Goal: Transaction & Acquisition: Purchase product/service

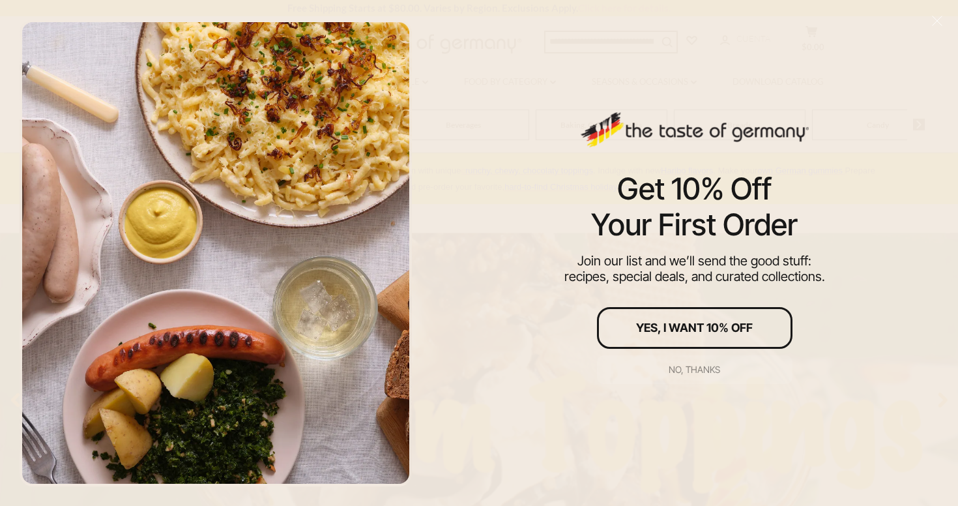
click at [689, 367] on div "No, thanks" at bounding box center [695, 369] width 52 height 9
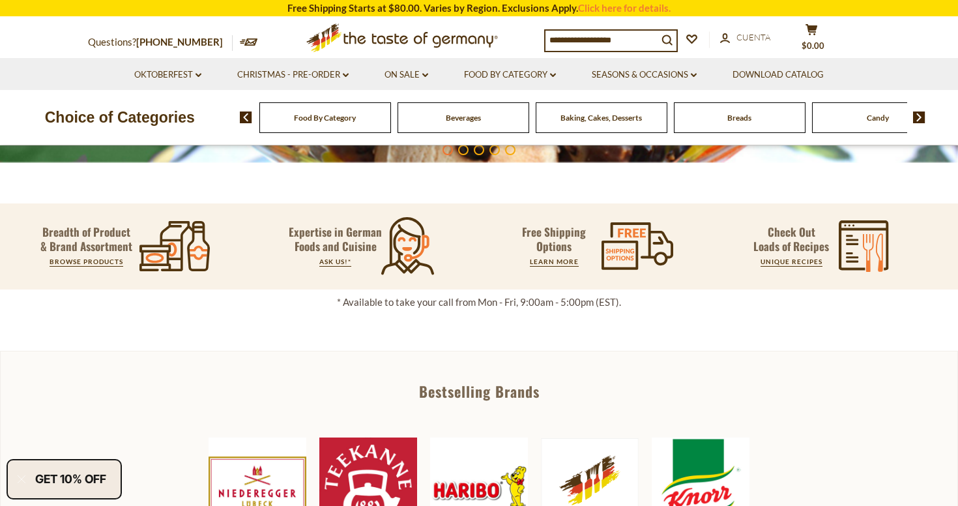
scroll to position [378, 0]
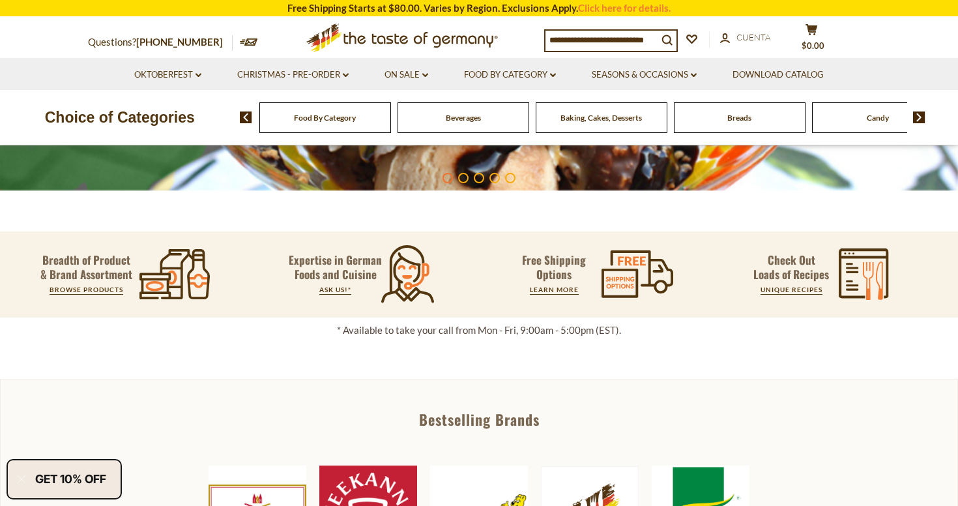
click at [329, 121] on span "Food By Category" at bounding box center [325, 118] width 62 height 10
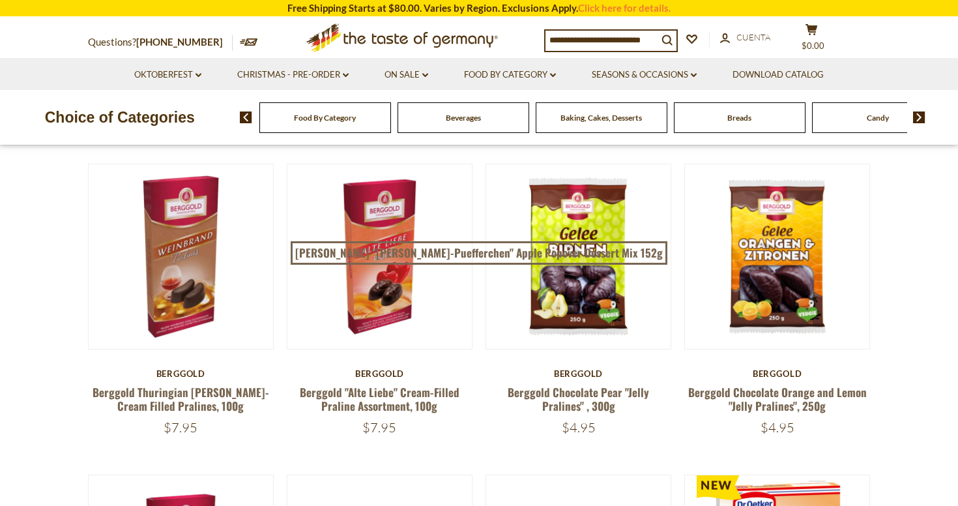
scroll to position [469, 0]
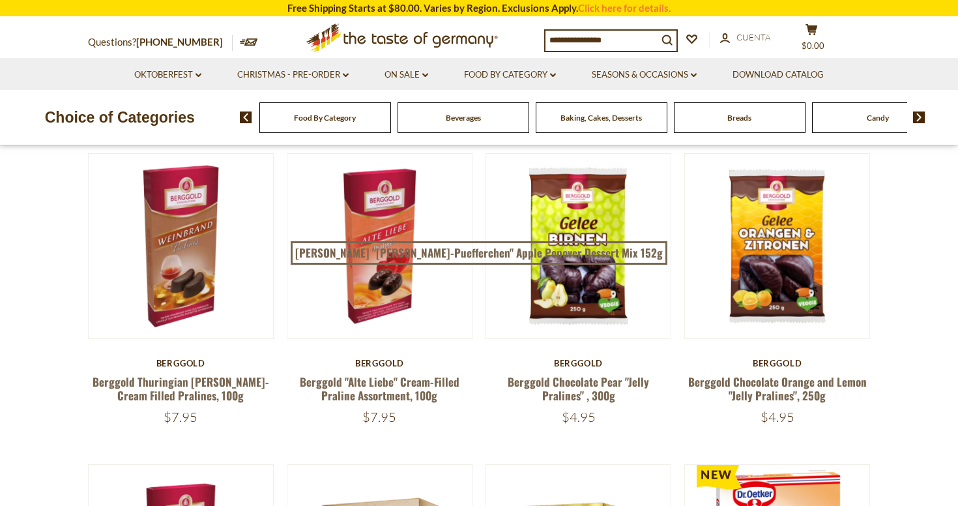
click at [316, 122] on div "Food By Category" at bounding box center [326, 117] width 132 height 31
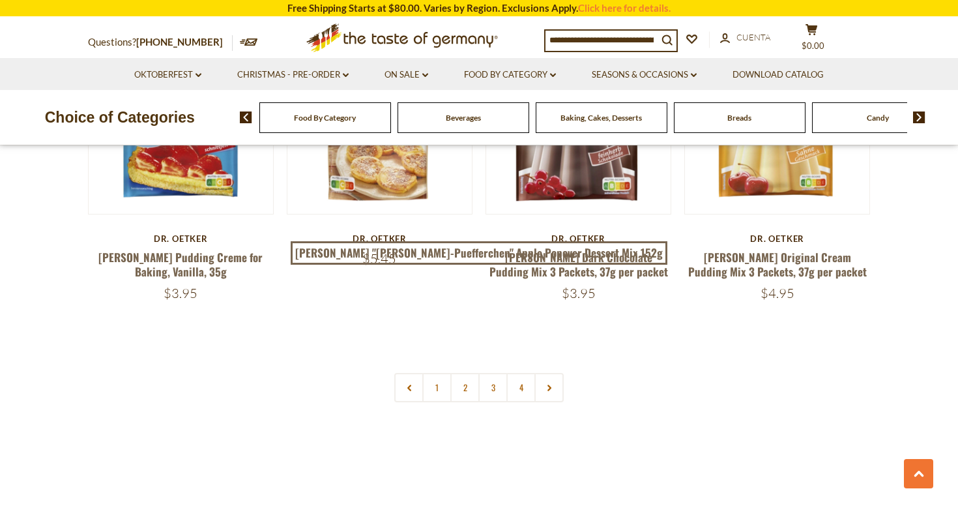
scroll to position [2858, 0]
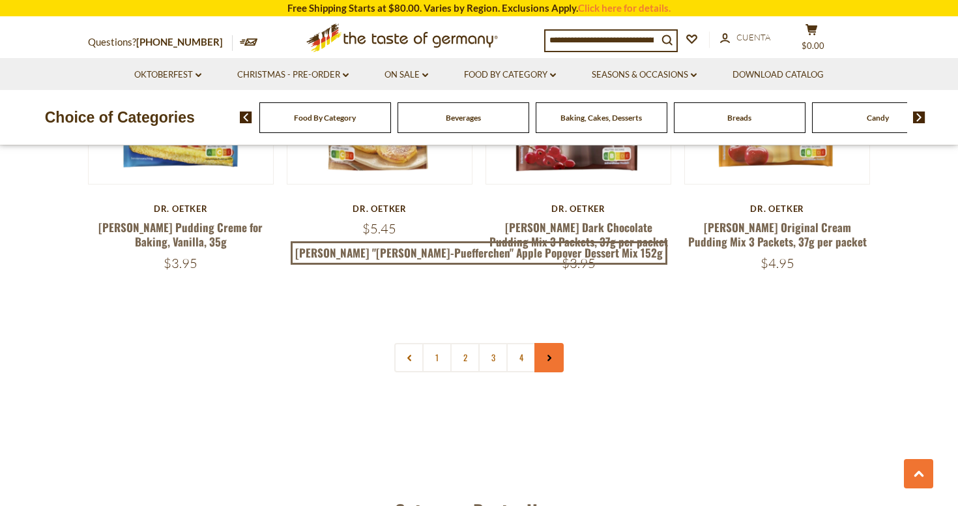
click at [550, 355] on icon at bounding box center [550, 358] width 8 height 7
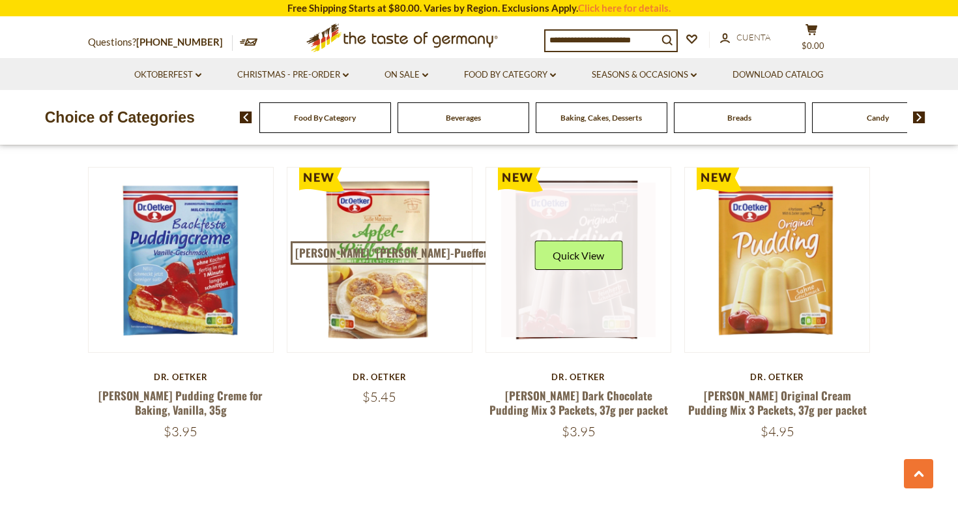
scroll to position [2714, 0]
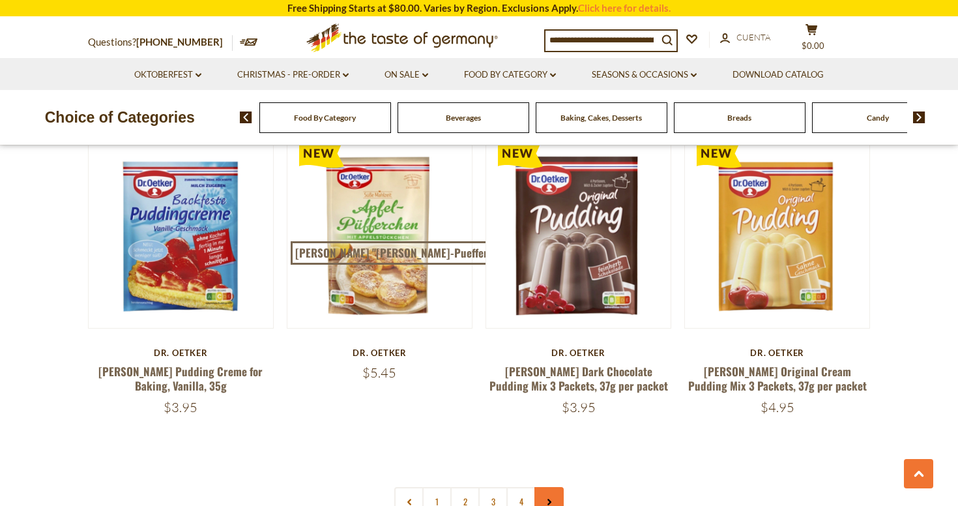
click at [552, 499] on icon at bounding box center [550, 502] width 8 height 7
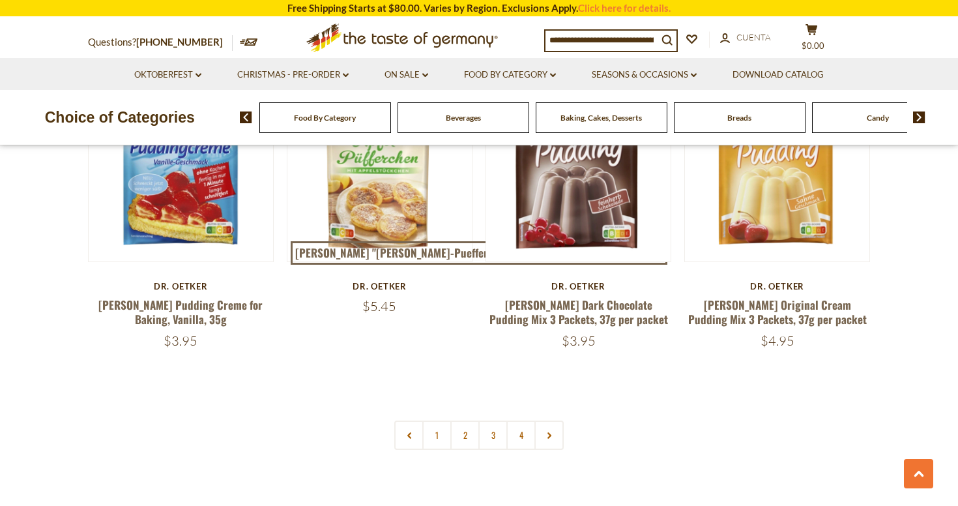
scroll to position [2760, 0]
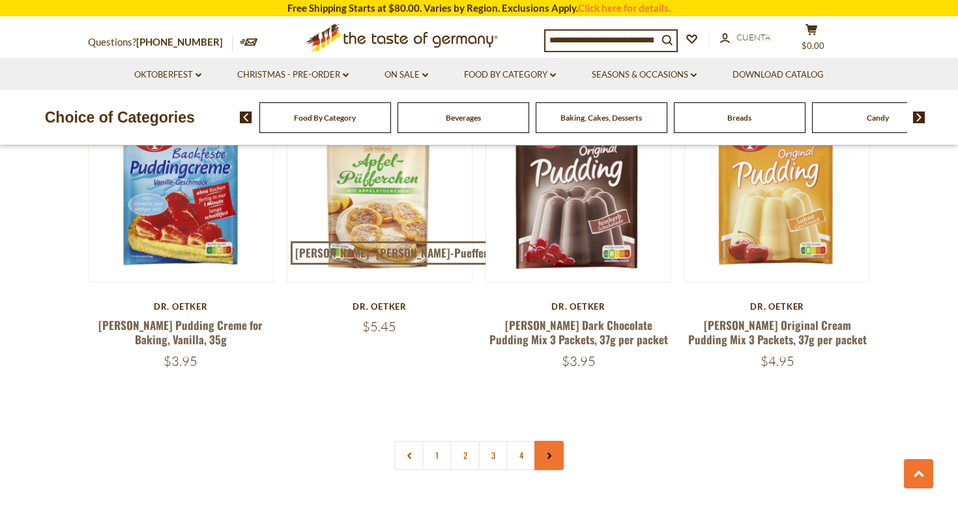
click at [548, 441] on link at bounding box center [549, 455] width 29 height 29
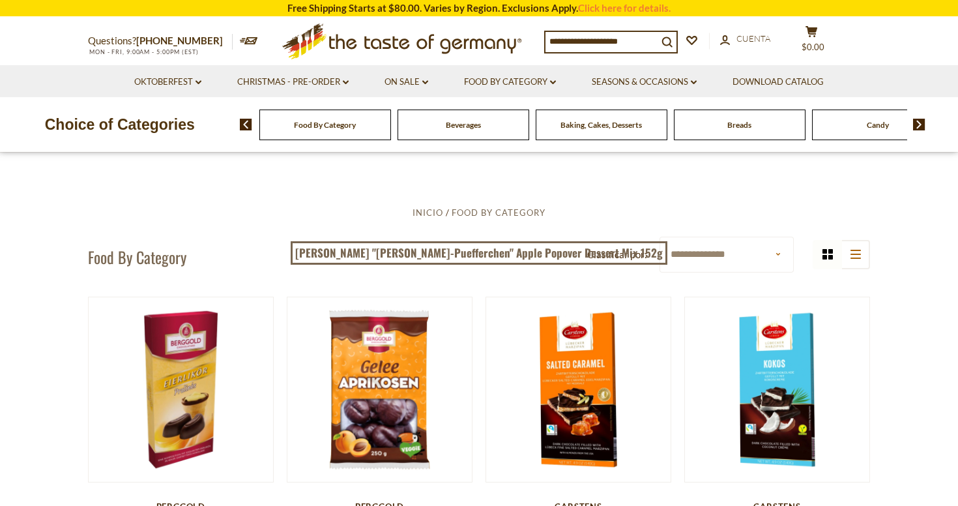
scroll to position [0, 0]
click at [605, 126] on span "Baking, Cakes, Desserts" at bounding box center [602, 125] width 82 height 10
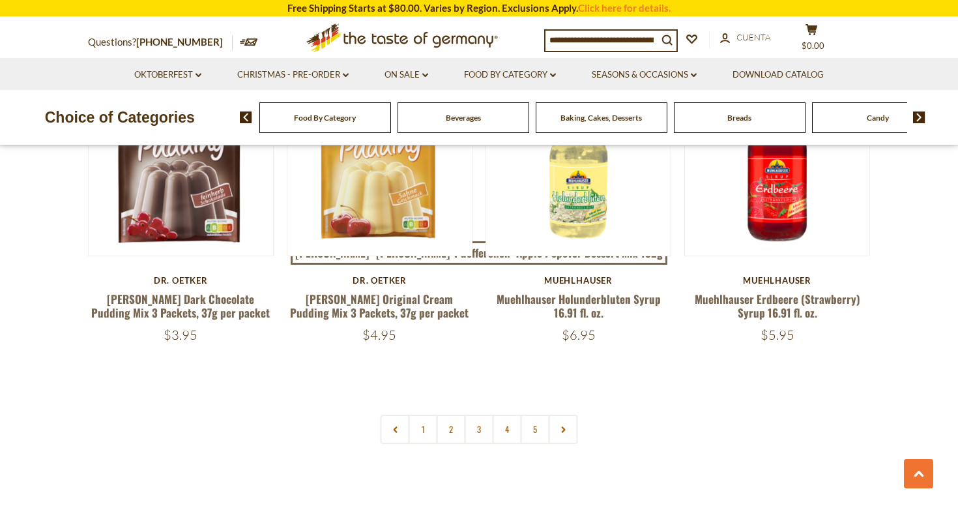
scroll to position [2991, 0]
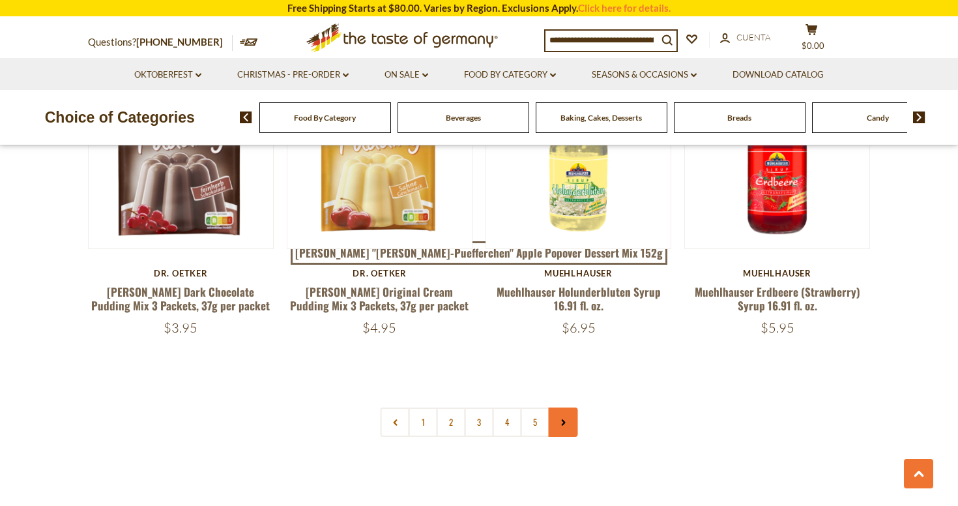
click at [569, 408] on link at bounding box center [563, 422] width 29 height 29
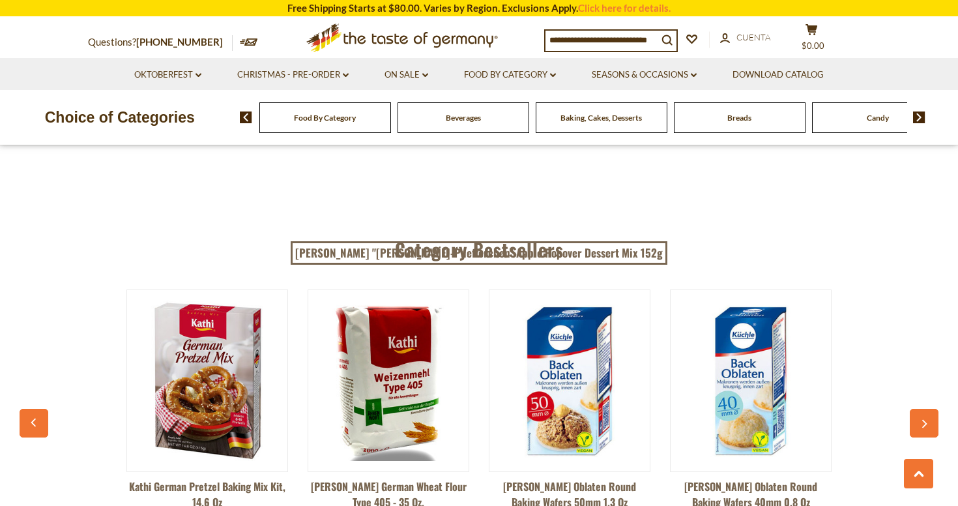
scroll to position [3242, 0]
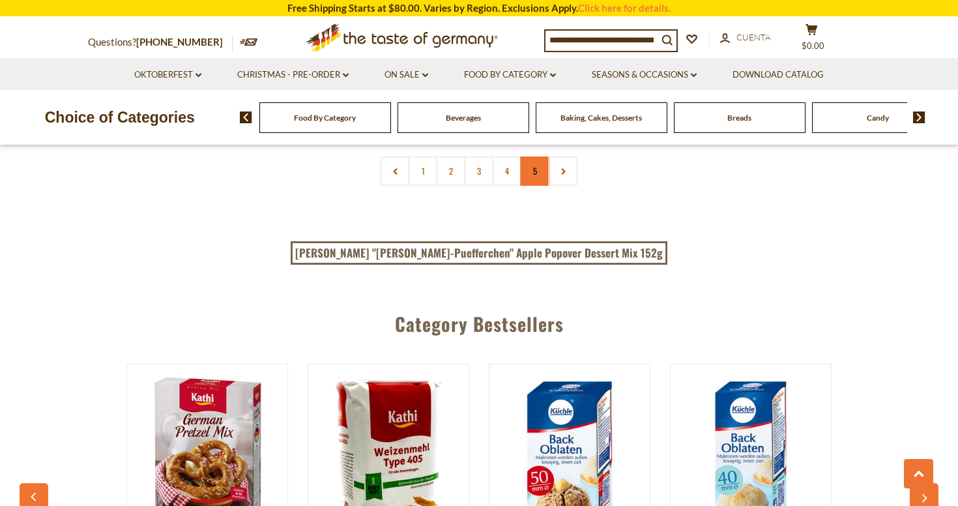
click at [537, 157] on link "5" at bounding box center [535, 170] width 29 height 29
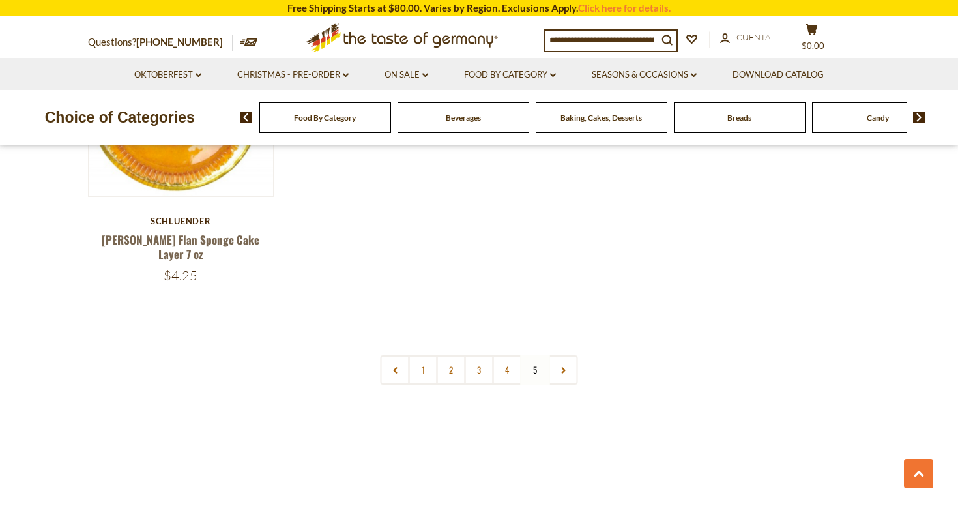
scroll to position [2487, 0]
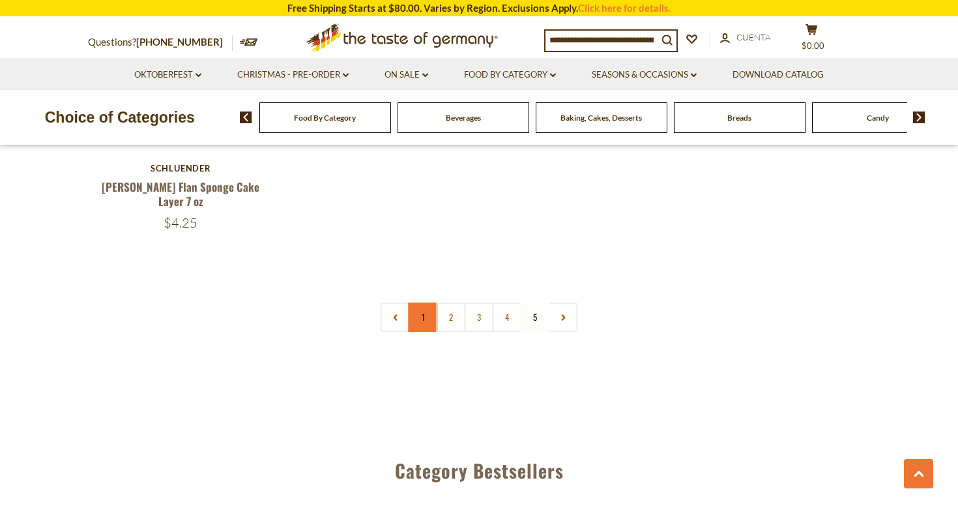
click at [419, 303] on link "1" at bounding box center [423, 317] width 29 height 29
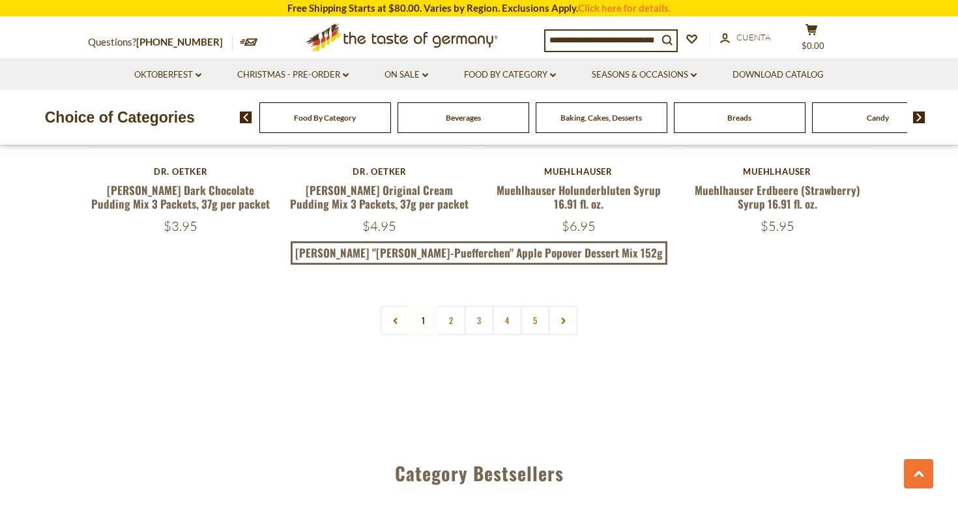
scroll to position [3062, 0]
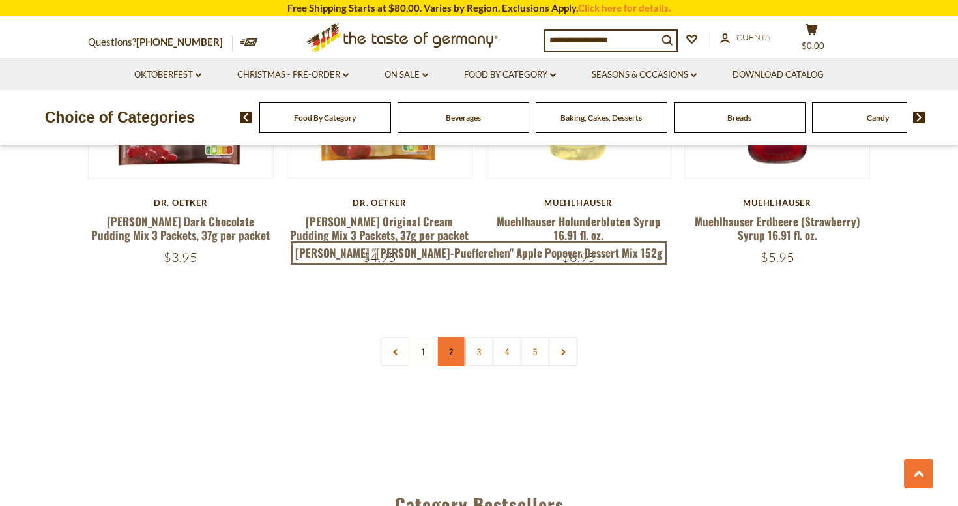
click at [452, 337] on link "2" at bounding box center [451, 351] width 29 height 29
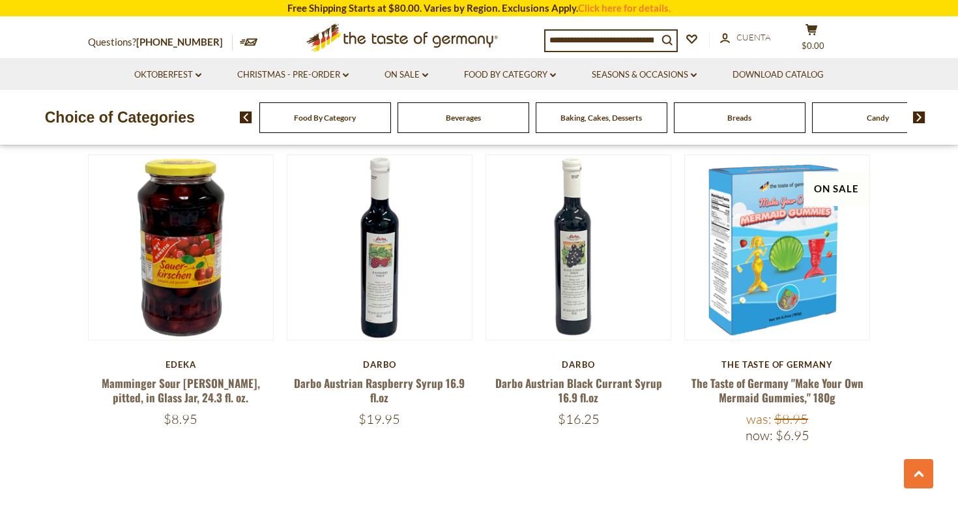
scroll to position [2926, 0]
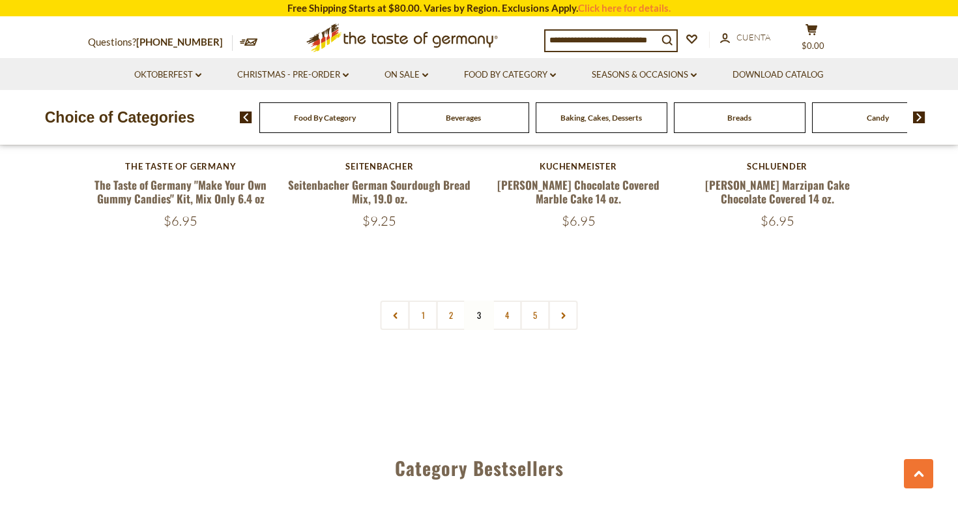
scroll to position [3160, 0]
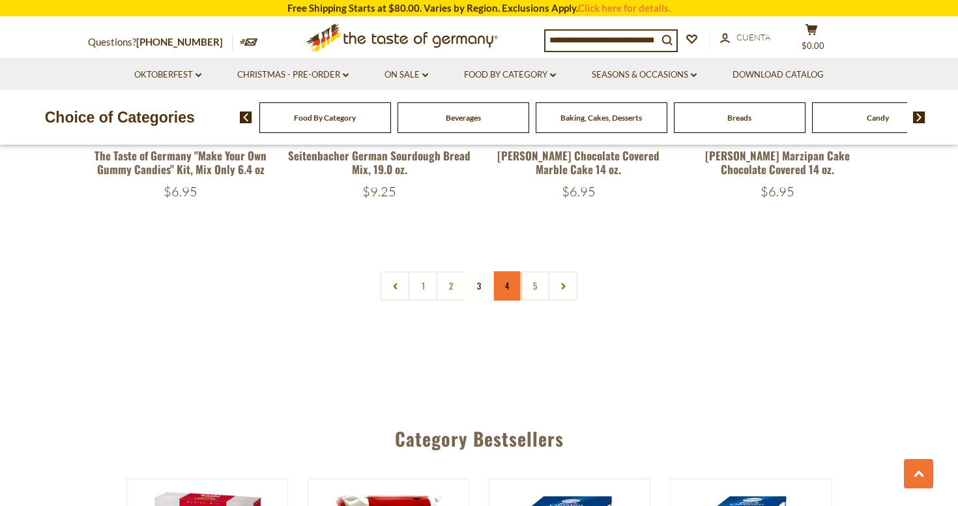
click at [504, 271] on link "4" at bounding box center [507, 285] width 29 height 29
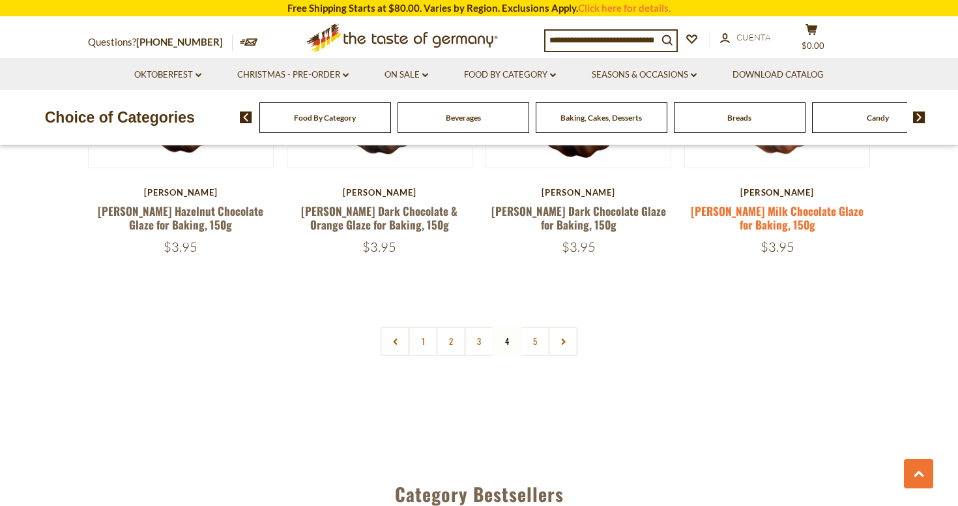
scroll to position [3099, 0]
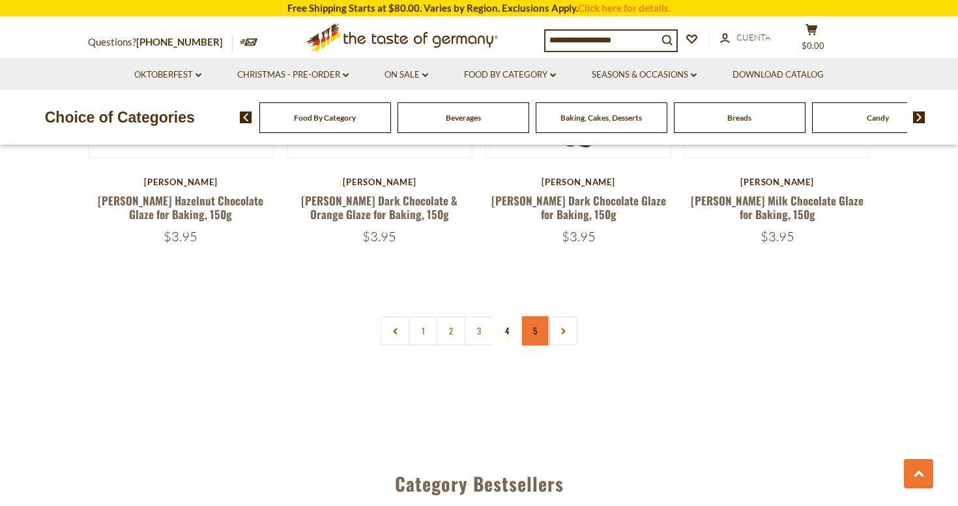
click at [535, 316] on link "5" at bounding box center [535, 330] width 29 height 29
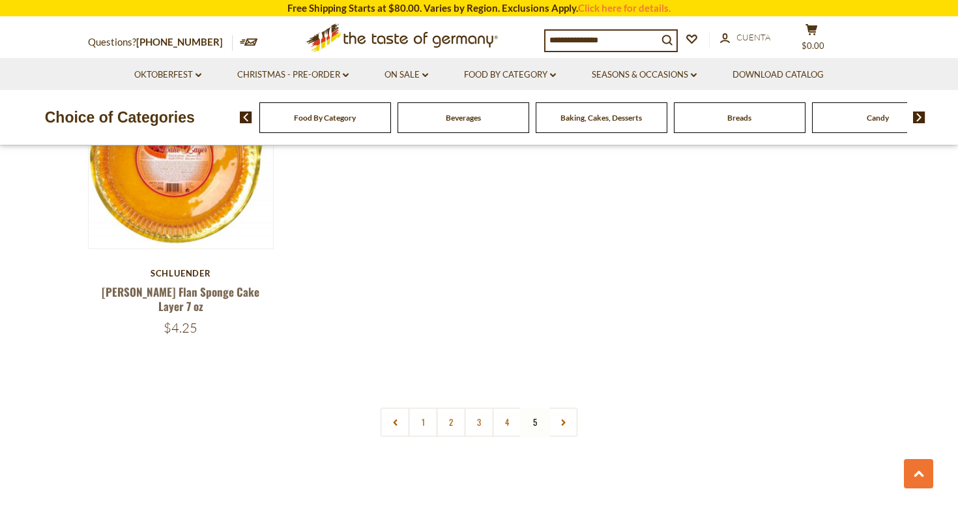
scroll to position [2478, 0]
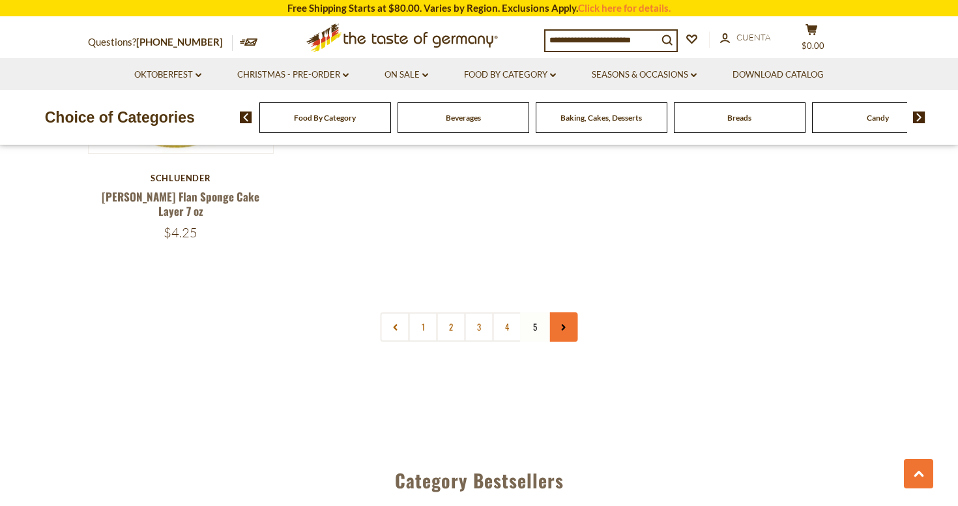
click at [566, 324] on icon at bounding box center [563, 327] width 8 height 7
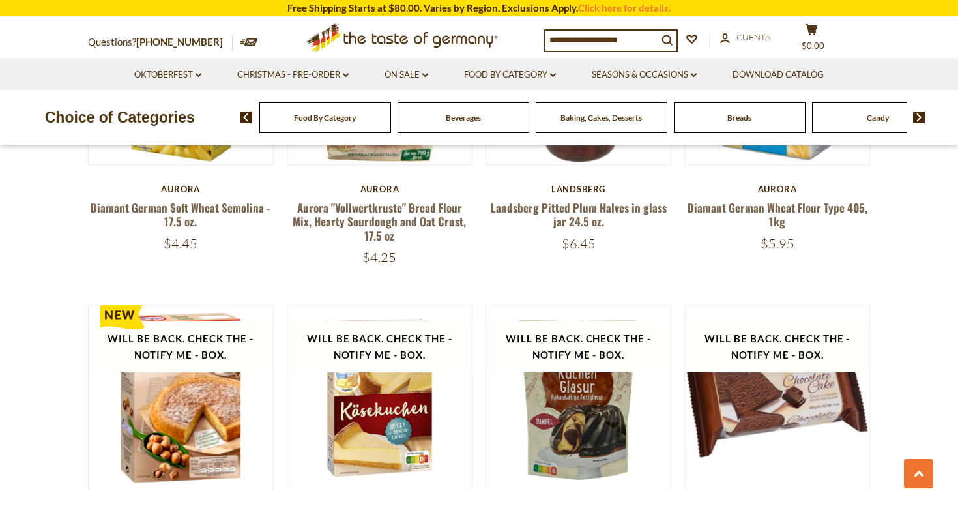
scroll to position [704, 0]
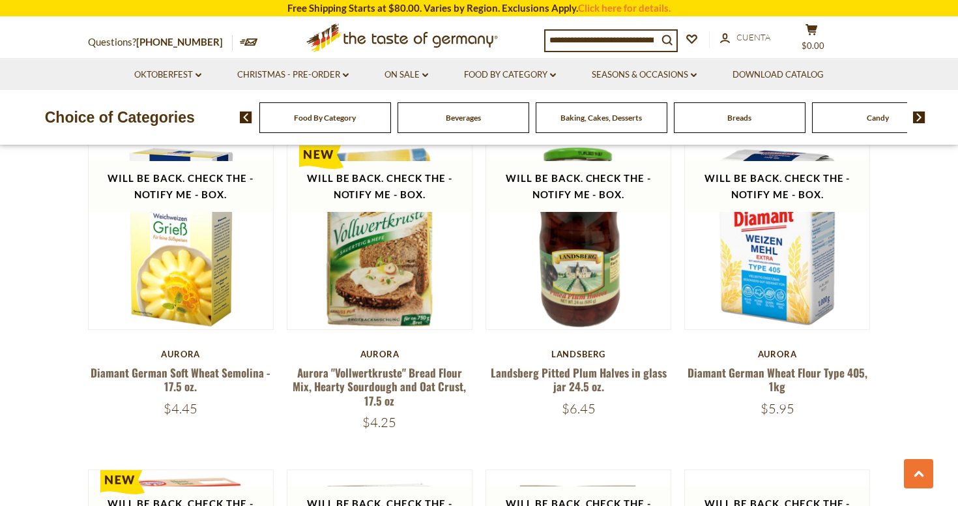
click at [918, 117] on img at bounding box center [919, 117] width 12 height 12
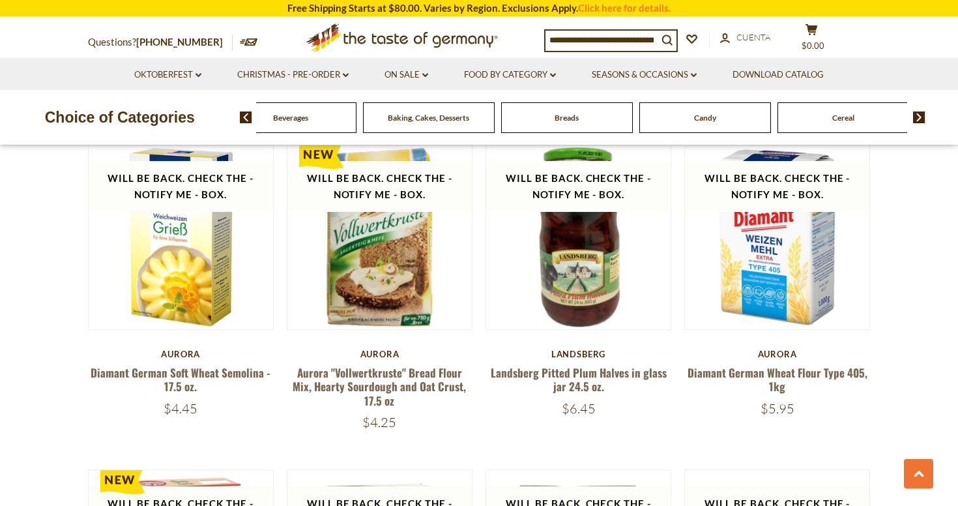
click at [218, 123] on div "Candy" at bounding box center [153, 117] width 132 height 31
click at [704, 121] on span "Candy" at bounding box center [705, 118] width 22 height 10
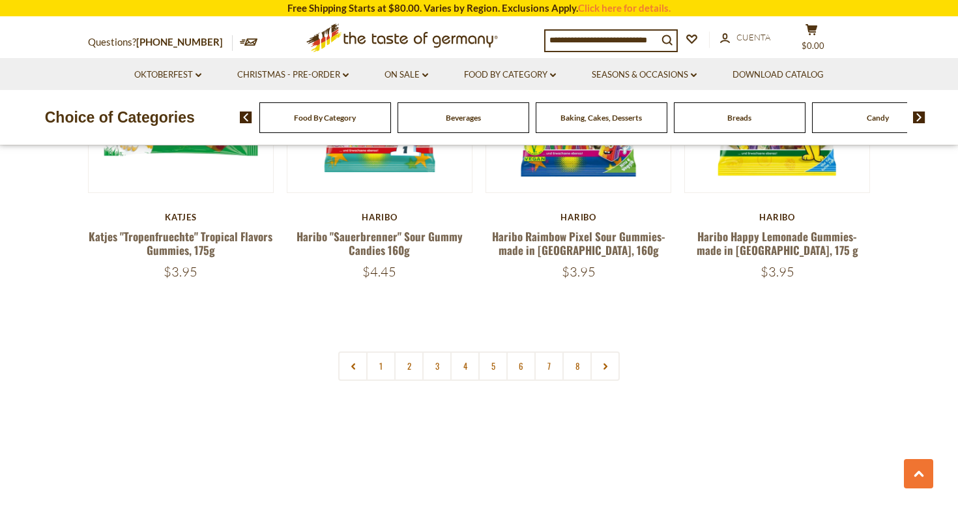
scroll to position [3103, 0]
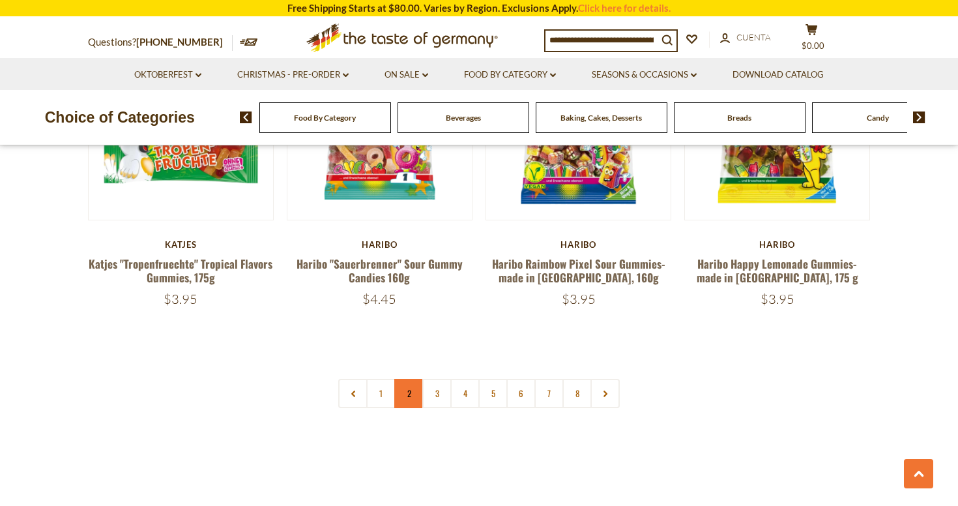
click at [411, 379] on link "2" at bounding box center [408, 393] width 29 height 29
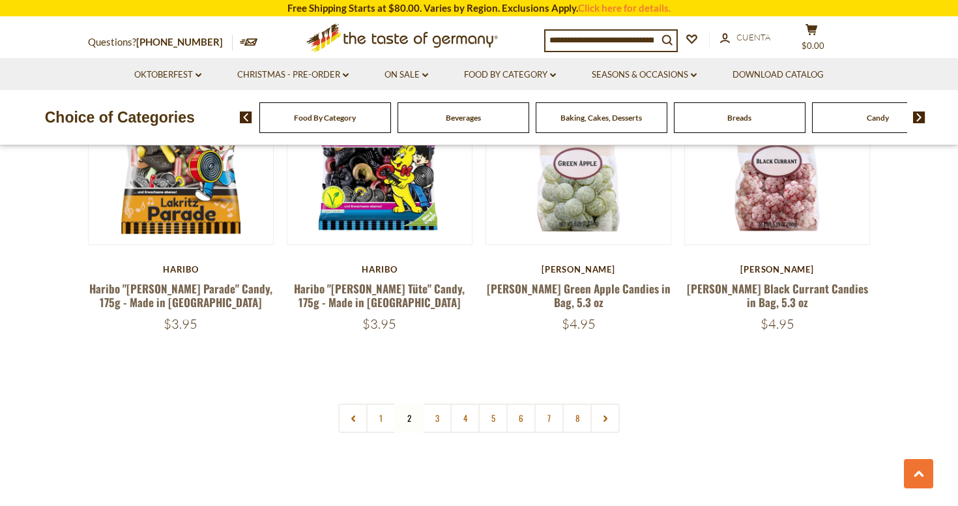
scroll to position [3025, 0]
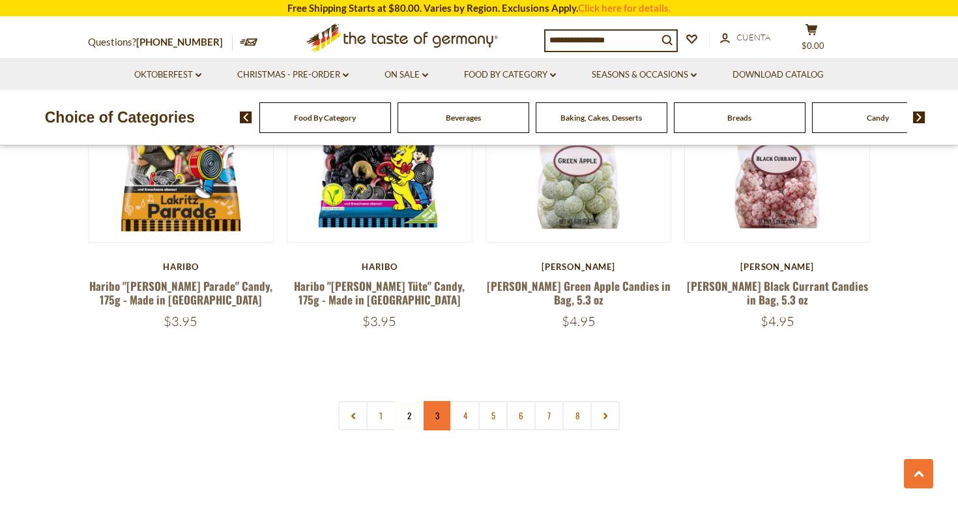
click at [438, 401] on link "3" at bounding box center [437, 415] width 29 height 29
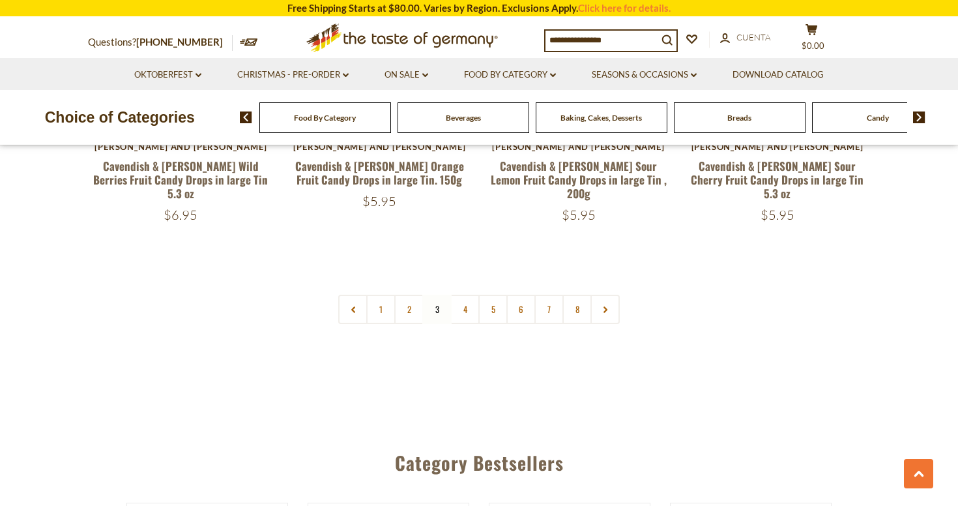
scroll to position [3186, 0]
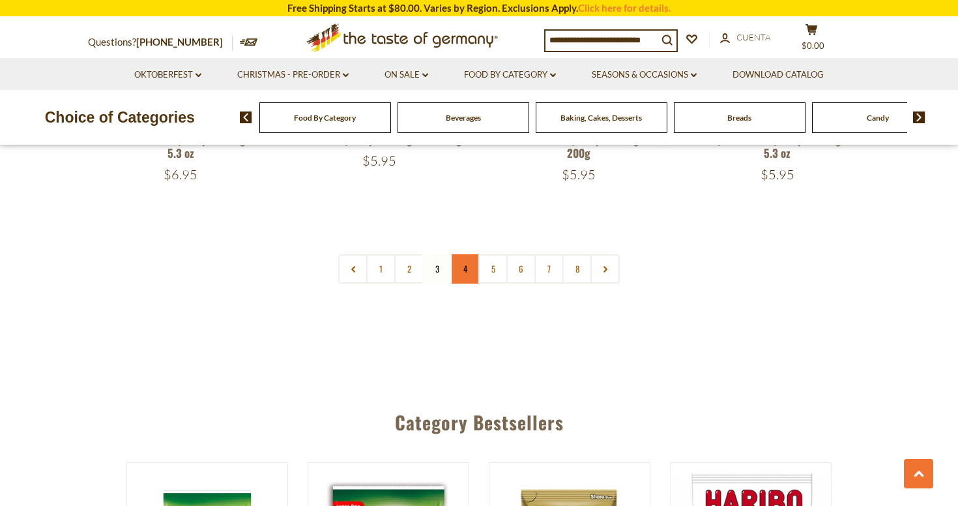
click at [462, 254] on link "4" at bounding box center [465, 268] width 29 height 29
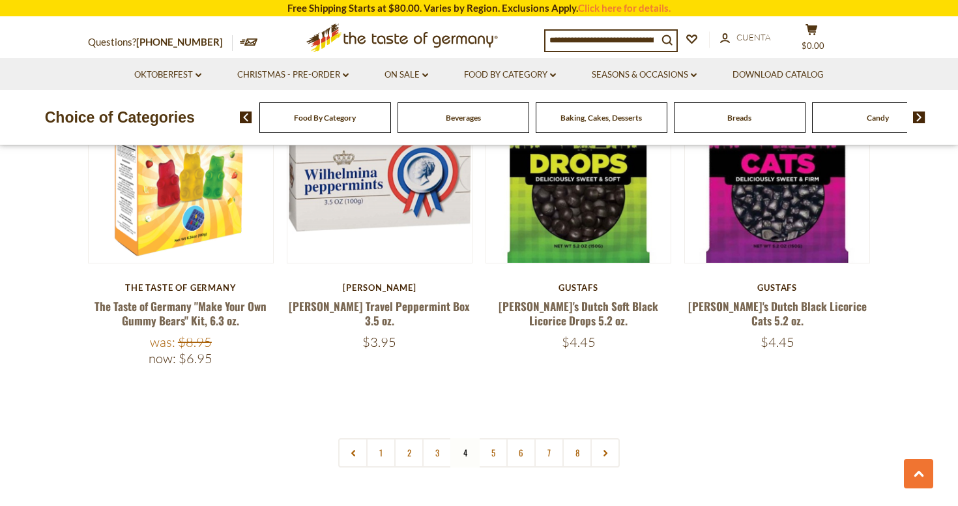
scroll to position [3016, 0]
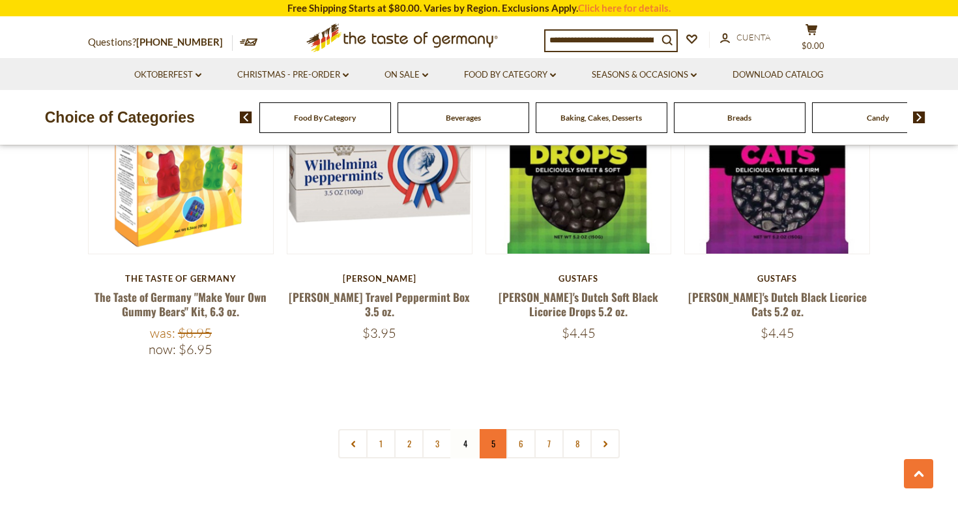
click at [494, 429] on link "5" at bounding box center [493, 443] width 29 height 29
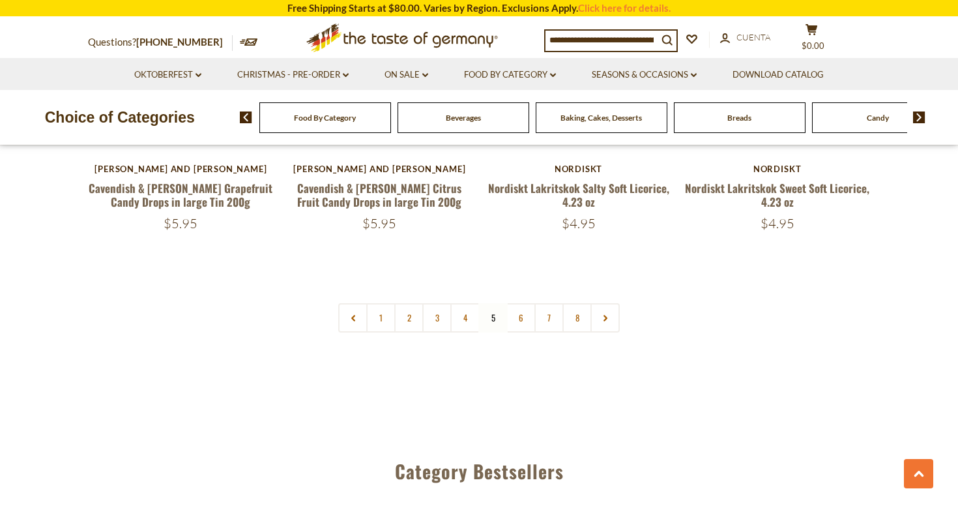
scroll to position [3132, 0]
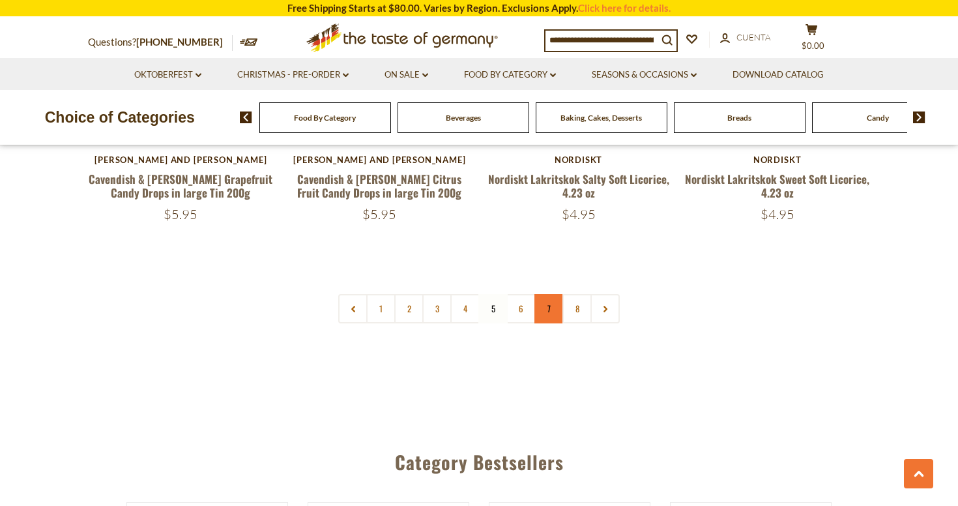
click at [549, 294] on link "7" at bounding box center [549, 308] width 29 height 29
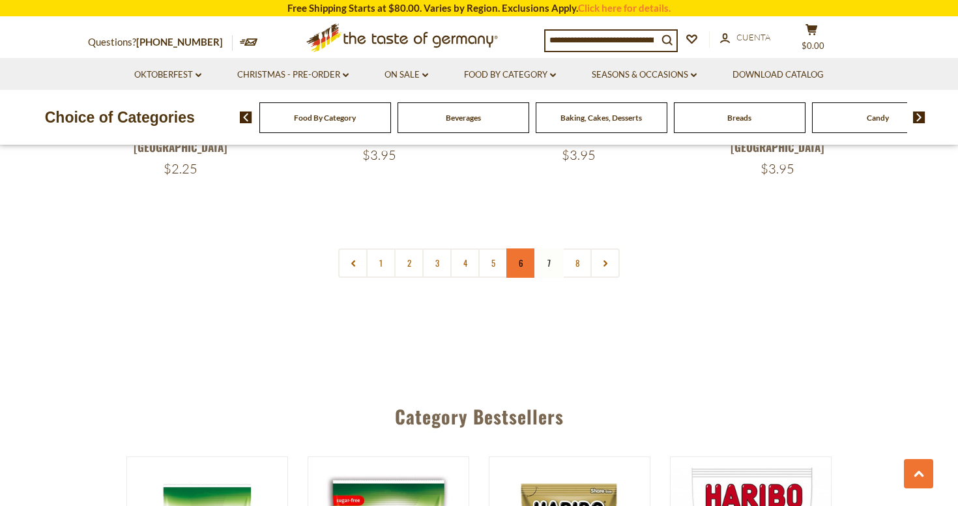
scroll to position [3181, 0]
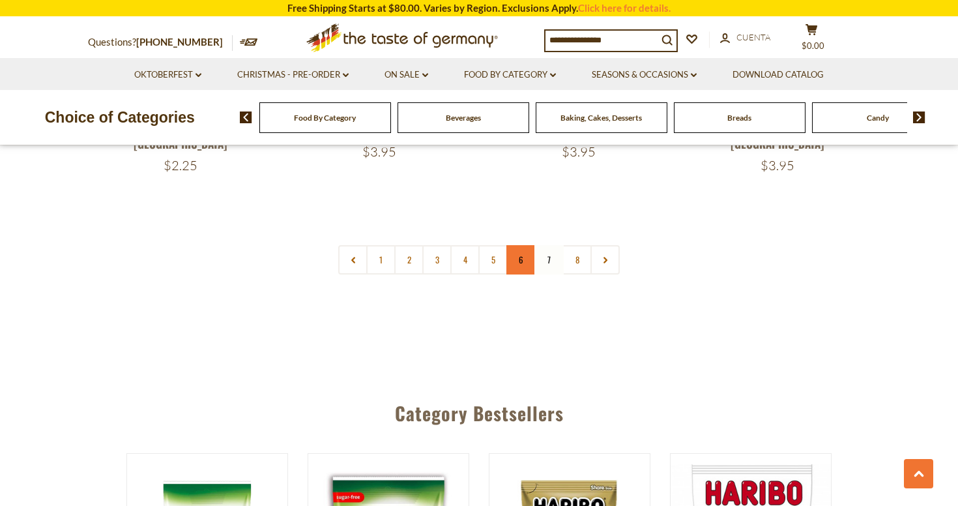
click at [518, 245] on link "6" at bounding box center [521, 259] width 29 height 29
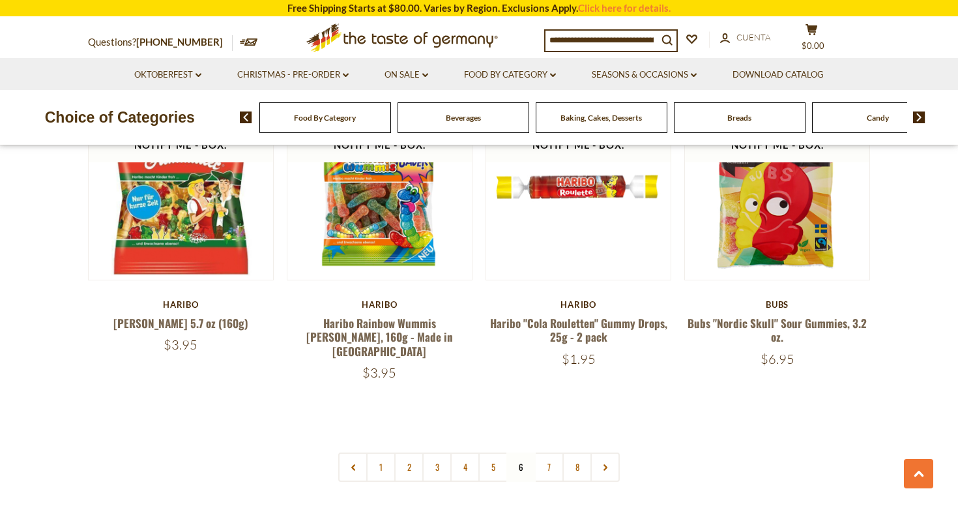
scroll to position [3012, 0]
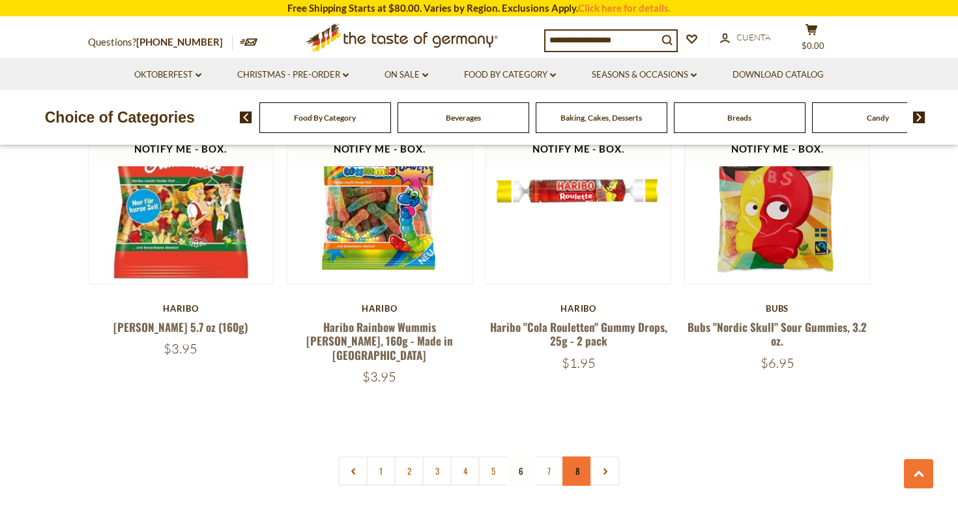
click at [575, 456] on link "8" at bounding box center [577, 470] width 29 height 29
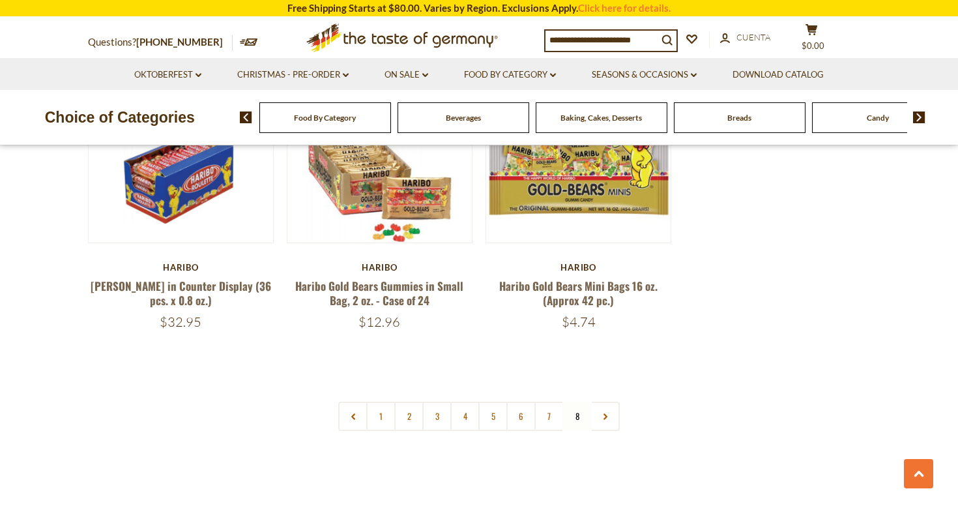
scroll to position [3113, 0]
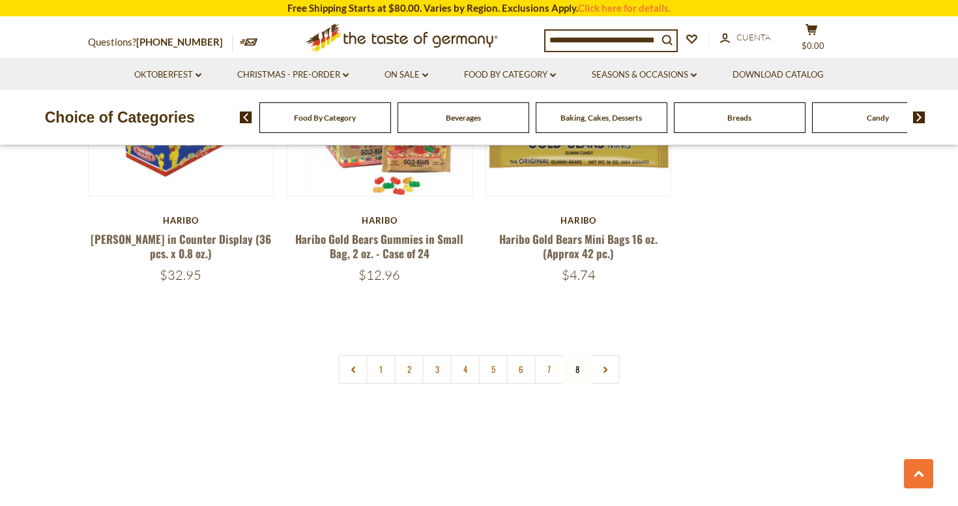
click at [921, 114] on img at bounding box center [919, 117] width 12 height 12
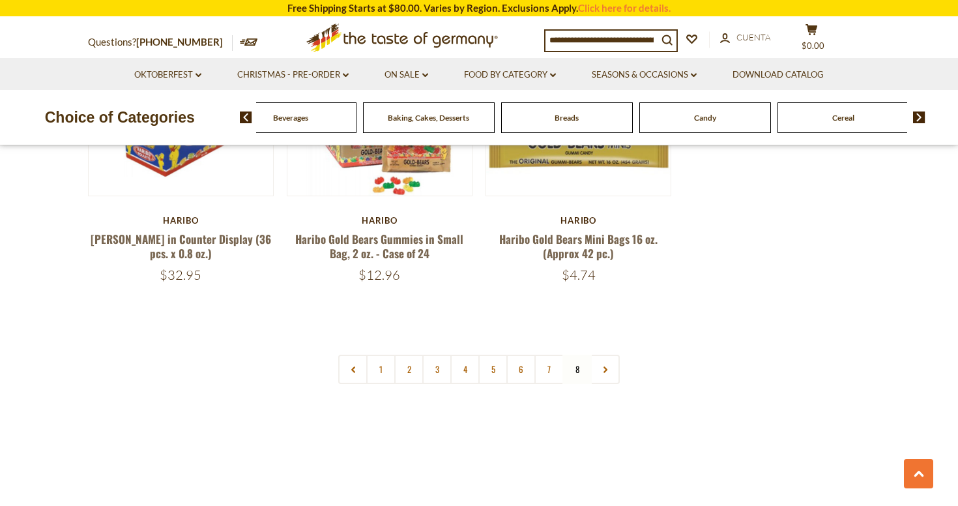
click at [921, 115] on img at bounding box center [919, 117] width 12 height 12
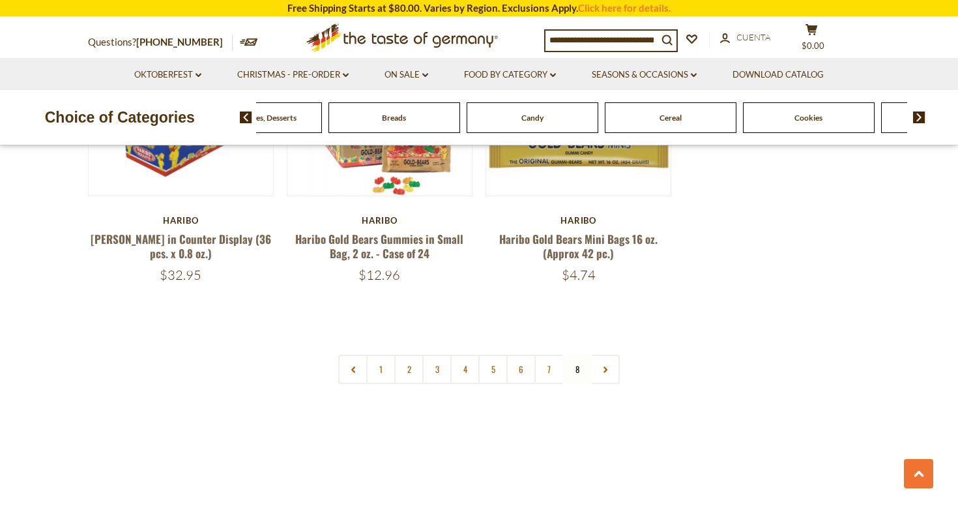
click at [802, 117] on span "Cookies" at bounding box center [809, 118] width 28 height 10
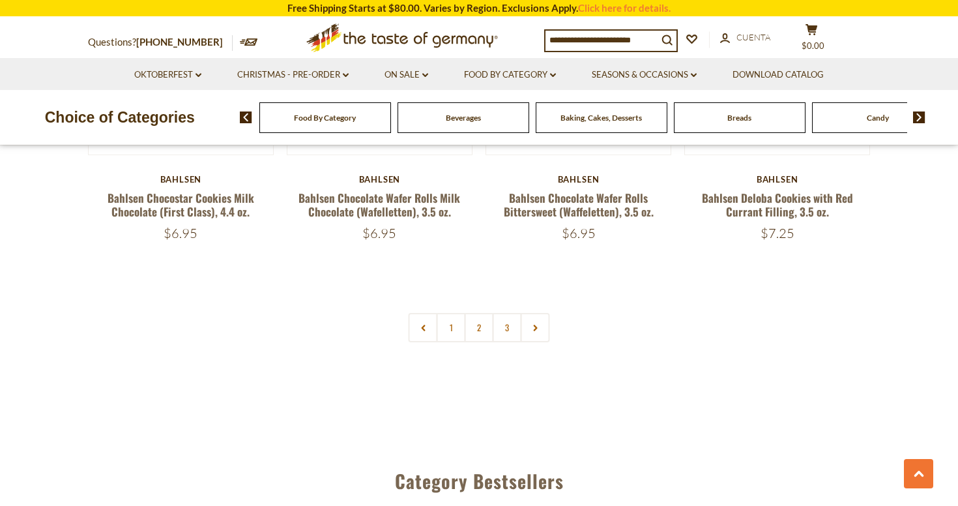
scroll to position [3099, 0]
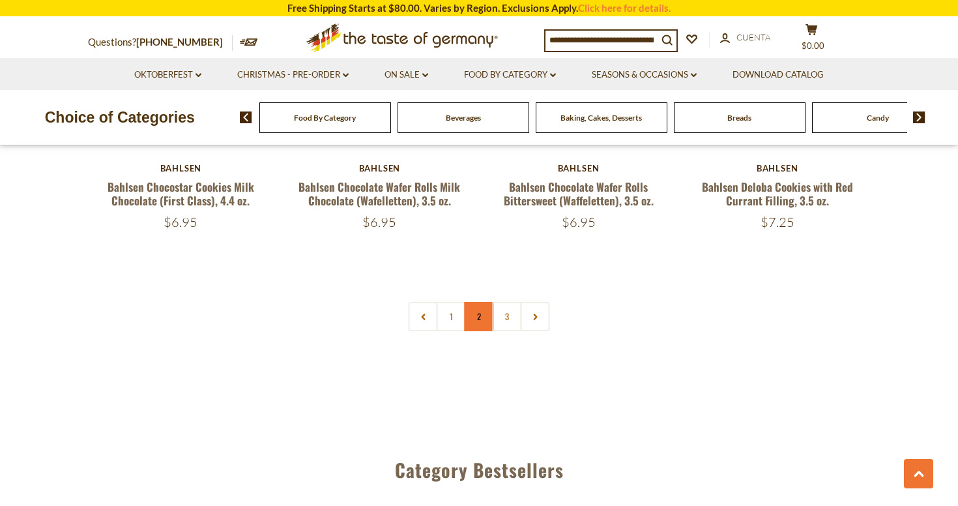
click at [478, 319] on link "2" at bounding box center [479, 316] width 29 height 29
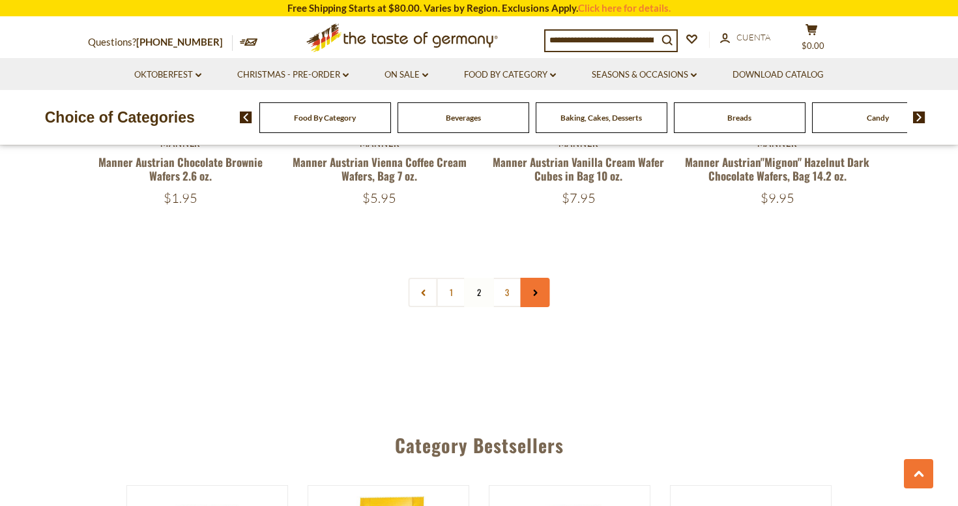
scroll to position [3123, 0]
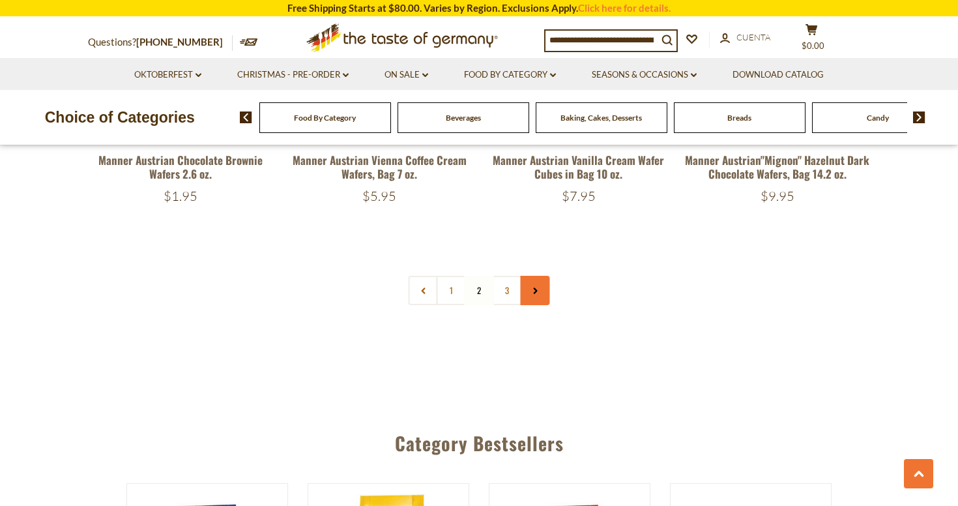
click at [538, 288] on icon at bounding box center [535, 291] width 8 height 7
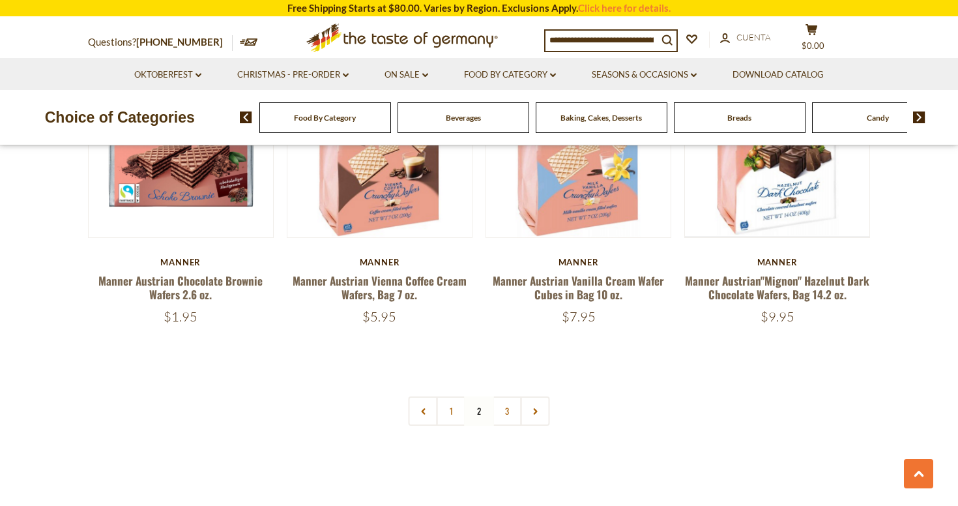
scroll to position [3050, 0]
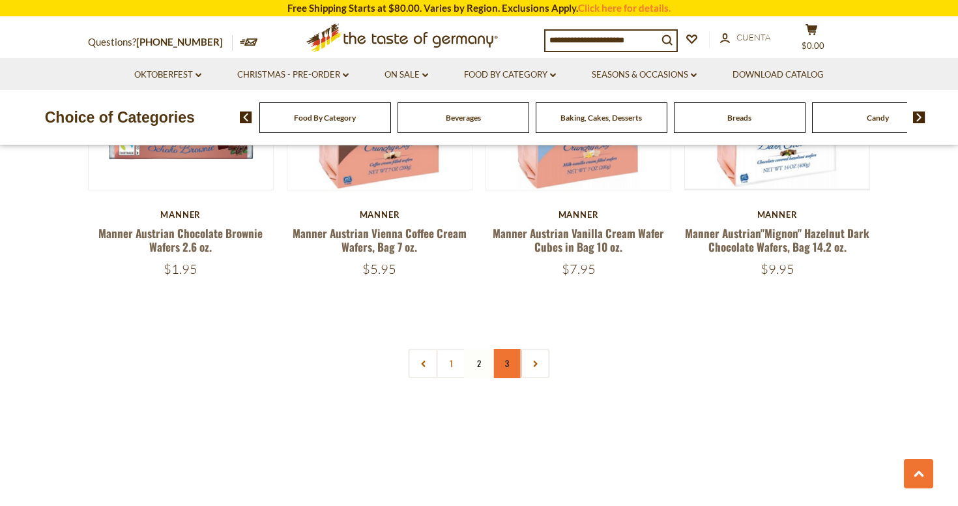
click at [505, 349] on link "3" at bounding box center [507, 363] width 29 height 29
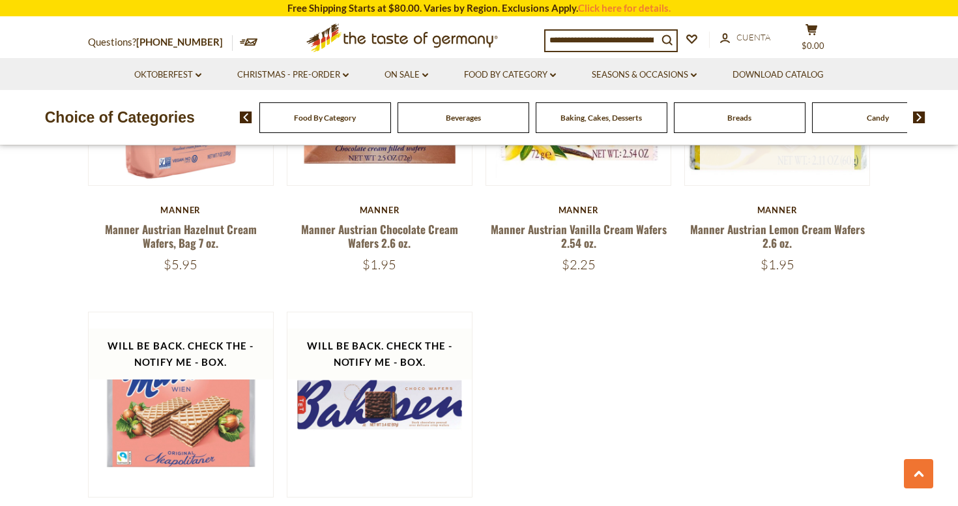
scroll to position [507, 0]
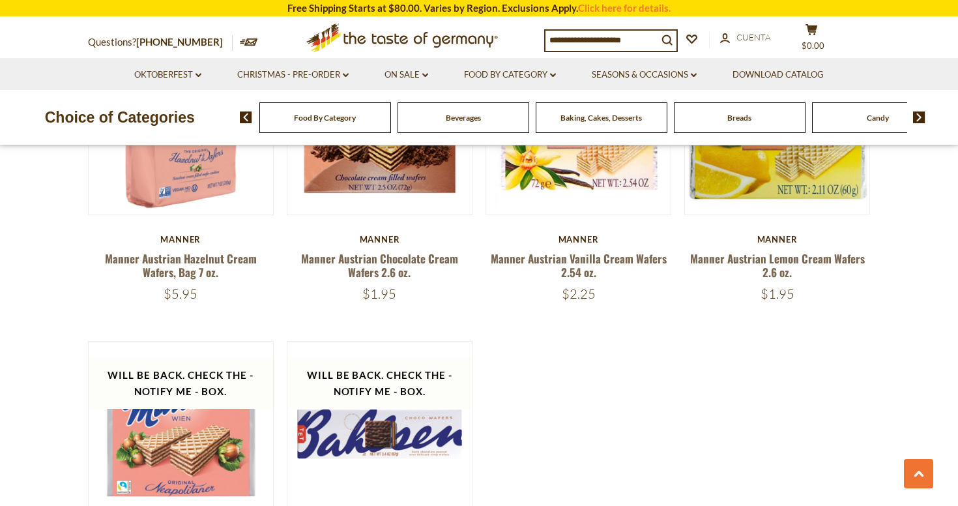
click at [391, 123] on div "Breads" at bounding box center [326, 117] width 132 height 31
click at [733, 113] on span "Breads" at bounding box center [740, 118] width 24 height 10
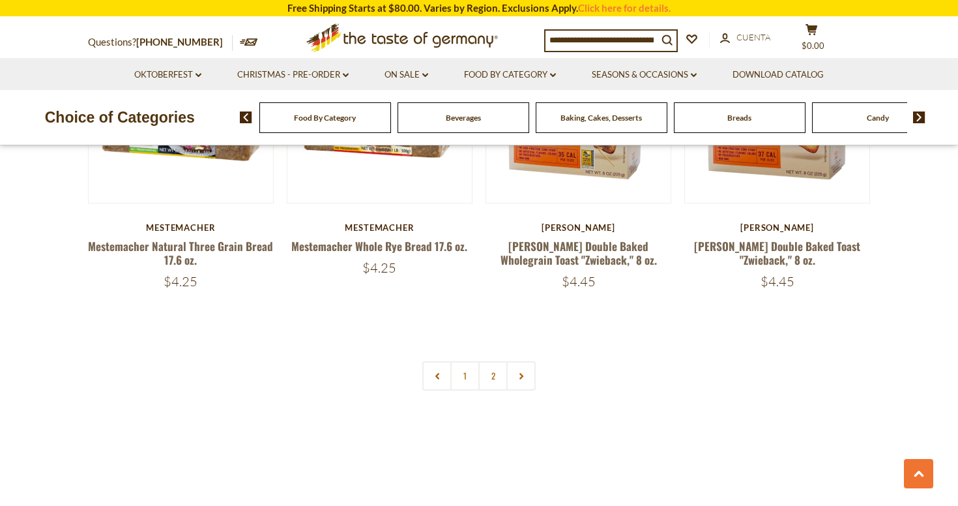
scroll to position [3044, 0]
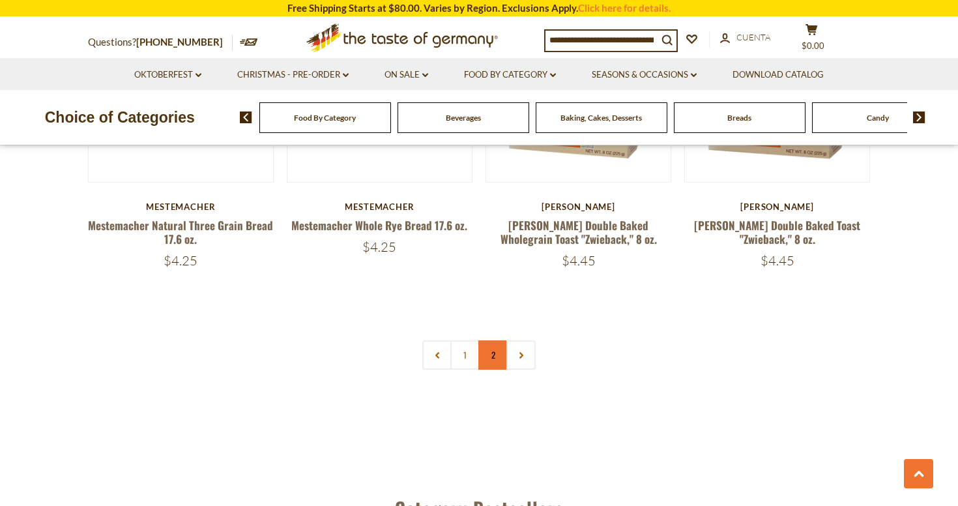
click at [496, 351] on link "2" at bounding box center [493, 354] width 29 height 29
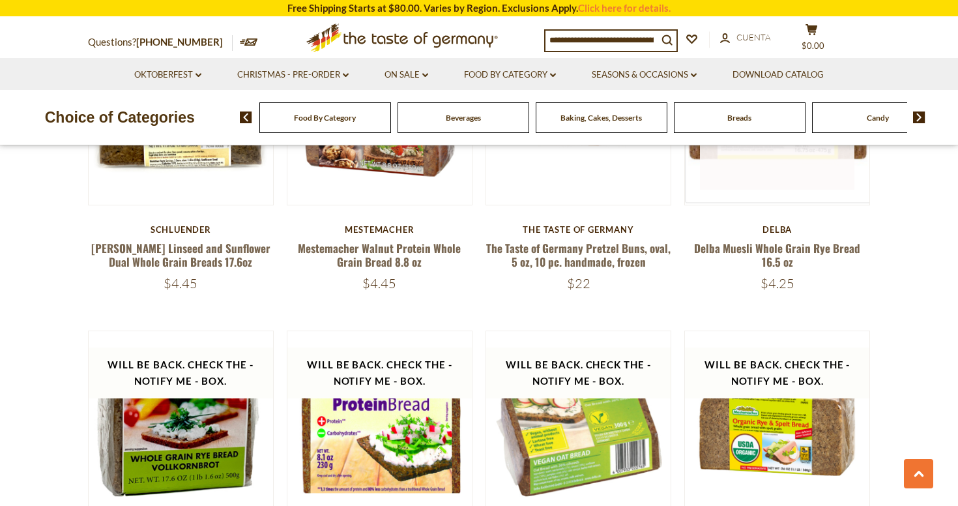
scroll to position [1118, 0]
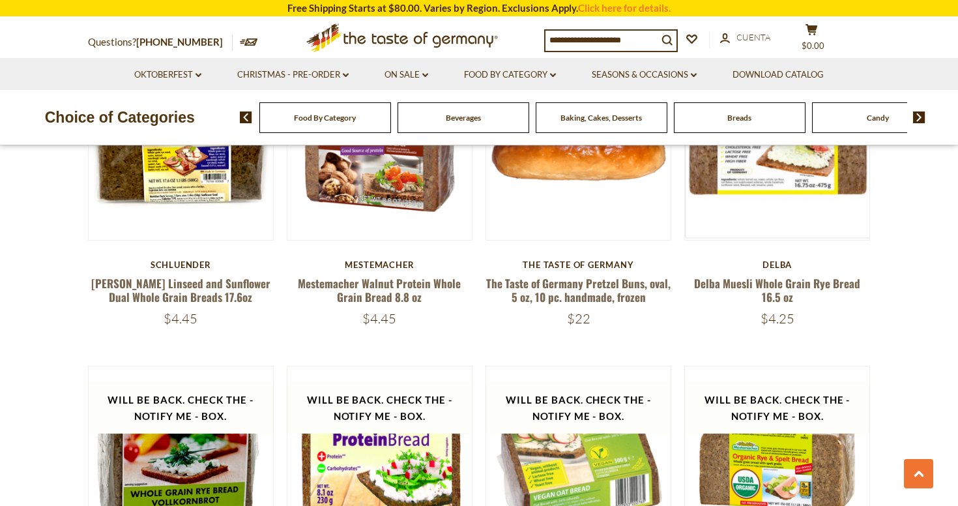
click at [920, 115] on img at bounding box center [919, 117] width 12 height 12
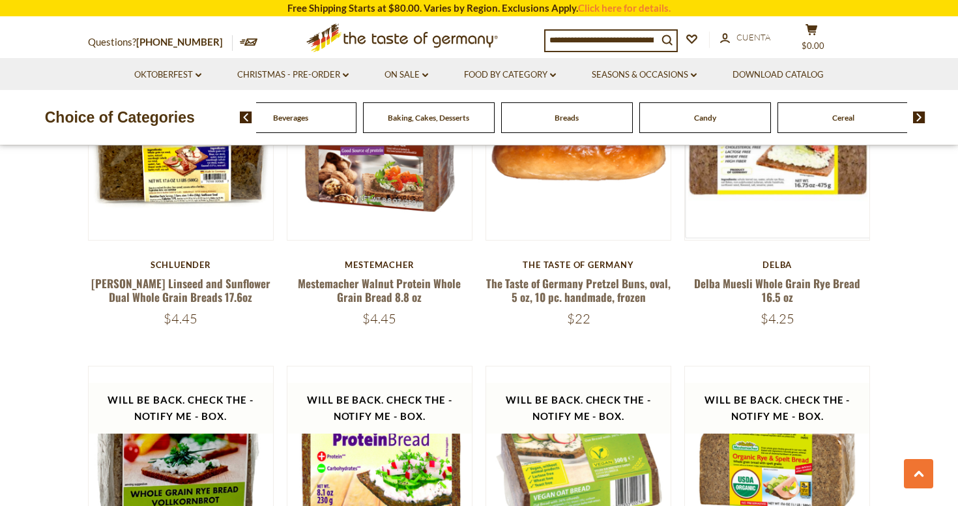
click at [920, 115] on img at bounding box center [919, 117] width 12 height 12
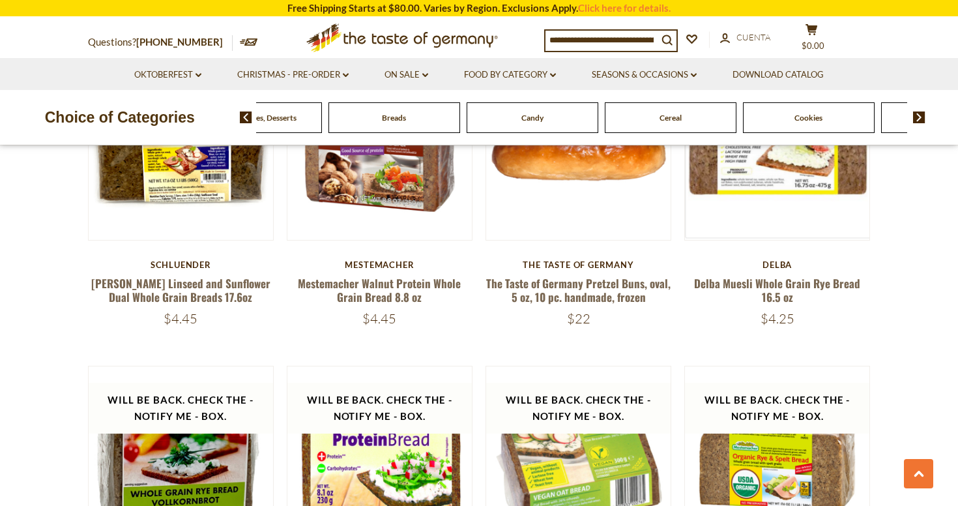
click at [920, 115] on img at bounding box center [919, 117] width 12 height 12
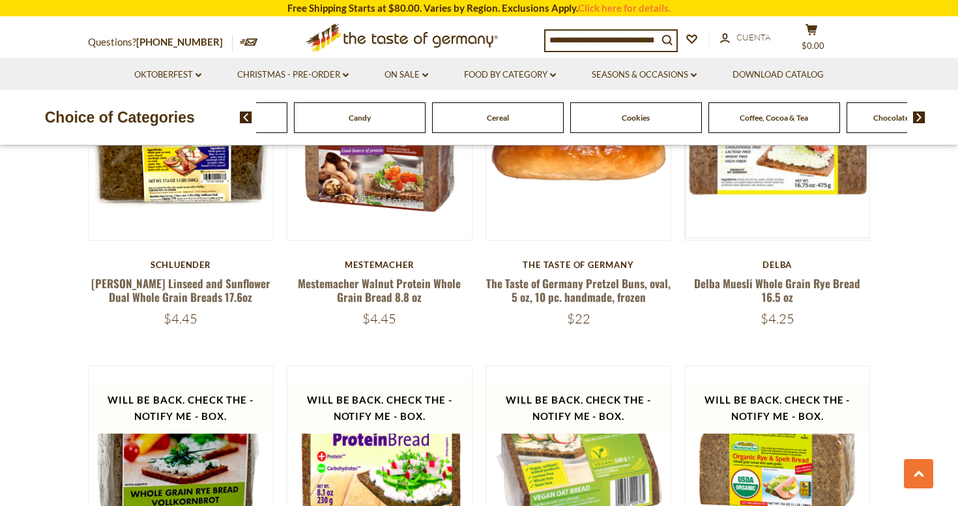
click at [920, 115] on img at bounding box center [919, 117] width 12 height 12
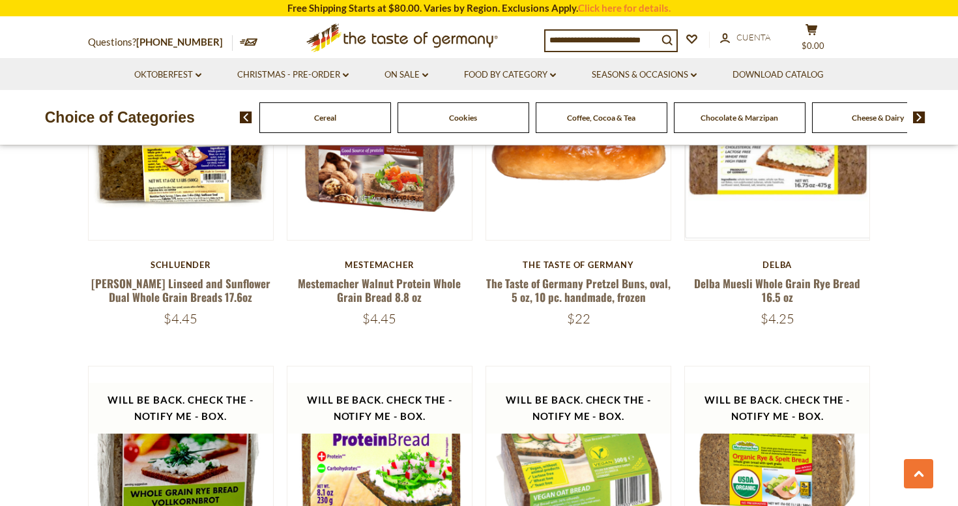
click at [749, 117] on span "Chocolate & Marzipan" at bounding box center [740, 118] width 78 height 10
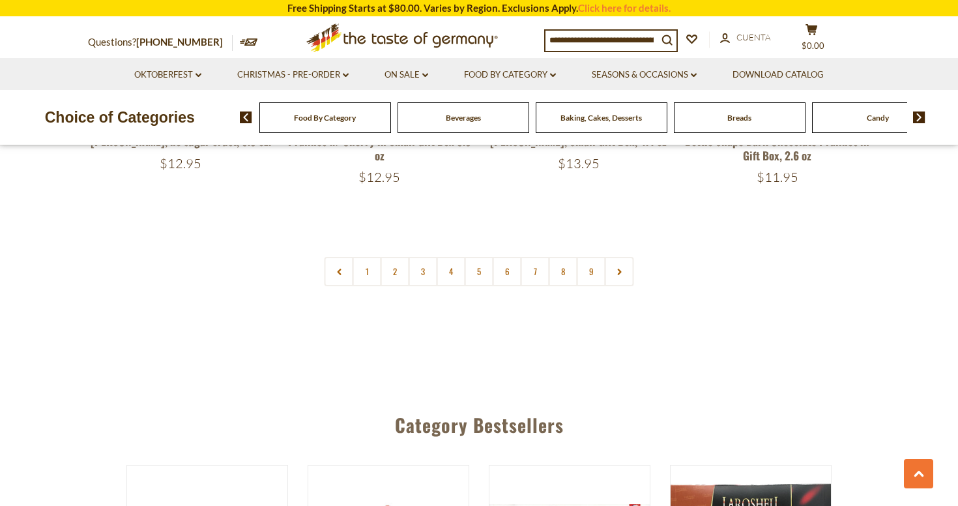
scroll to position [3224, 0]
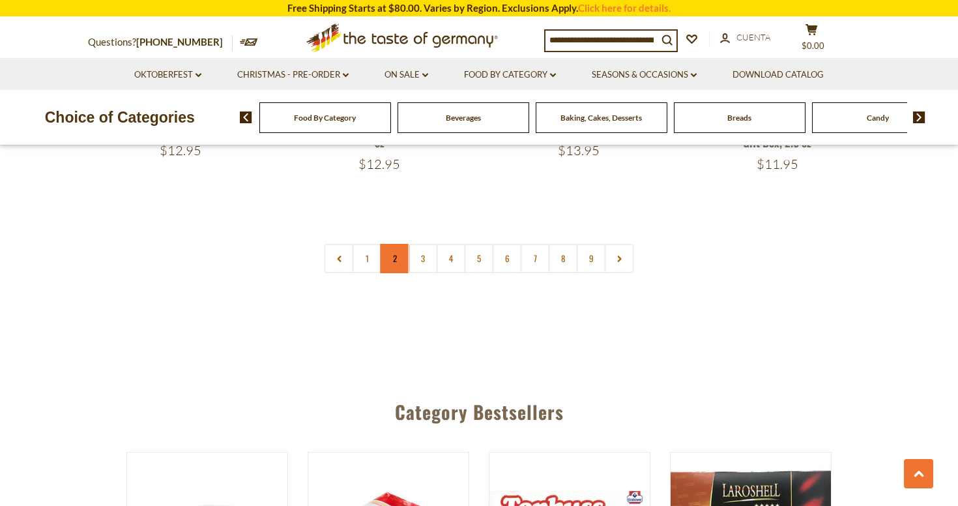
click at [394, 244] on link "2" at bounding box center [395, 258] width 29 height 29
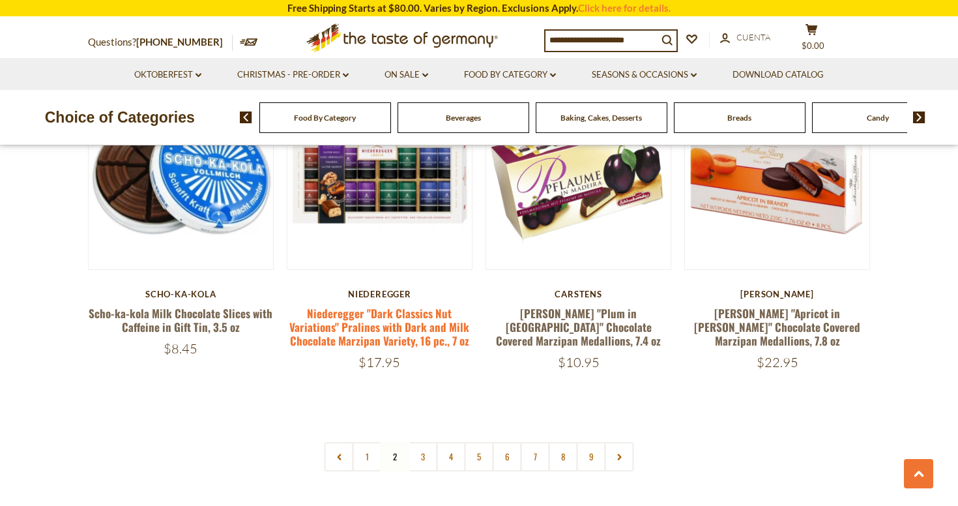
scroll to position [3033, 0]
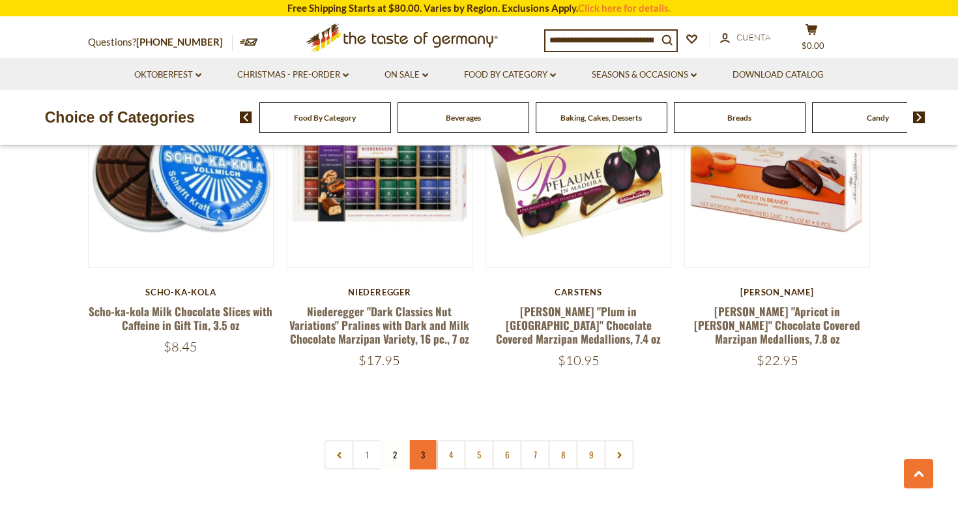
click at [422, 440] on link "3" at bounding box center [423, 454] width 29 height 29
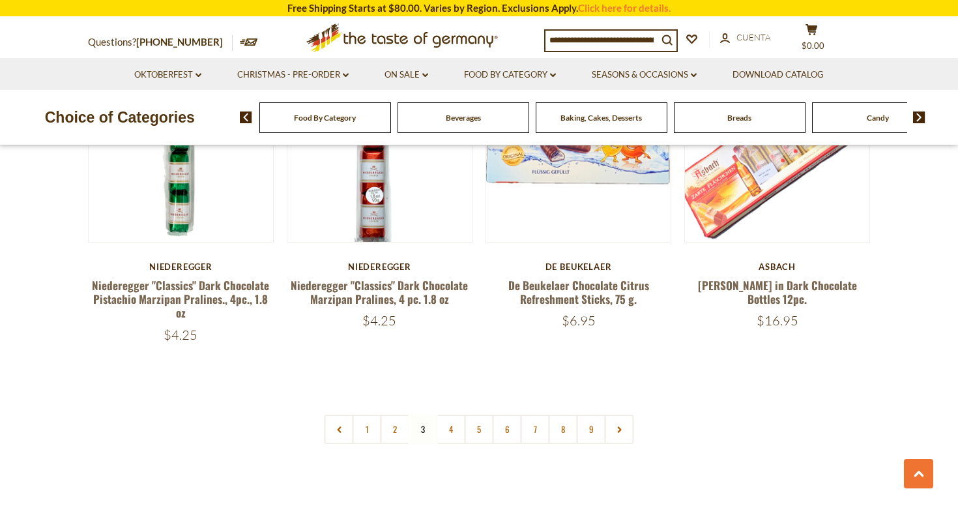
scroll to position [3025, 0]
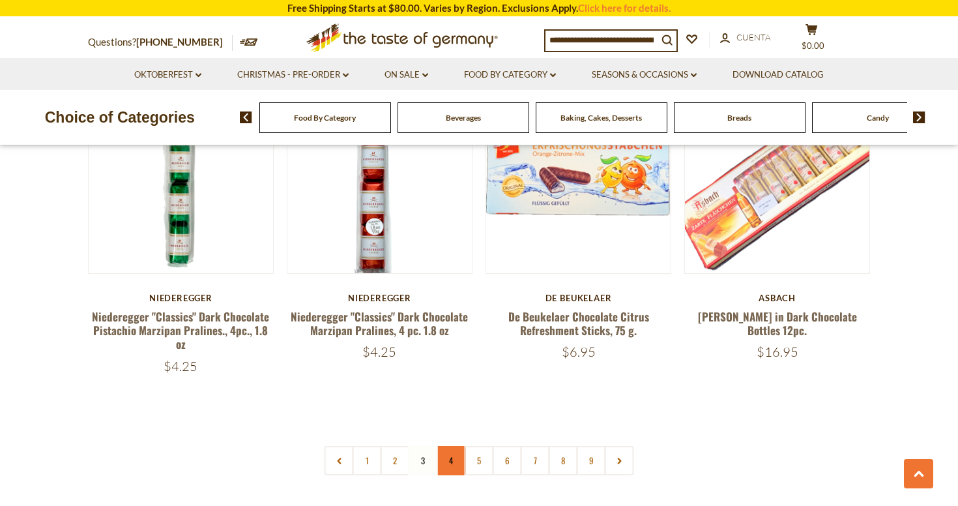
click at [451, 446] on link "4" at bounding box center [451, 460] width 29 height 29
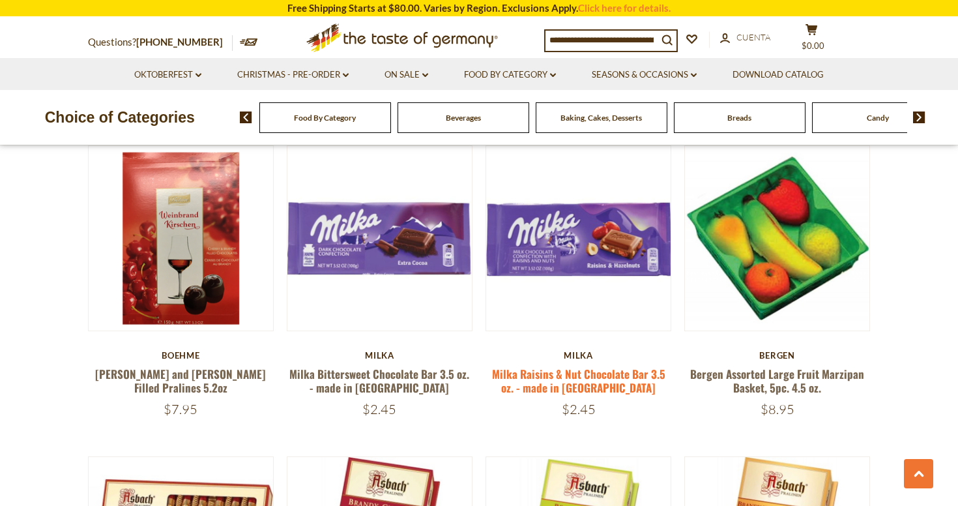
scroll to position [1037, 0]
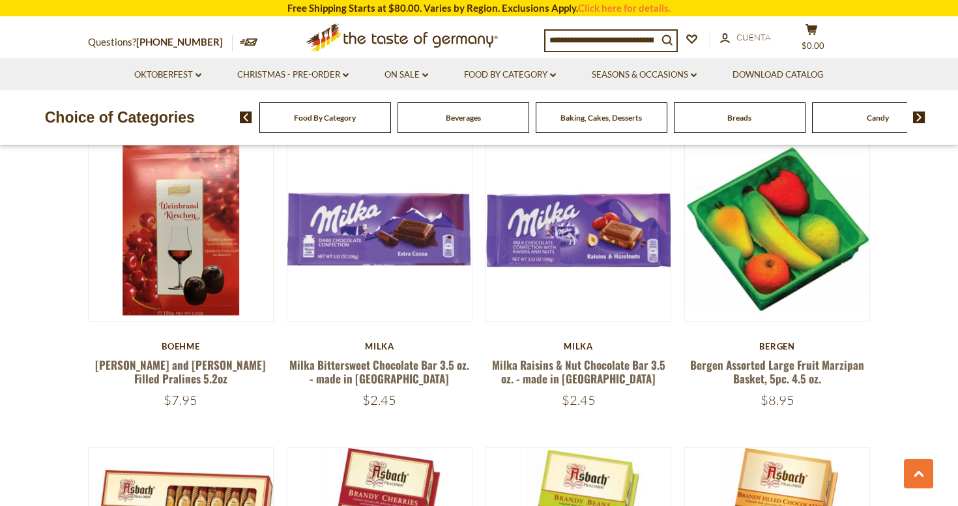
click at [917, 115] on img at bounding box center [919, 117] width 12 height 12
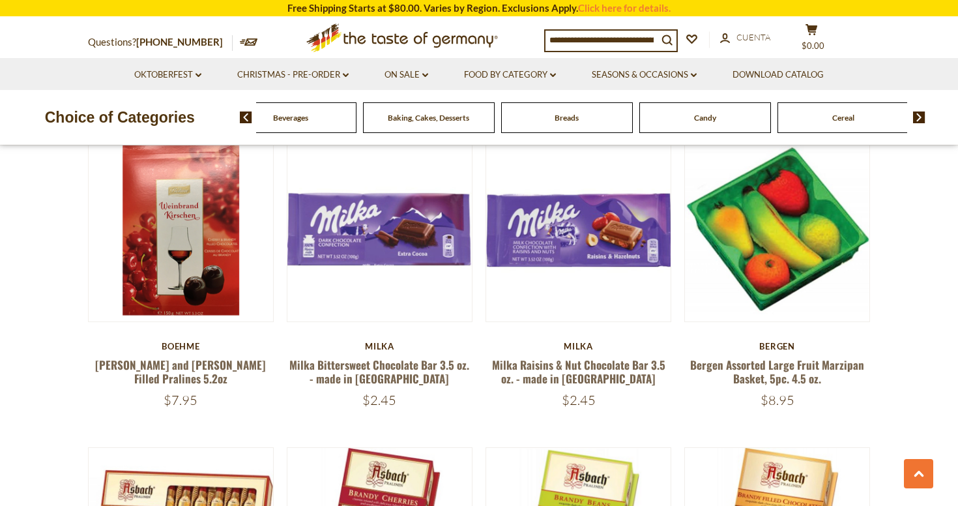
click at [917, 115] on img at bounding box center [919, 117] width 12 height 12
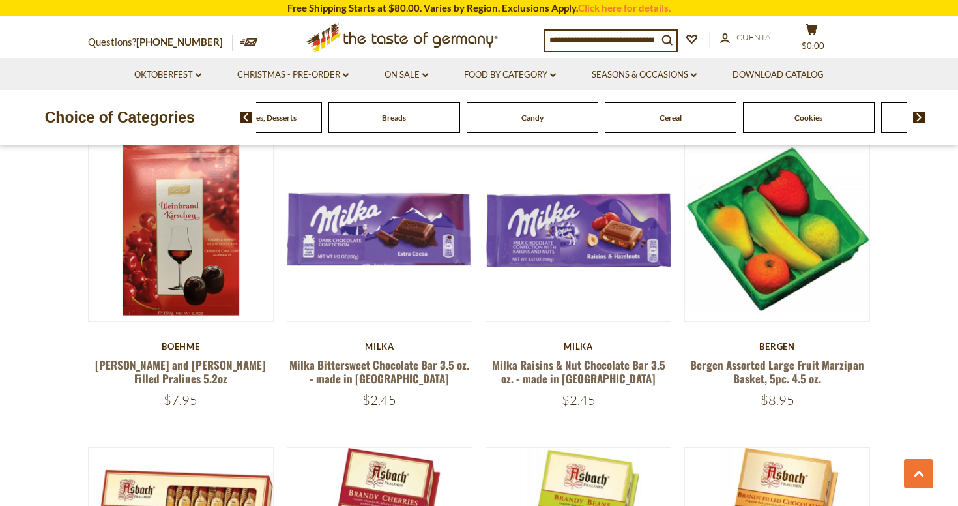
click at [917, 115] on img at bounding box center [919, 117] width 12 height 12
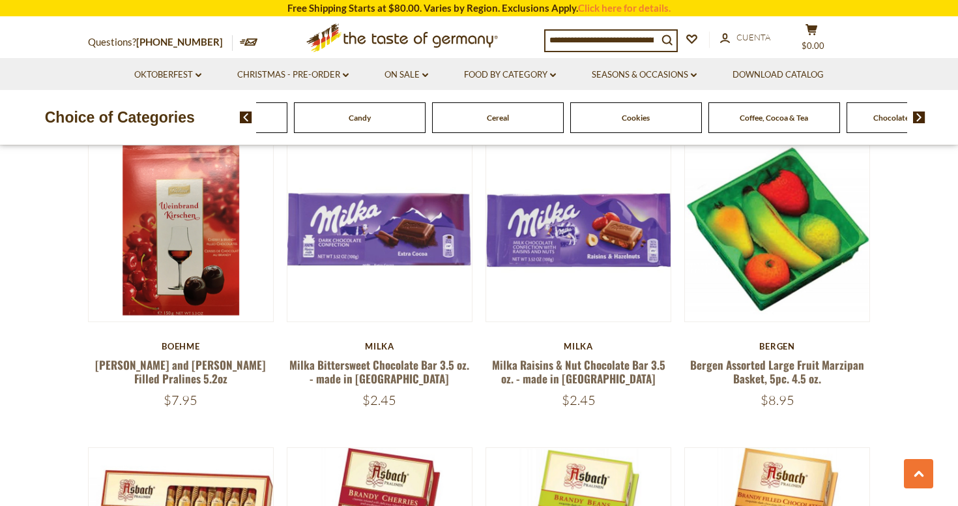
click at [917, 115] on img at bounding box center [919, 117] width 12 height 12
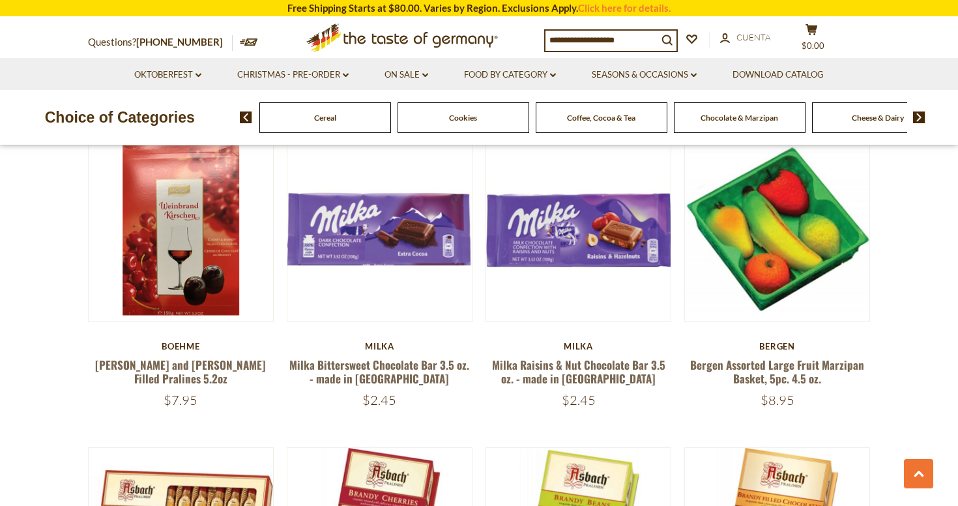
click at [917, 115] on img at bounding box center [919, 117] width 12 height 12
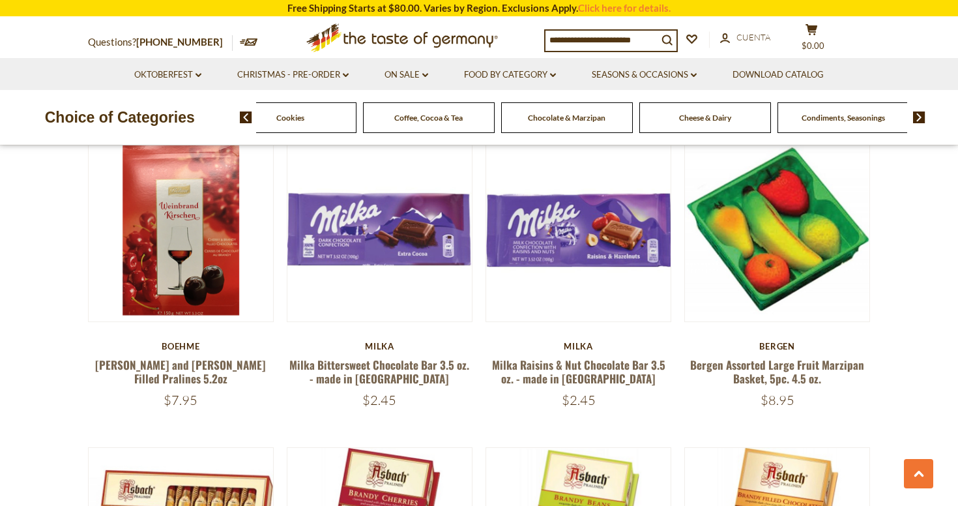
click at [710, 116] on span "Cheese & Dairy" at bounding box center [705, 118] width 52 height 10
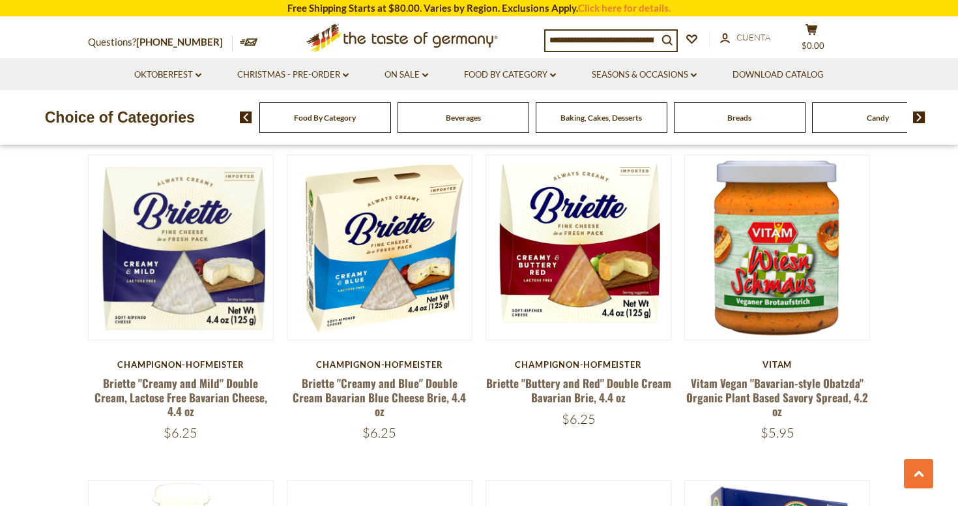
scroll to position [557, 0]
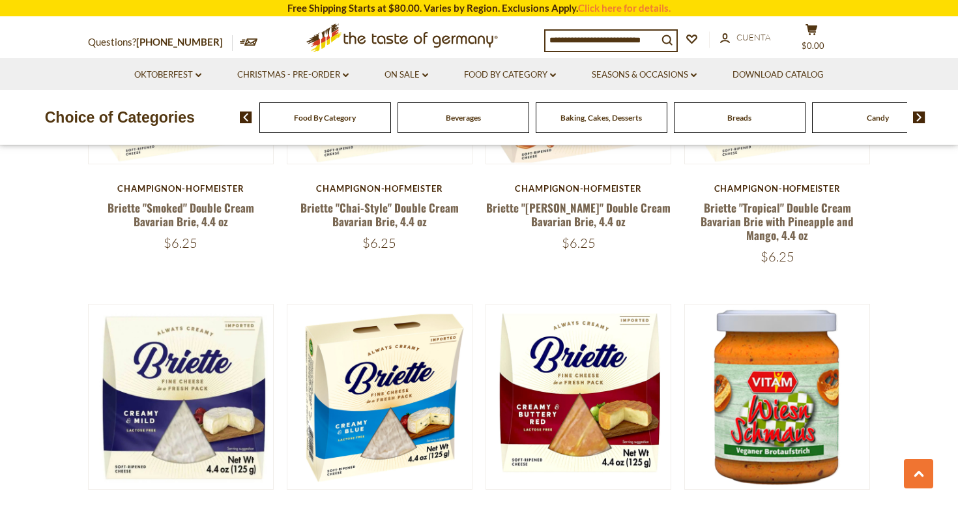
click at [918, 117] on img at bounding box center [919, 117] width 12 height 12
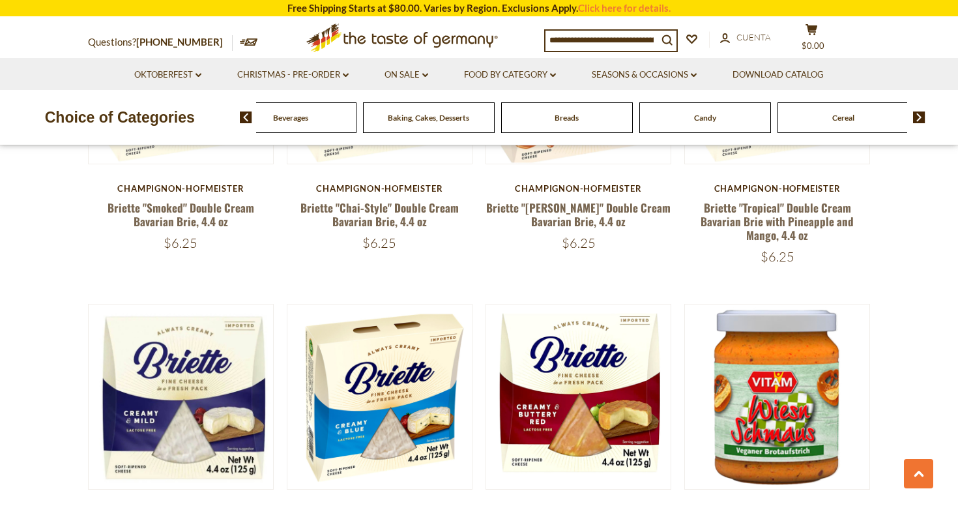
click at [919, 117] on img at bounding box center [919, 117] width 12 height 12
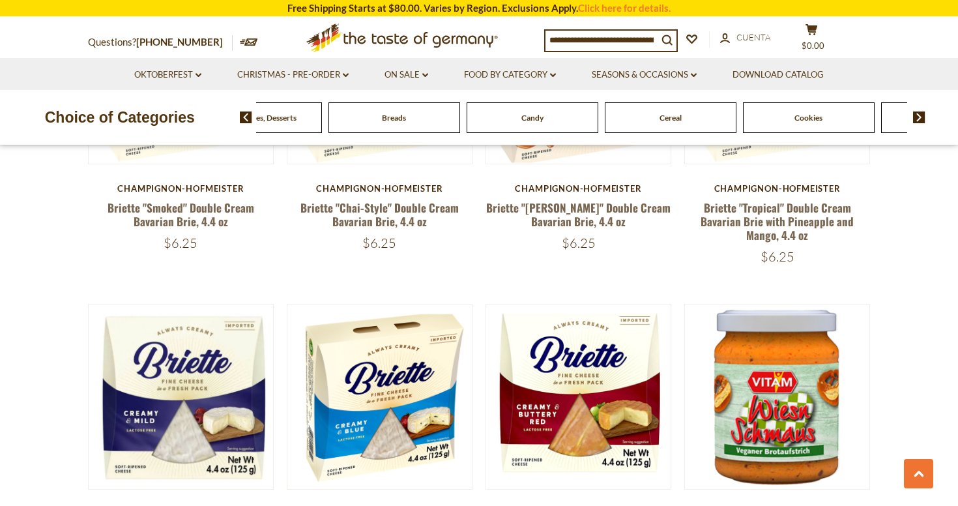
click at [919, 117] on img at bounding box center [919, 117] width 12 height 12
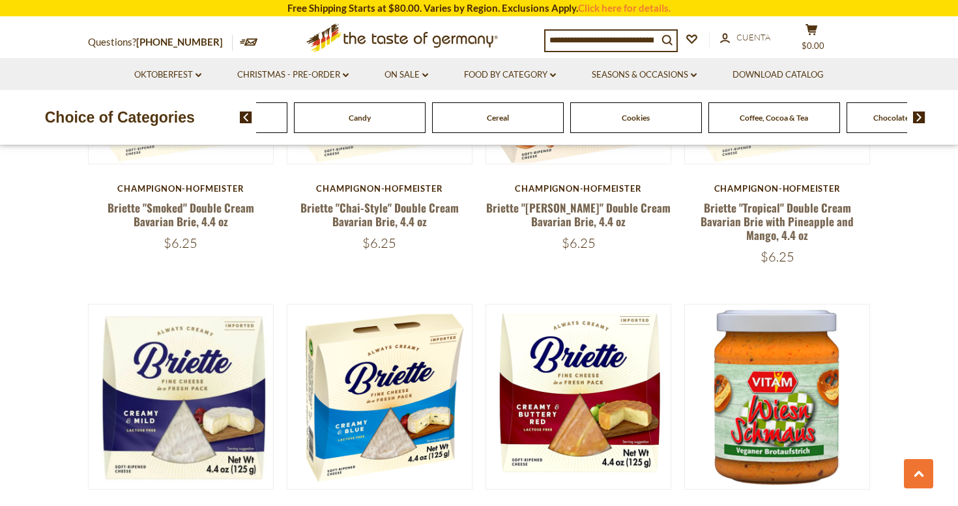
click at [919, 117] on img at bounding box center [919, 117] width 12 height 12
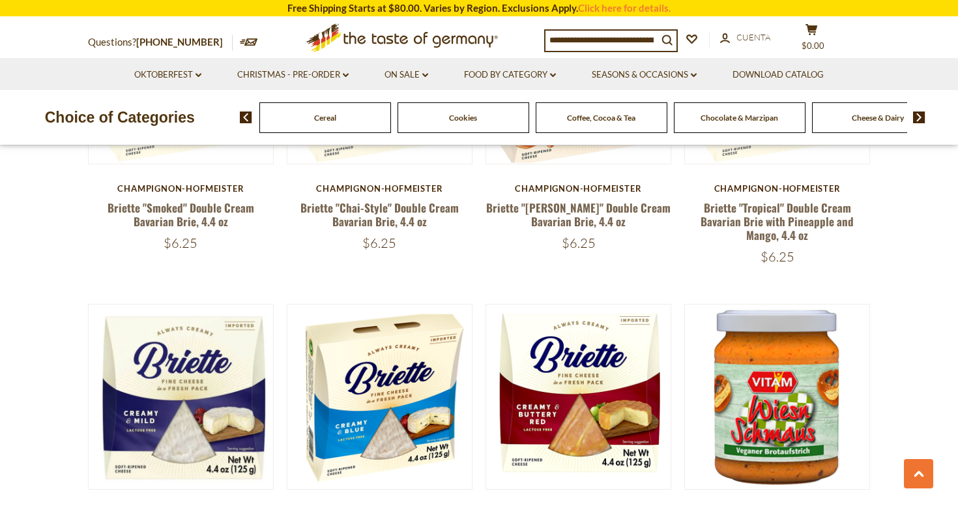
click at [919, 117] on img at bounding box center [919, 117] width 12 height 12
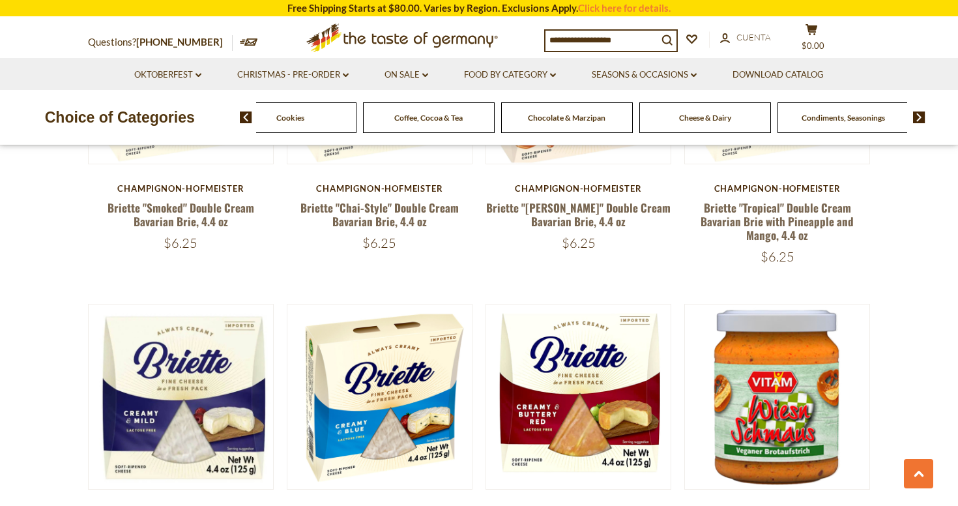
click at [861, 118] on span "Condiments, Seasonings" at bounding box center [843, 118] width 83 height 10
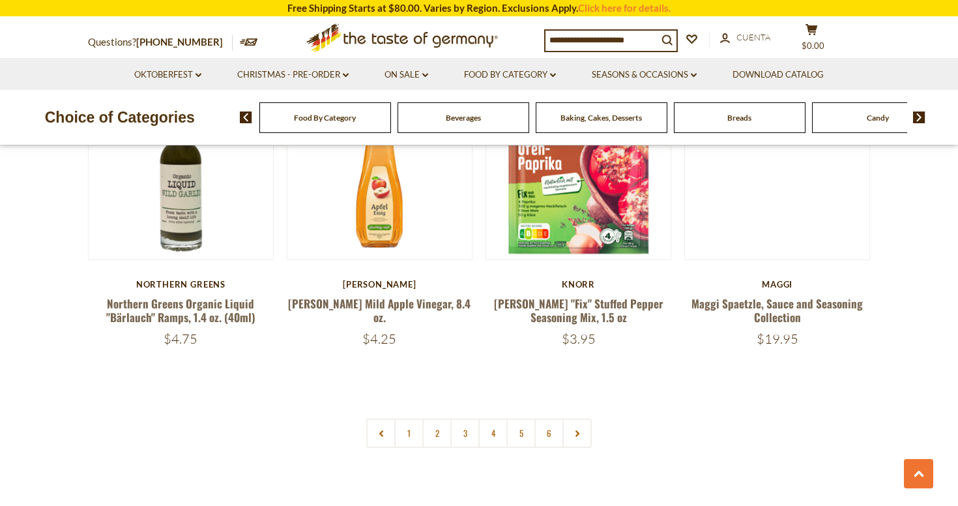
scroll to position [3024, 0]
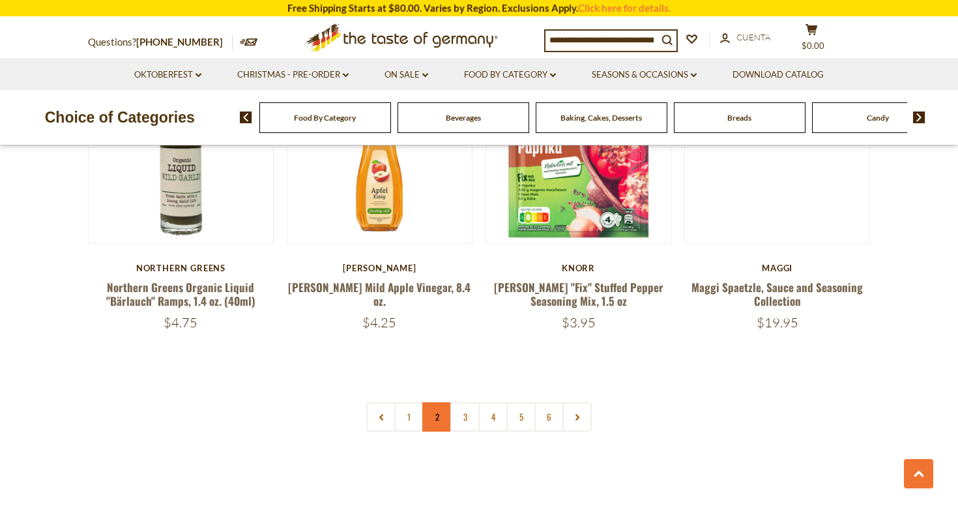
click at [437, 402] on link "2" at bounding box center [437, 416] width 29 height 29
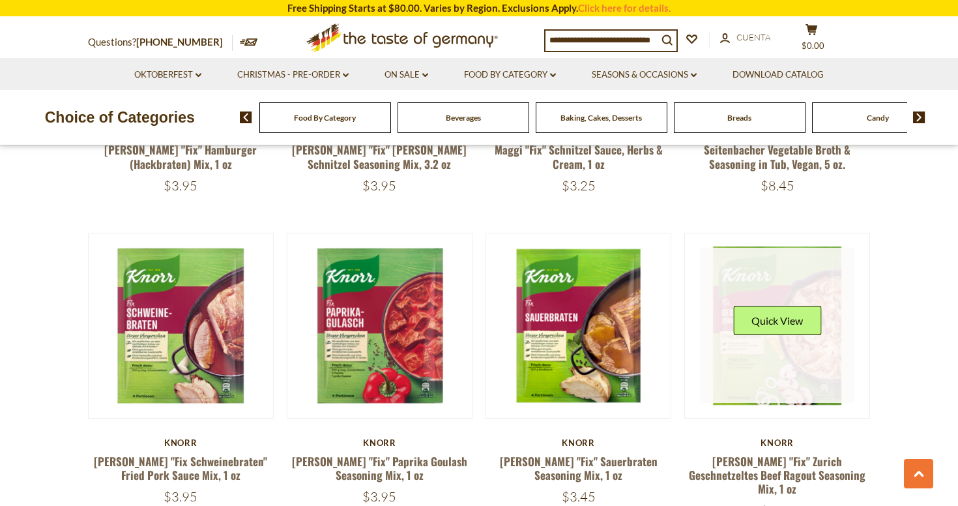
scroll to position [1585, 0]
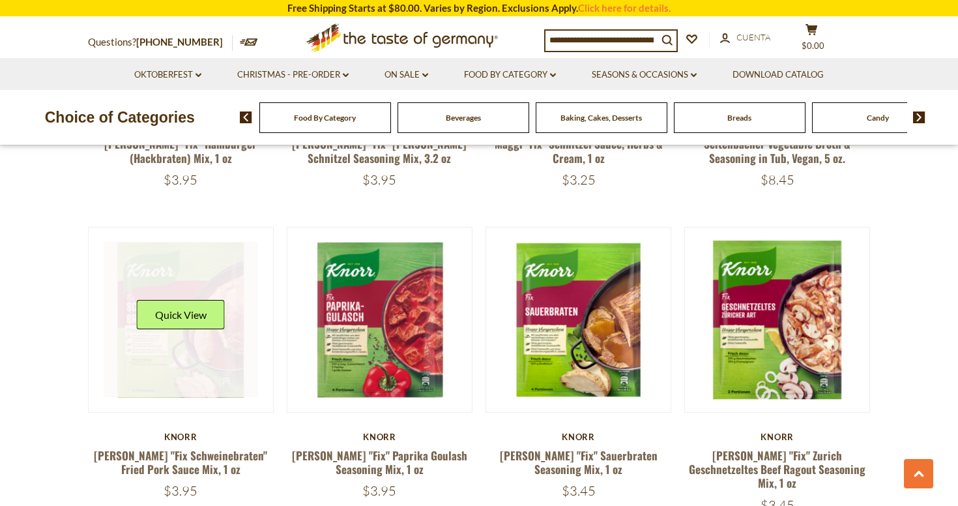
click at [171, 351] on link at bounding box center [181, 319] width 155 height 155
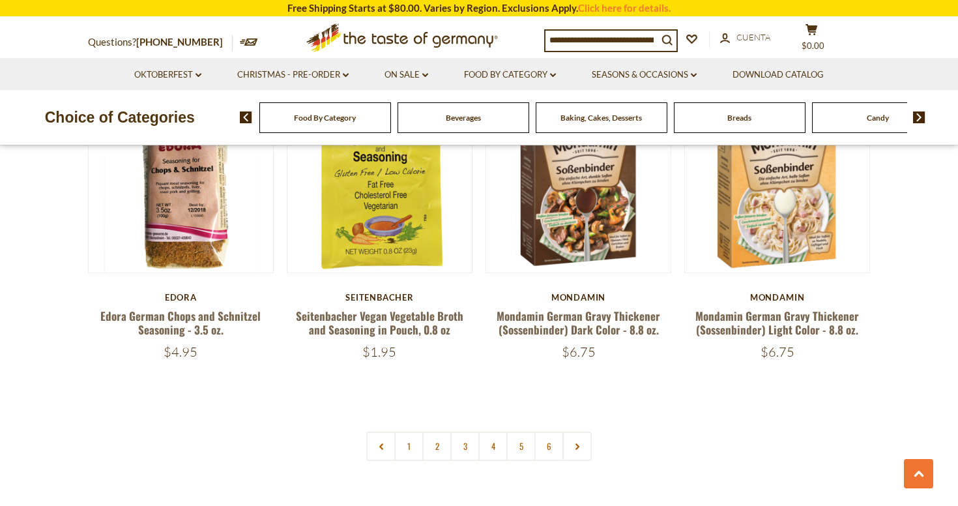
scroll to position [2984, 0]
click at [463, 431] on link "3" at bounding box center [465, 445] width 29 height 29
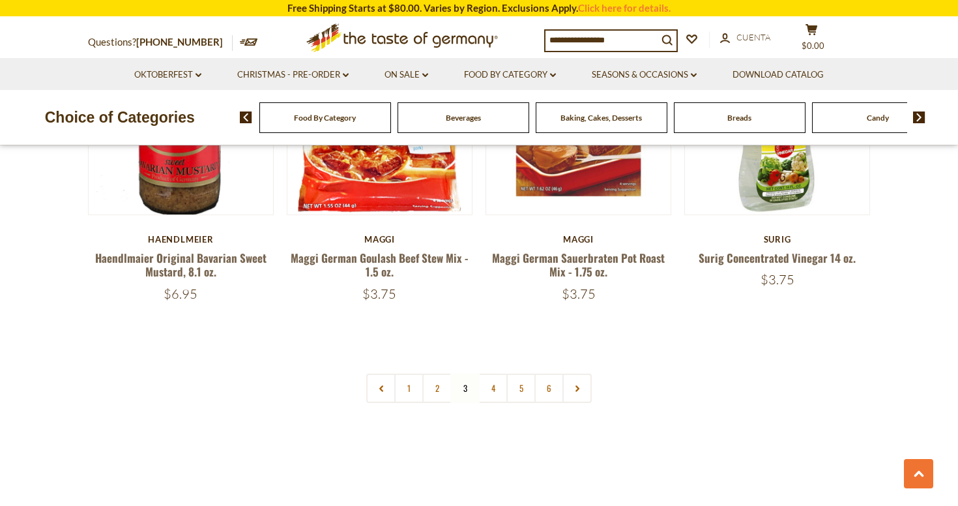
scroll to position [3029, 0]
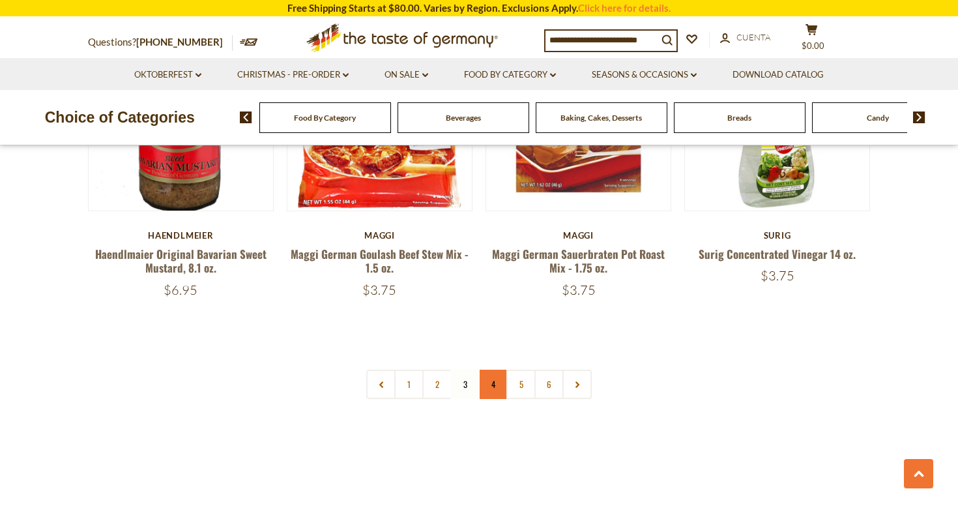
click at [494, 370] on link "4" at bounding box center [493, 384] width 29 height 29
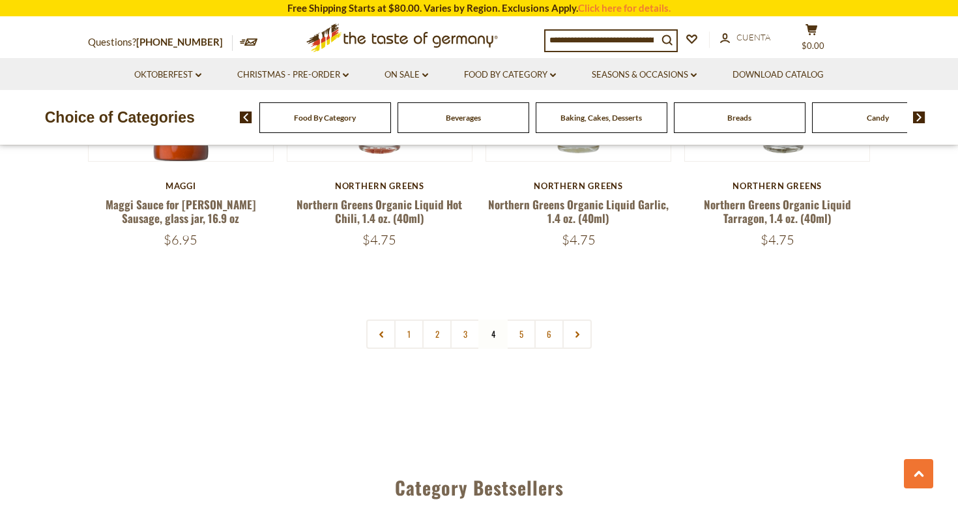
scroll to position [3095, 0]
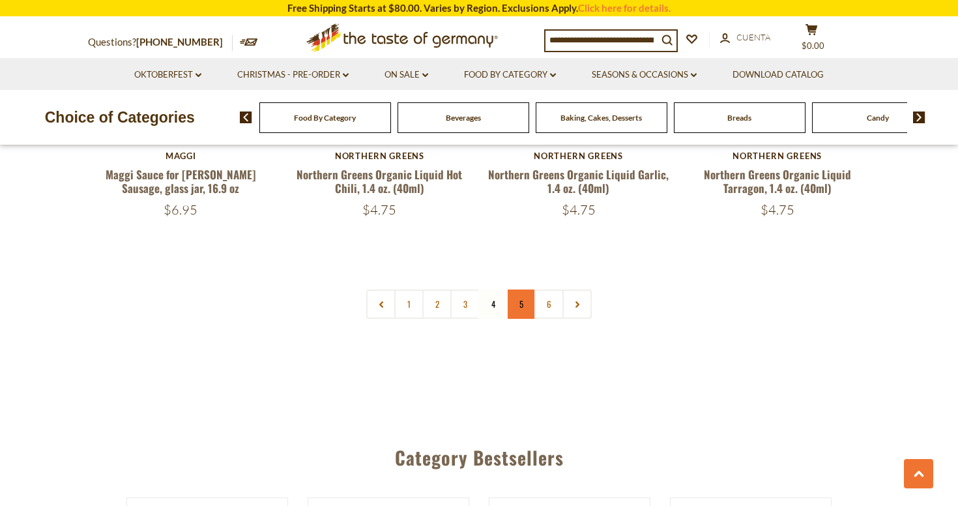
click at [517, 290] on link "5" at bounding box center [521, 303] width 29 height 29
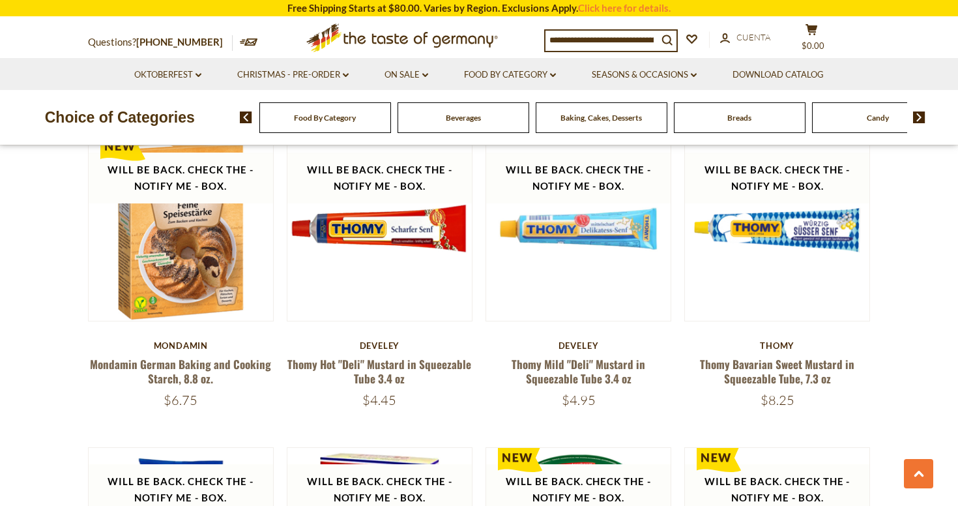
scroll to position [475, 0]
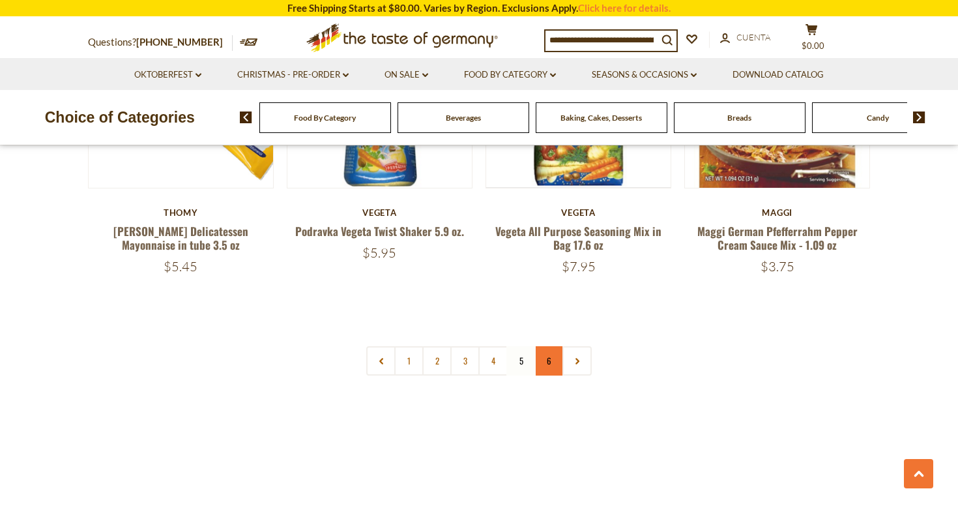
click at [544, 346] on link "6" at bounding box center [549, 360] width 29 height 29
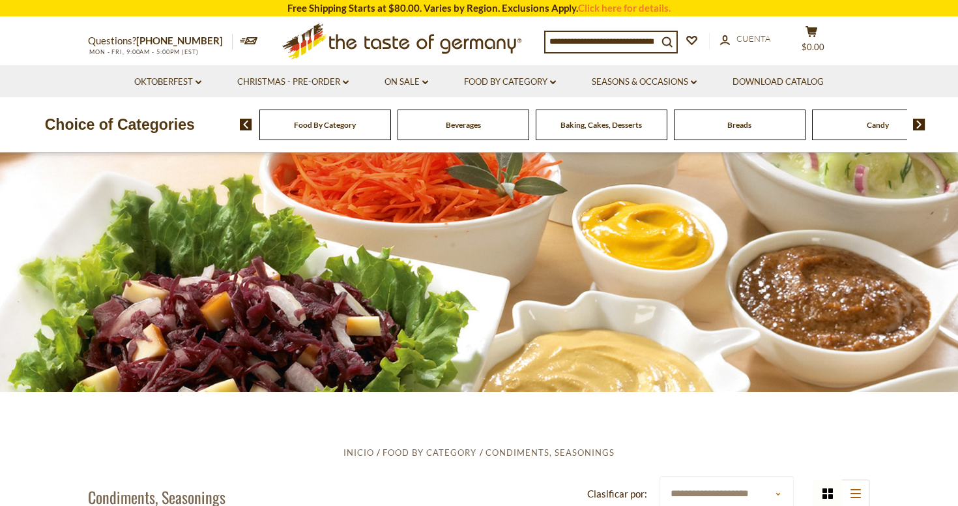
scroll to position [0, 0]
click at [919, 121] on img at bounding box center [919, 125] width 12 height 12
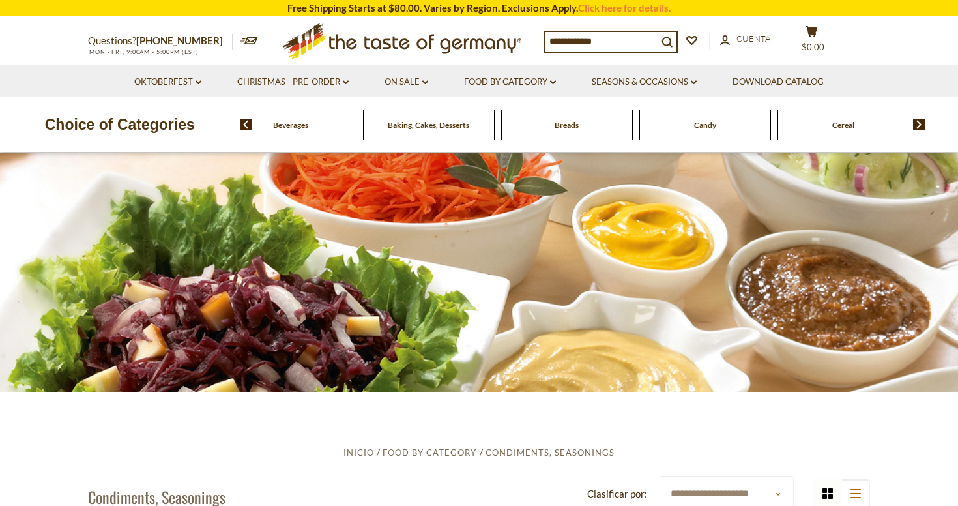
click at [919, 121] on img at bounding box center [919, 125] width 12 height 12
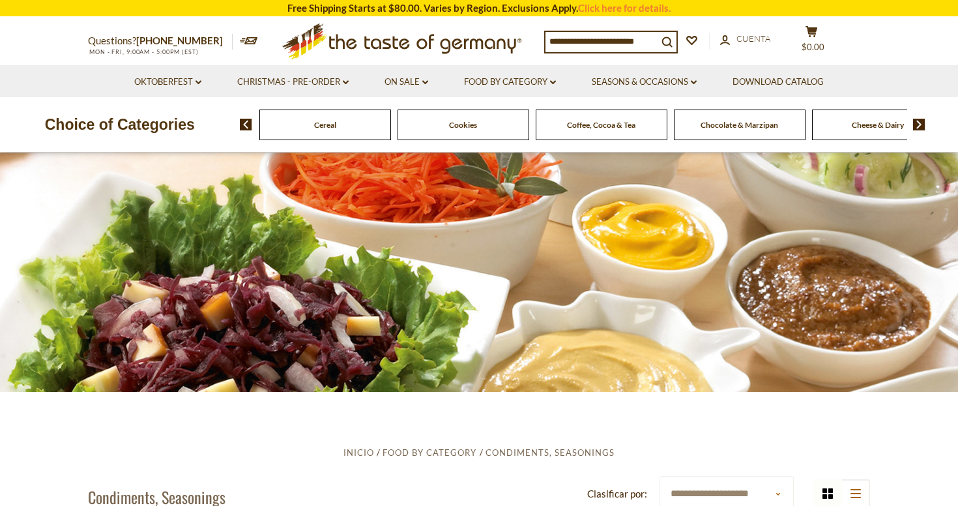
click at [919, 121] on img at bounding box center [919, 125] width 12 height 12
click at [919, 119] on img at bounding box center [919, 125] width 12 height 12
click at [919, 117] on div "Food By Category Beverages Baking, Cakes, Desserts Breads Candy Cereal Cookies …" at bounding box center [599, 124] width 719 height 31
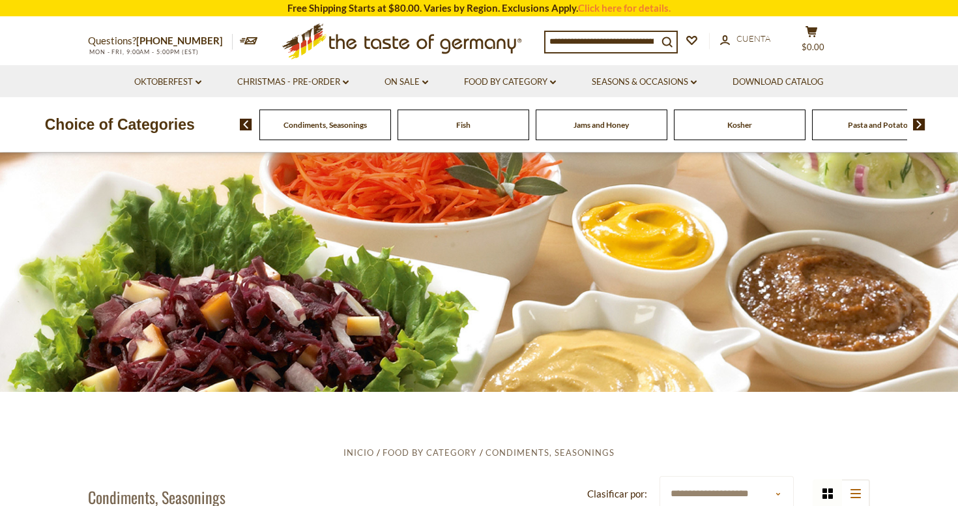
click at [919, 121] on img at bounding box center [919, 125] width 12 height 12
click at [541, 127] on span "Pasta and Potato" at bounding box center [533, 125] width 60 height 10
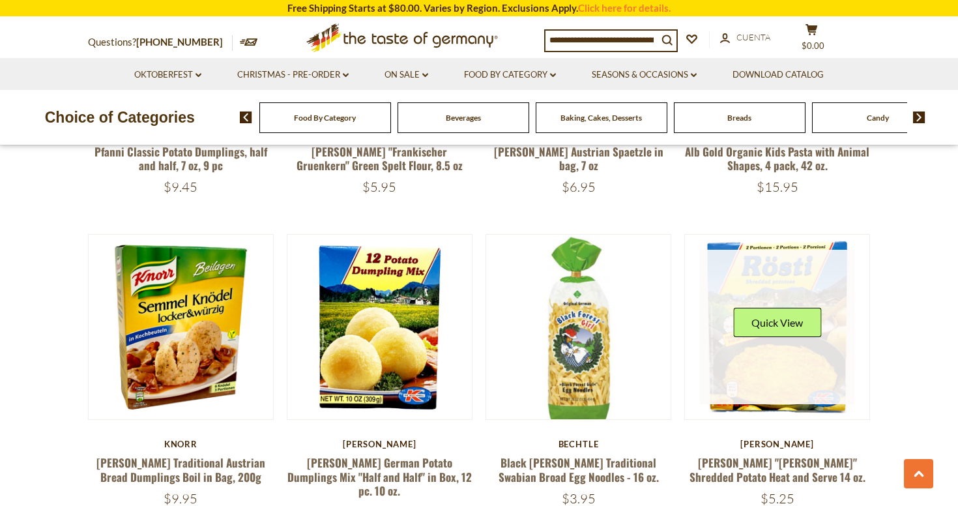
scroll to position [1277, 0]
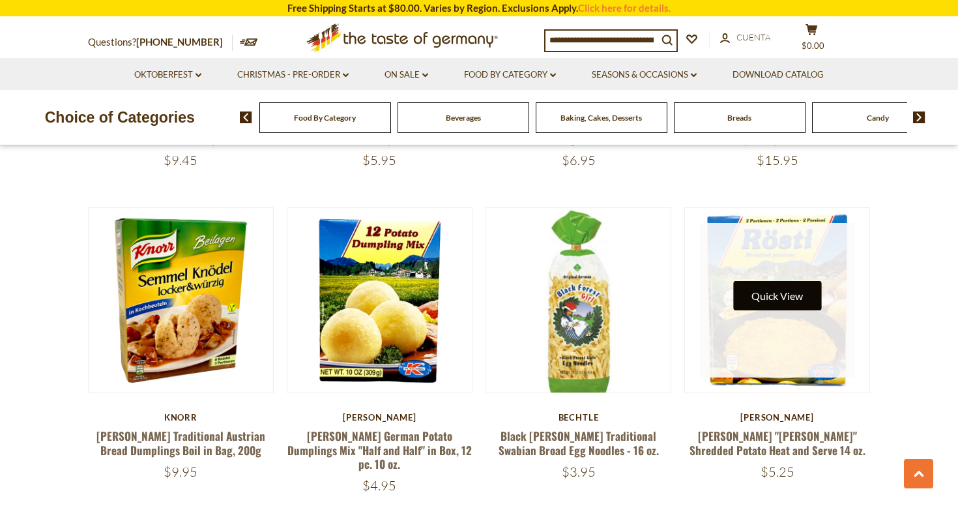
click at [781, 299] on button "Quick View" at bounding box center [778, 295] width 88 height 29
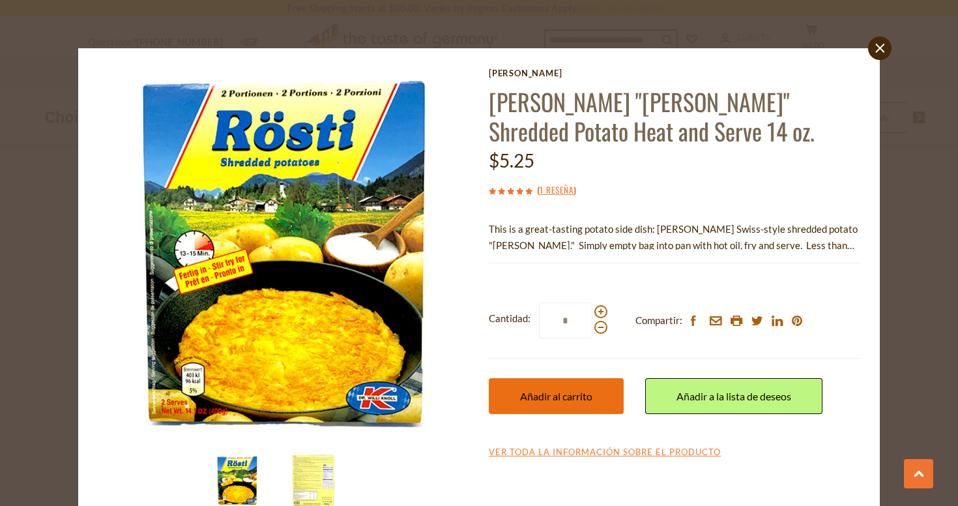
click at [561, 397] on span "Añadir al carrito" at bounding box center [556, 396] width 72 height 12
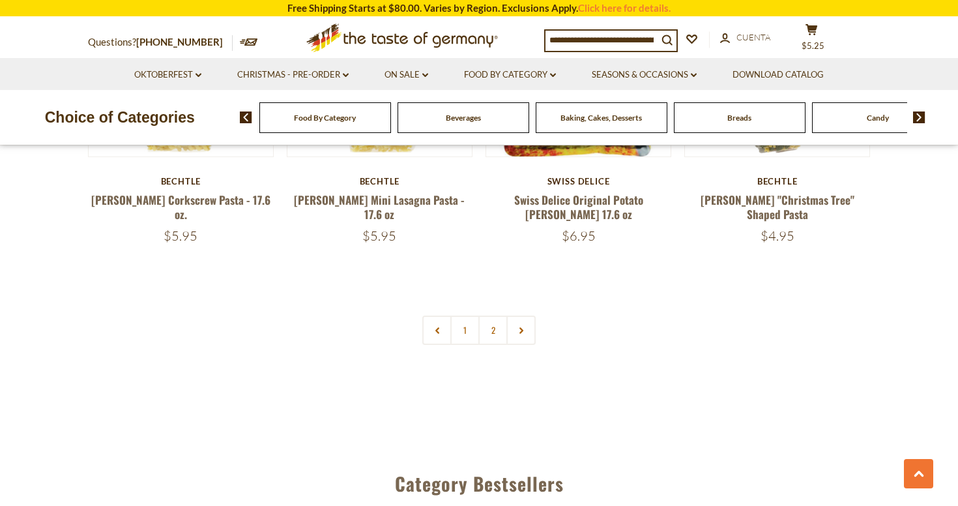
scroll to position [3103, 0]
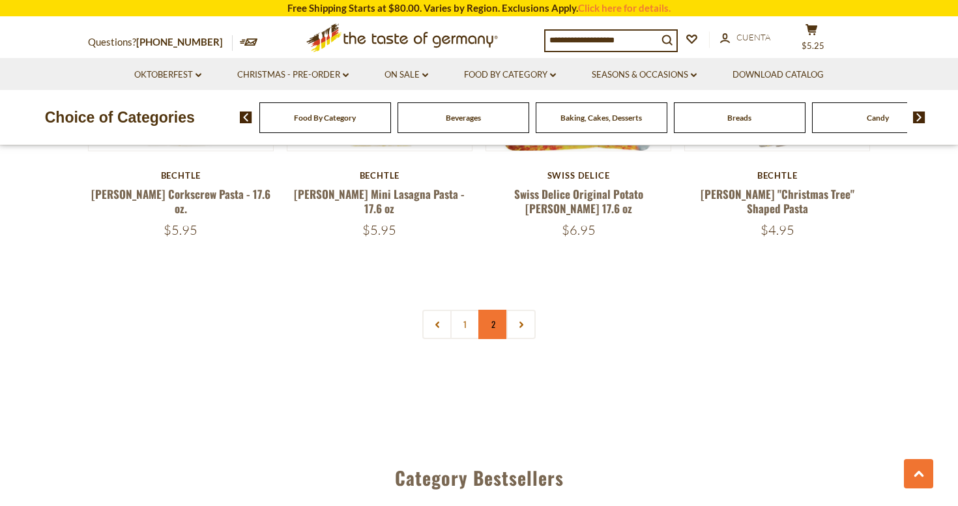
click at [494, 310] on link "2" at bounding box center [493, 324] width 29 height 29
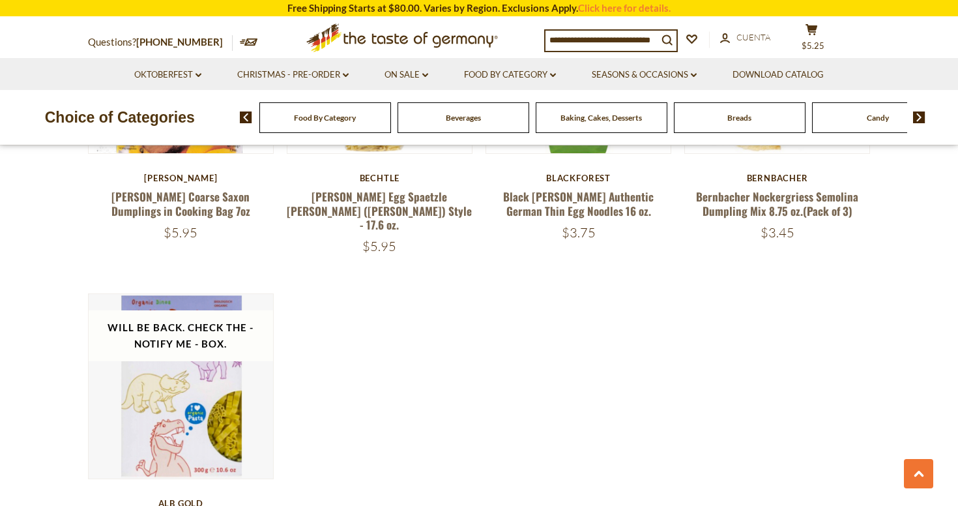
scroll to position [1386, 0]
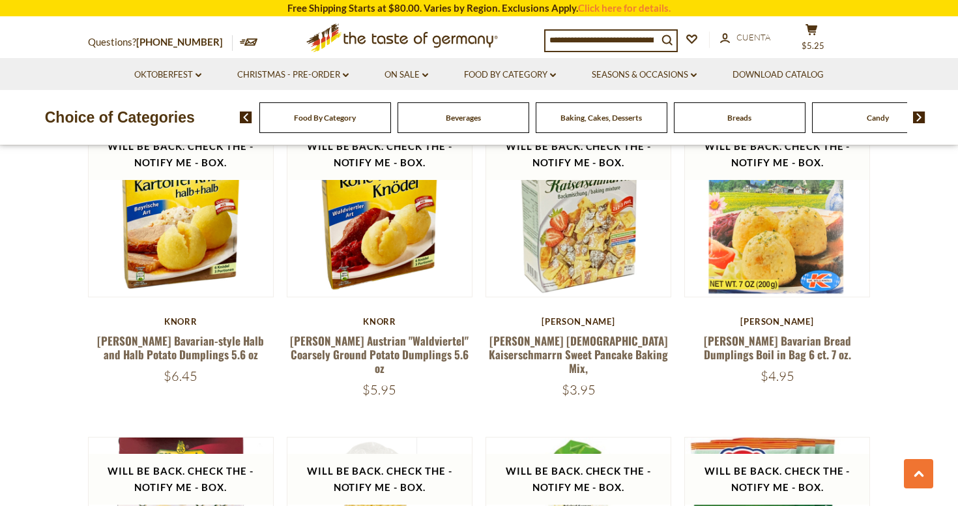
click at [919, 113] on img at bounding box center [919, 117] width 12 height 12
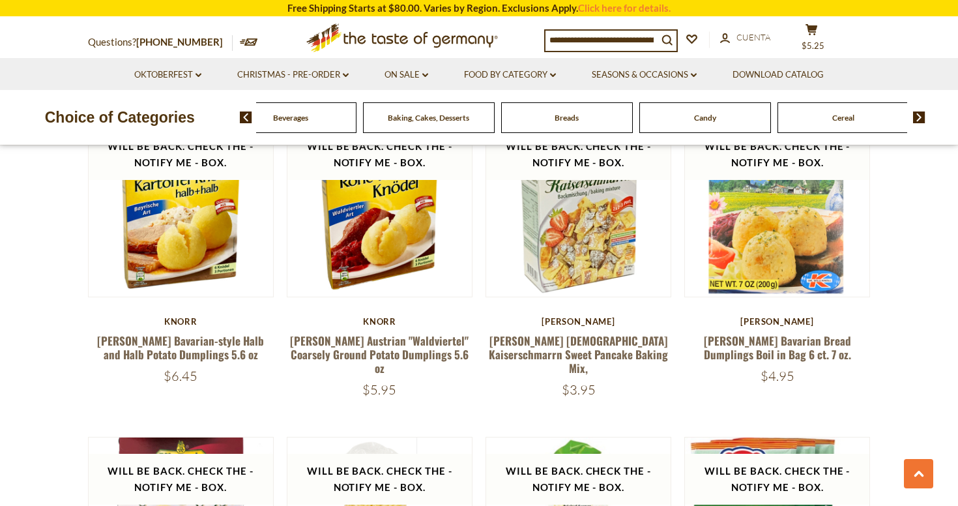
click at [919, 113] on img at bounding box center [919, 117] width 12 height 12
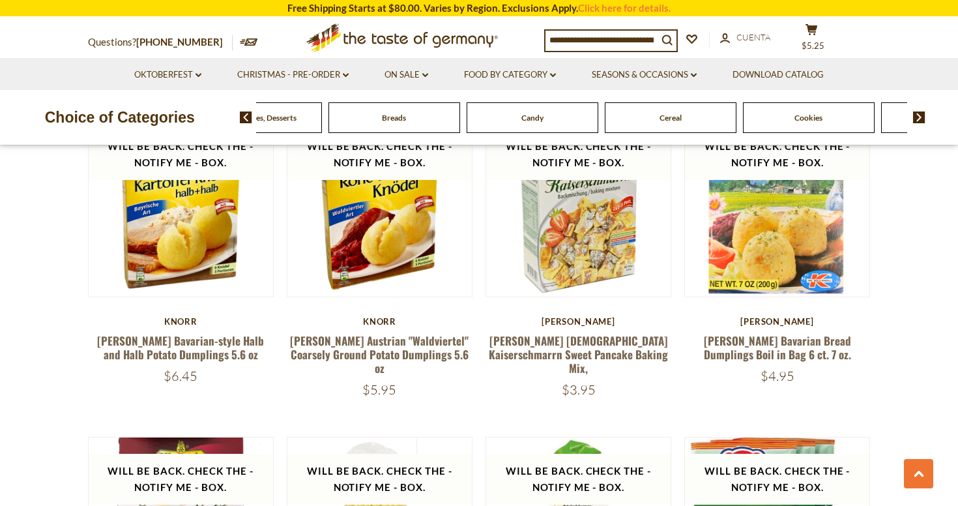
click at [919, 113] on img at bounding box center [919, 117] width 12 height 12
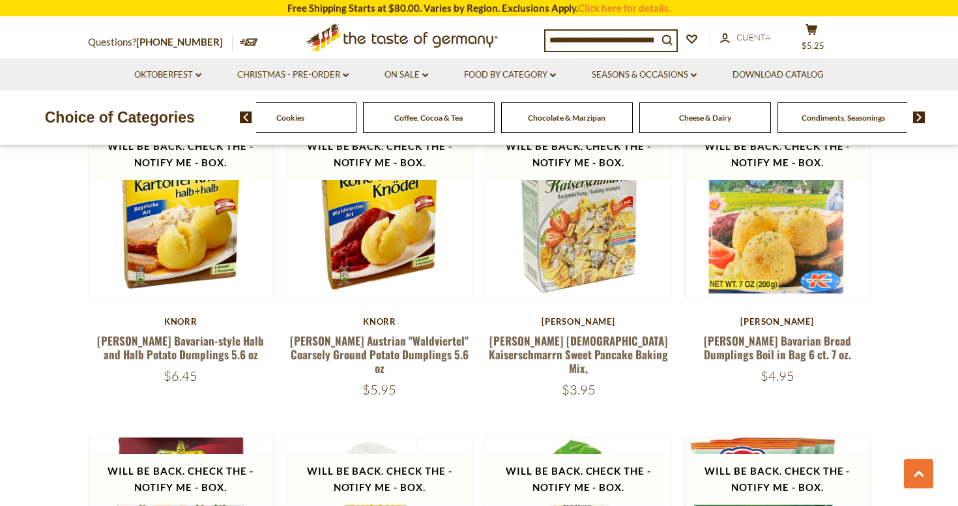
click at [919, 113] on img at bounding box center [919, 117] width 12 height 12
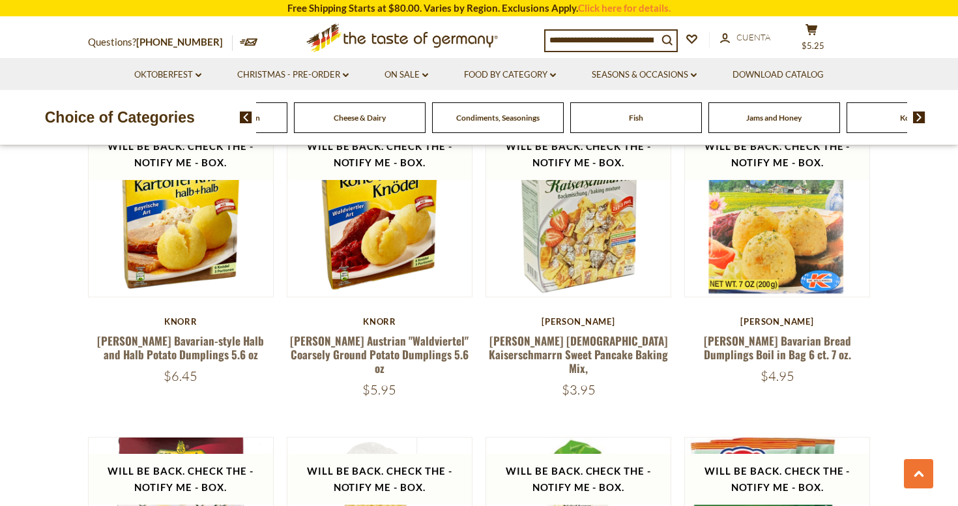
click at [919, 113] on img at bounding box center [919, 117] width 12 height 12
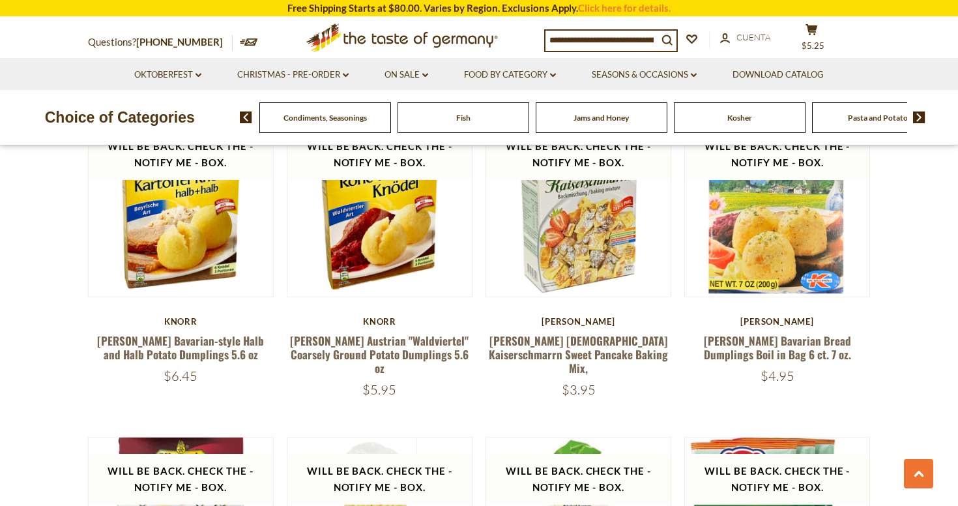
click at [919, 113] on img at bounding box center [919, 117] width 12 height 12
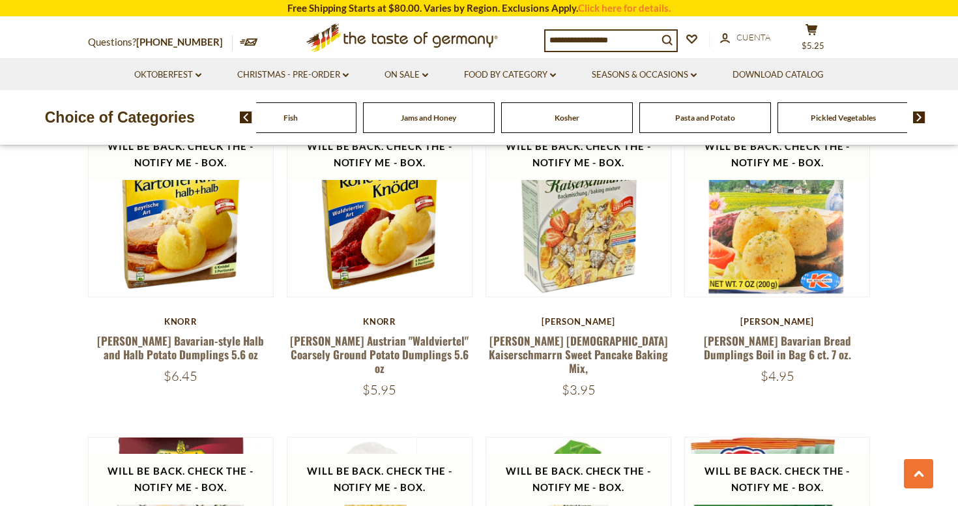
click at [919, 111] on img at bounding box center [919, 117] width 12 height 12
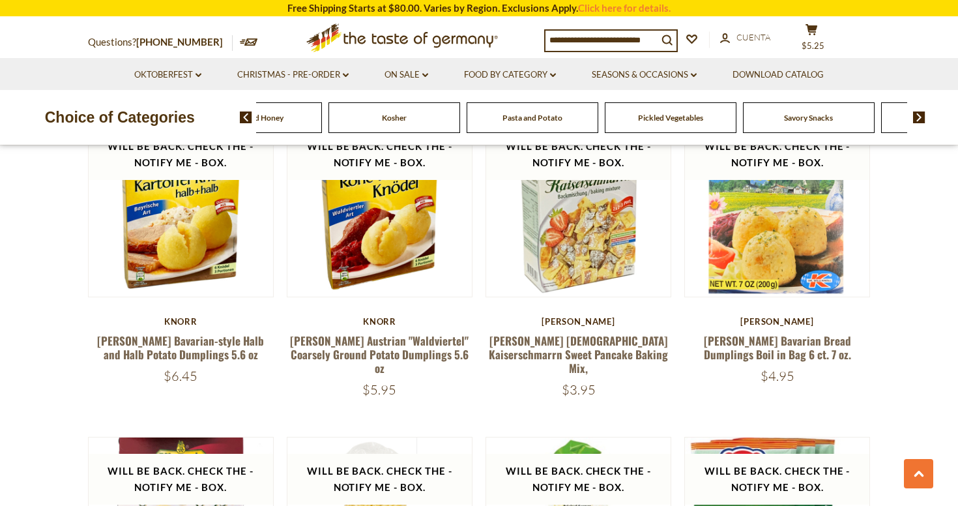
click at [919, 111] on img at bounding box center [919, 117] width 12 height 12
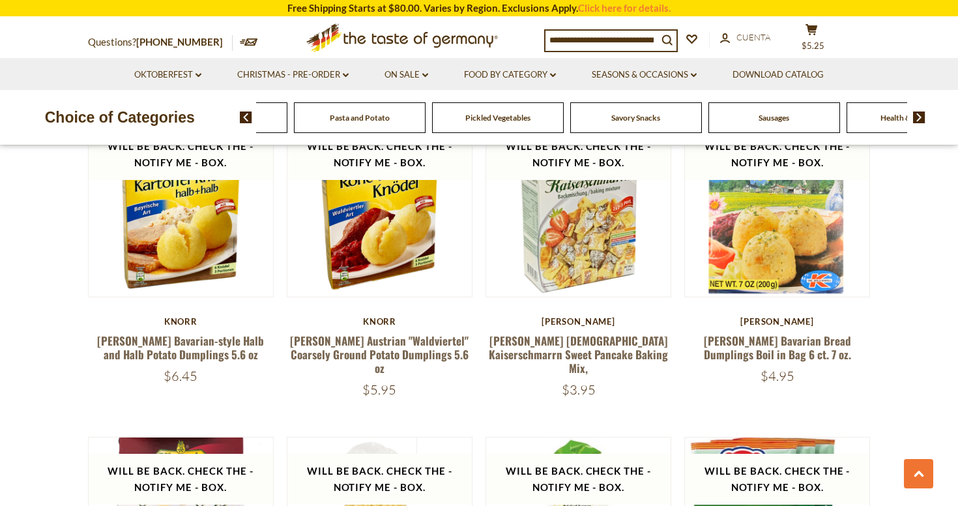
click at [919, 111] on img at bounding box center [919, 117] width 12 height 12
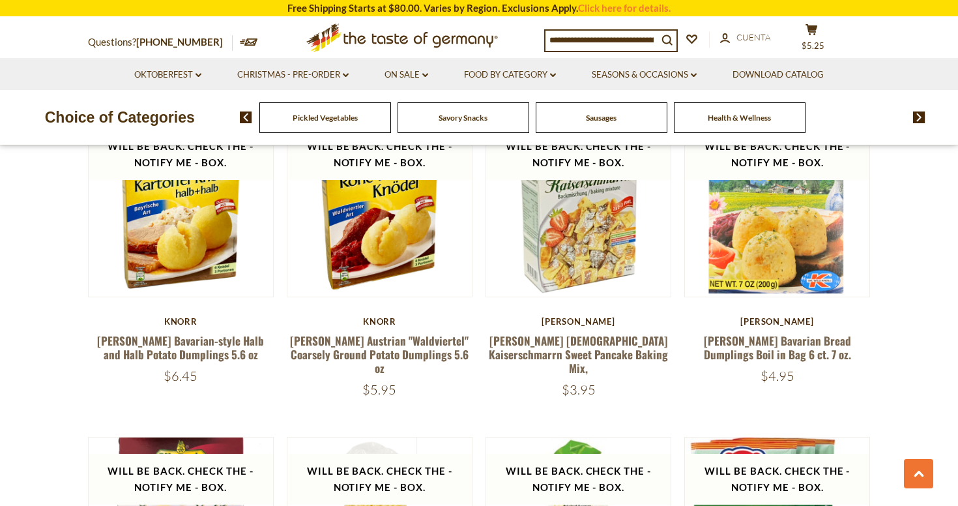
click at [737, 113] on span "Health & Wellness" at bounding box center [739, 118] width 63 height 10
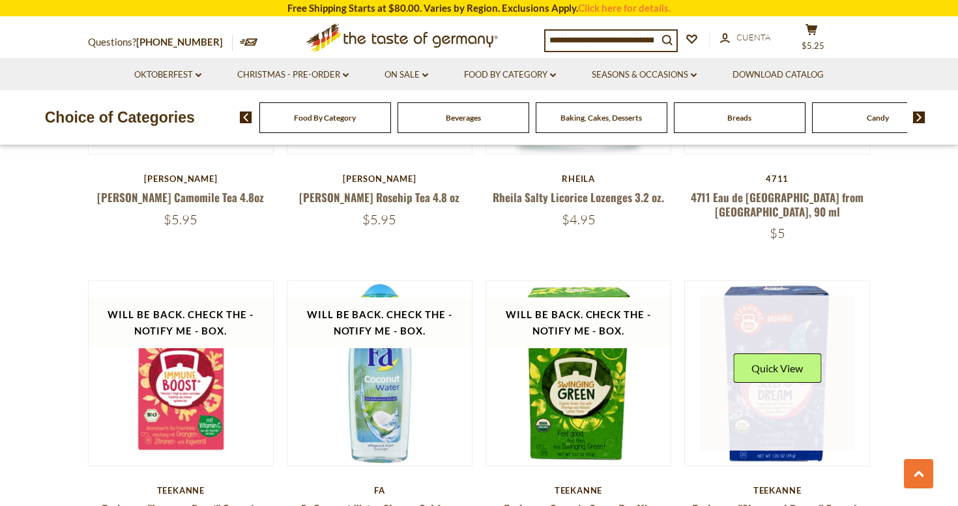
scroll to position [2779, 0]
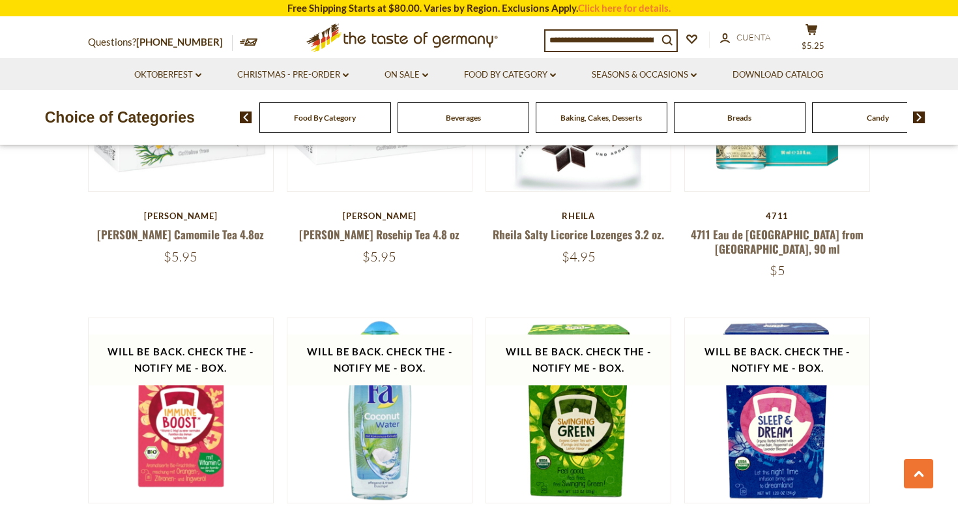
click at [917, 118] on img at bounding box center [919, 117] width 12 height 12
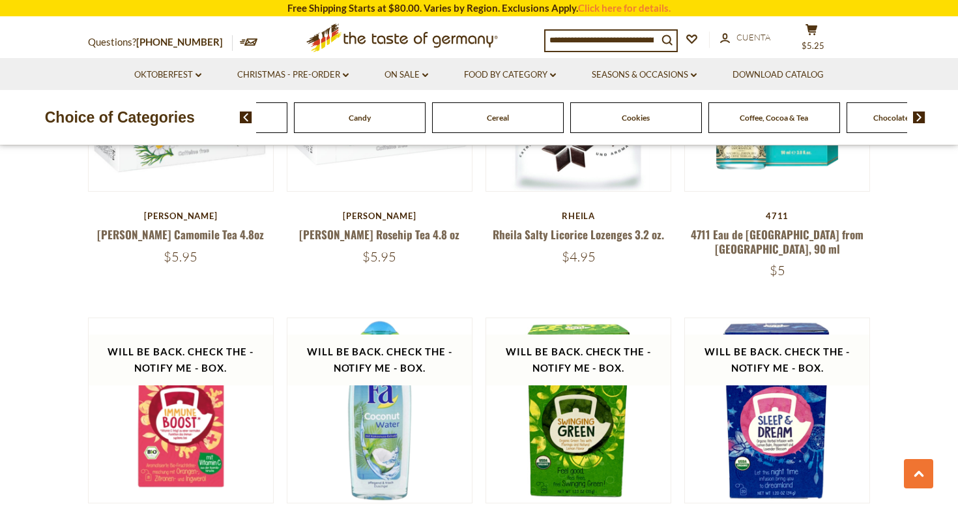
click at [917, 118] on img at bounding box center [919, 117] width 12 height 12
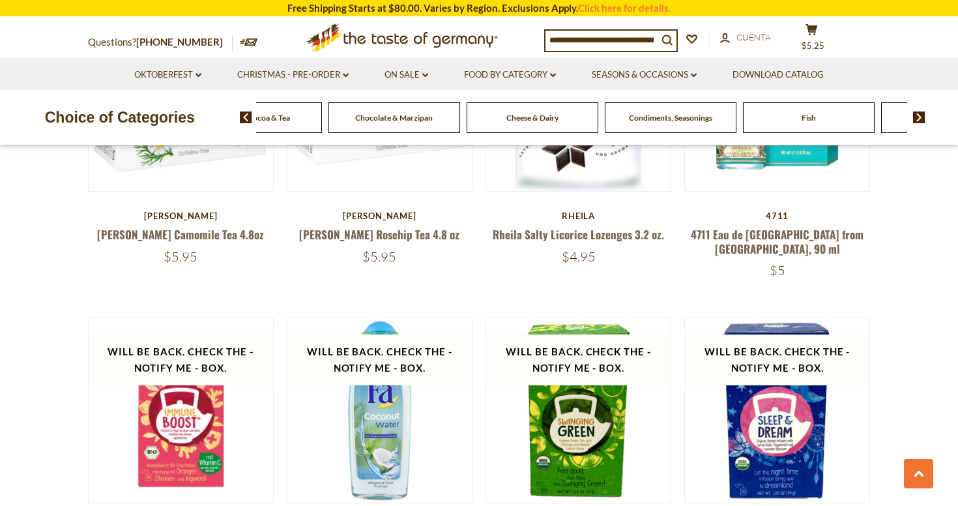
click at [917, 118] on img at bounding box center [919, 117] width 12 height 12
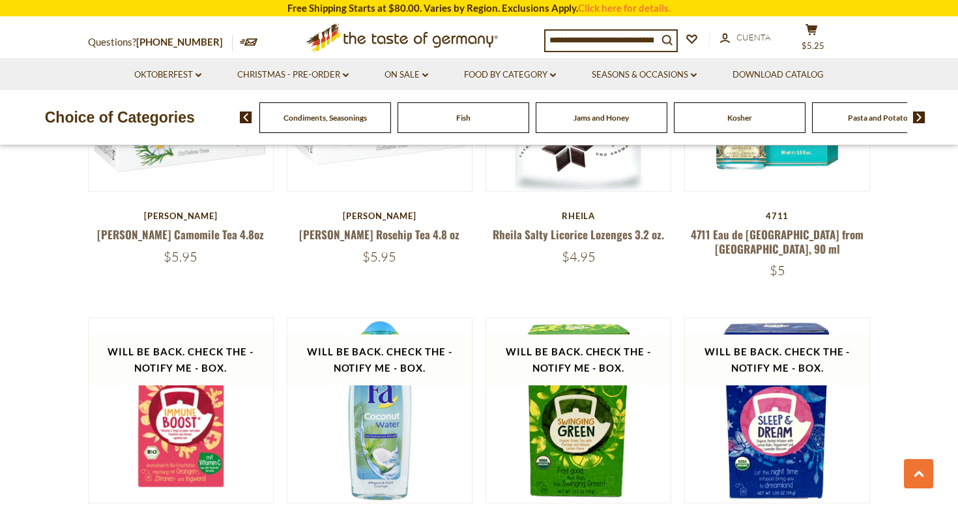
click at [917, 118] on img at bounding box center [919, 117] width 12 height 12
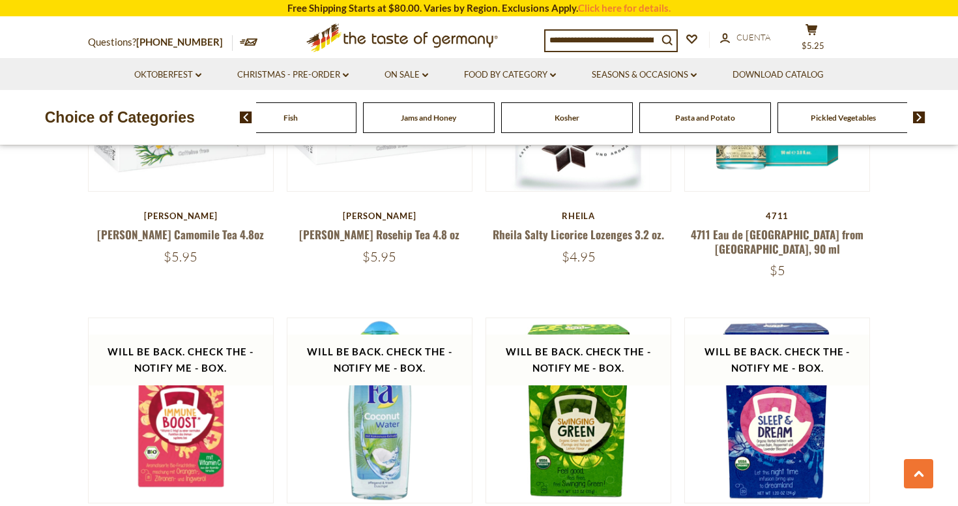
click at [917, 118] on img at bounding box center [919, 117] width 12 height 12
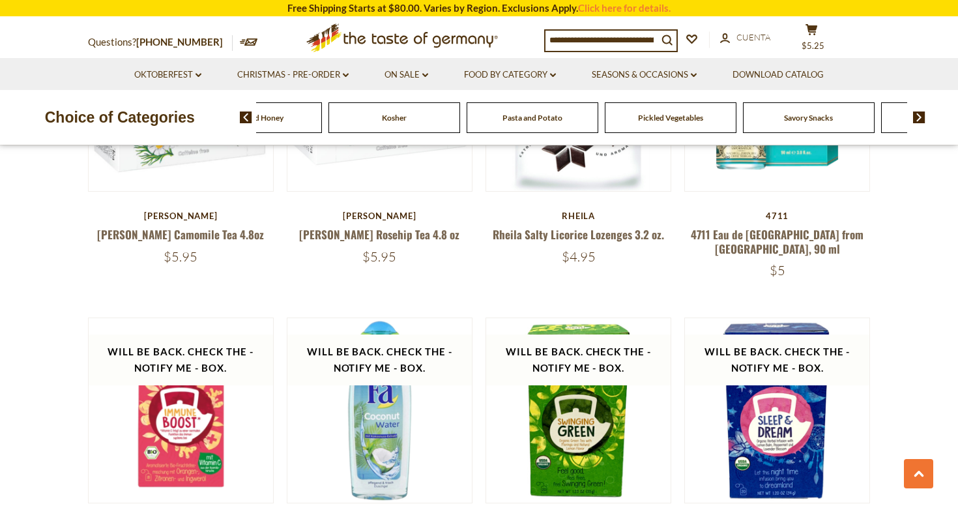
click at [917, 118] on img at bounding box center [919, 117] width 12 height 12
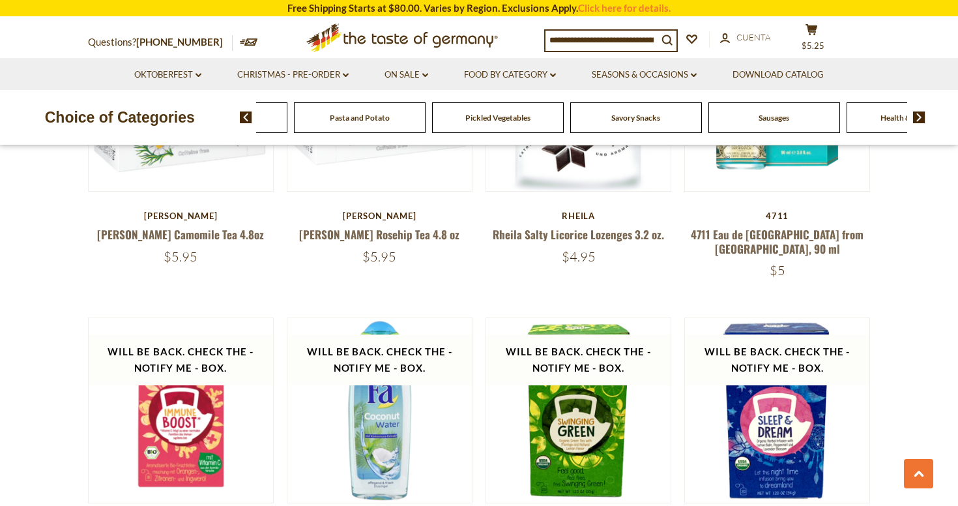
click at [917, 118] on img at bounding box center [919, 117] width 12 height 12
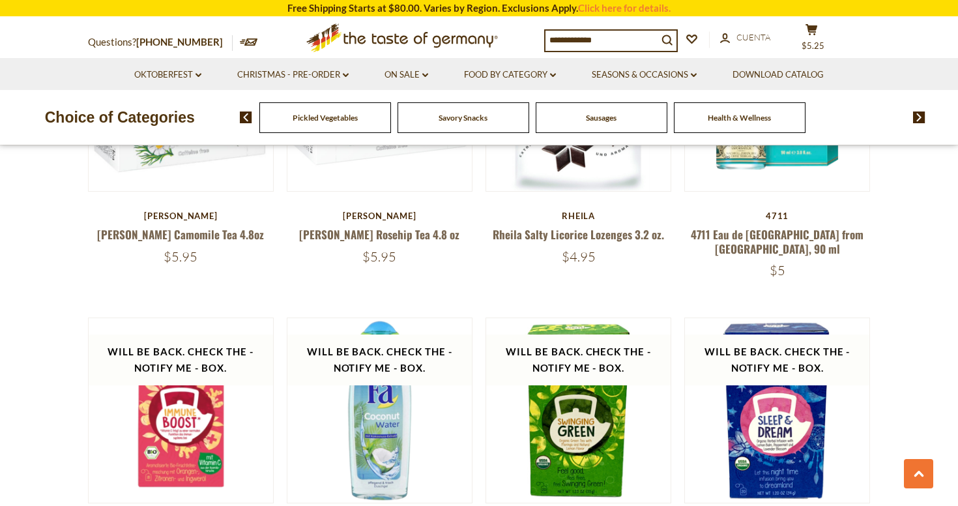
click at [917, 118] on img at bounding box center [919, 117] width 12 height 12
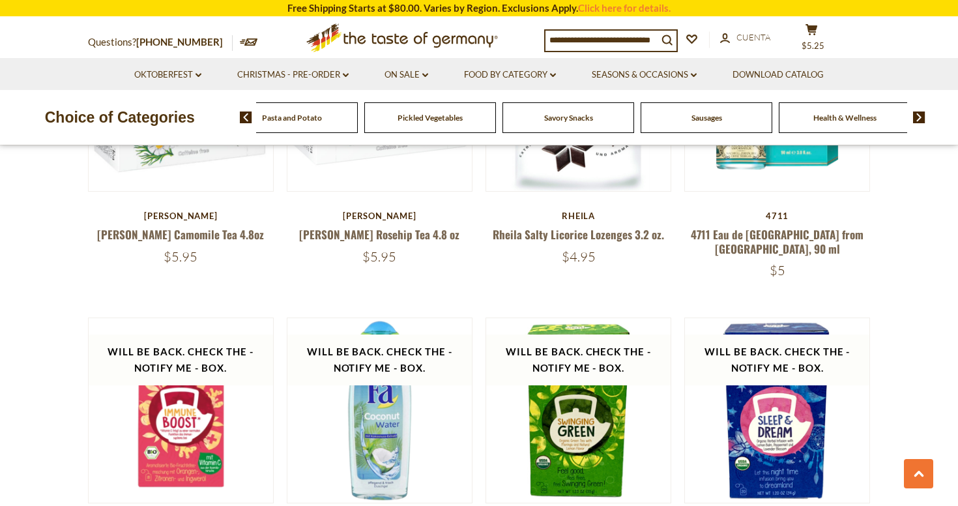
click at [713, 120] on span "Sausages" at bounding box center [707, 118] width 31 height 10
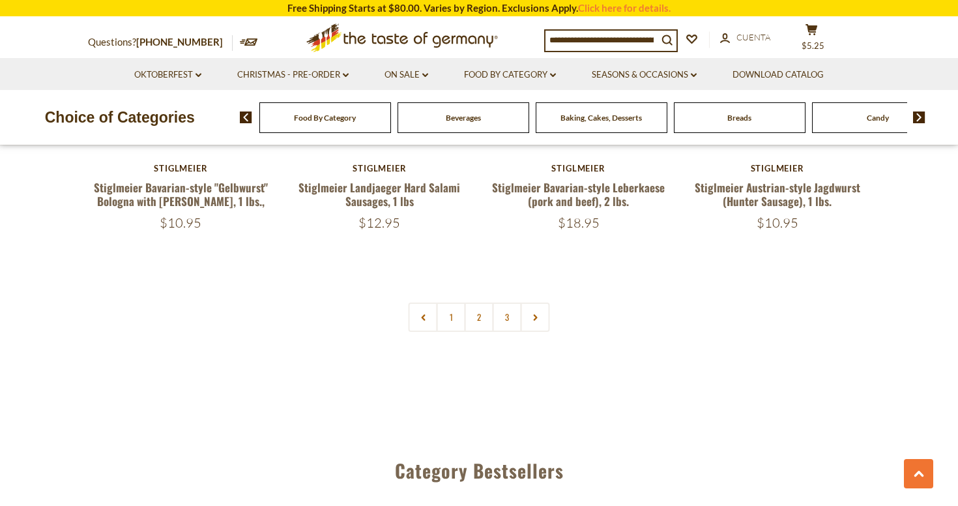
scroll to position [3141, 0]
click at [479, 302] on link "2" at bounding box center [479, 316] width 29 height 29
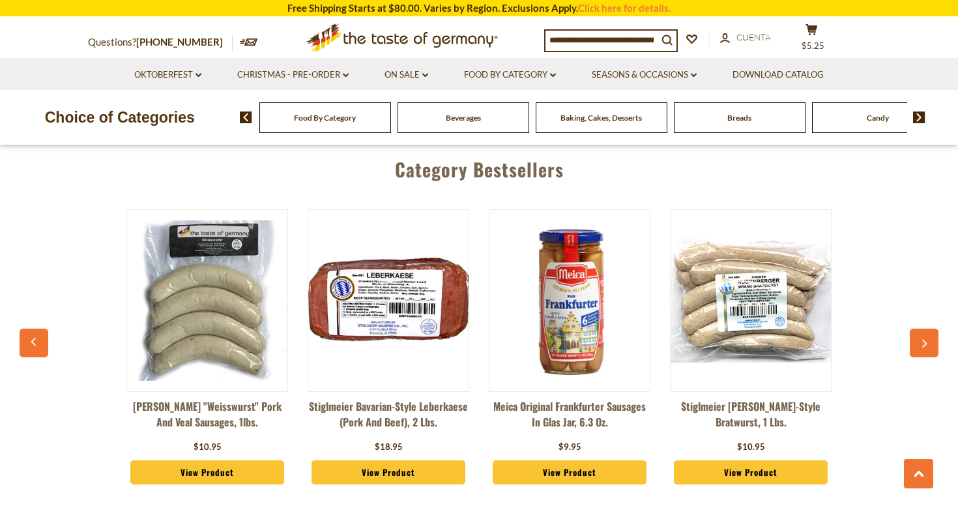
scroll to position [3439, 0]
click at [558, 460] on link "View Product" at bounding box center [570, 472] width 154 height 25
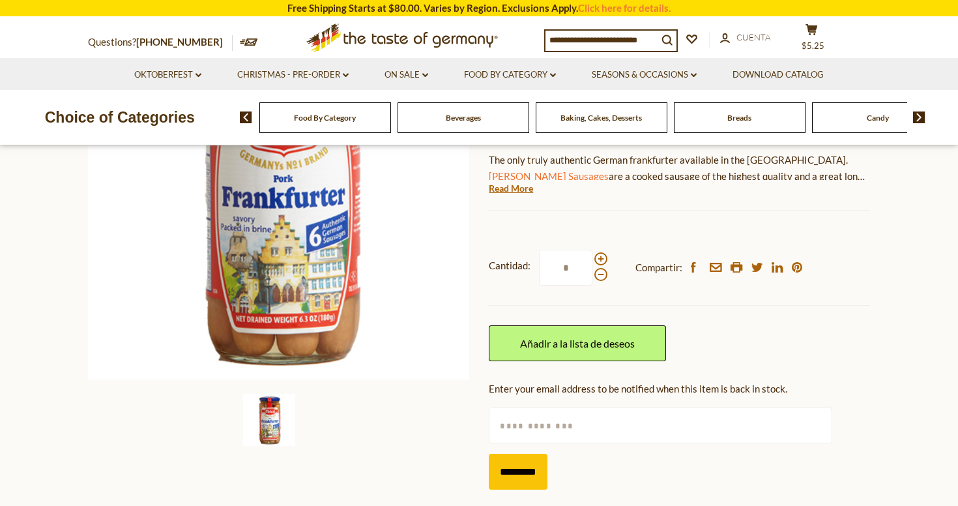
scroll to position [229, 0]
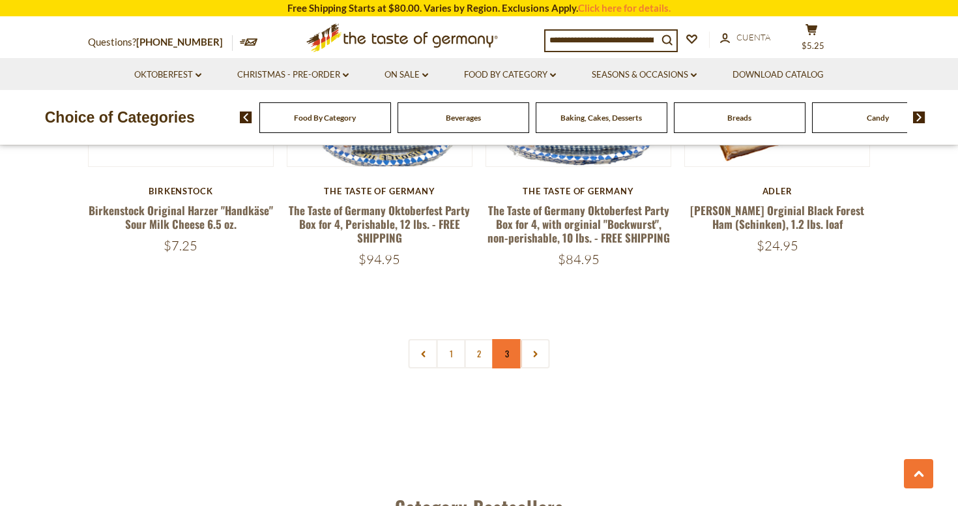
click at [507, 339] on link "3" at bounding box center [507, 353] width 29 height 29
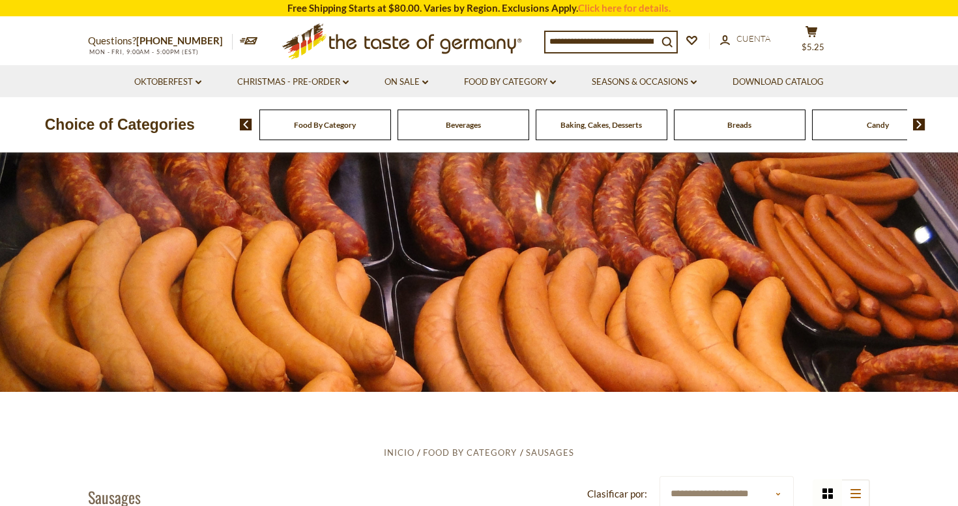
click at [917, 121] on img at bounding box center [919, 125] width 12 height 12
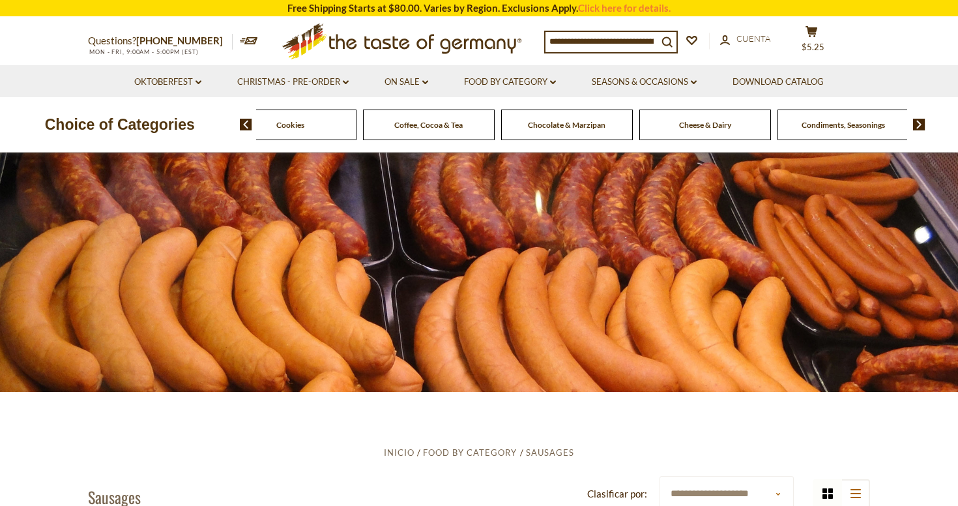
click at [917, 121] on img at bounding box center [919, 125] width 12 height 12
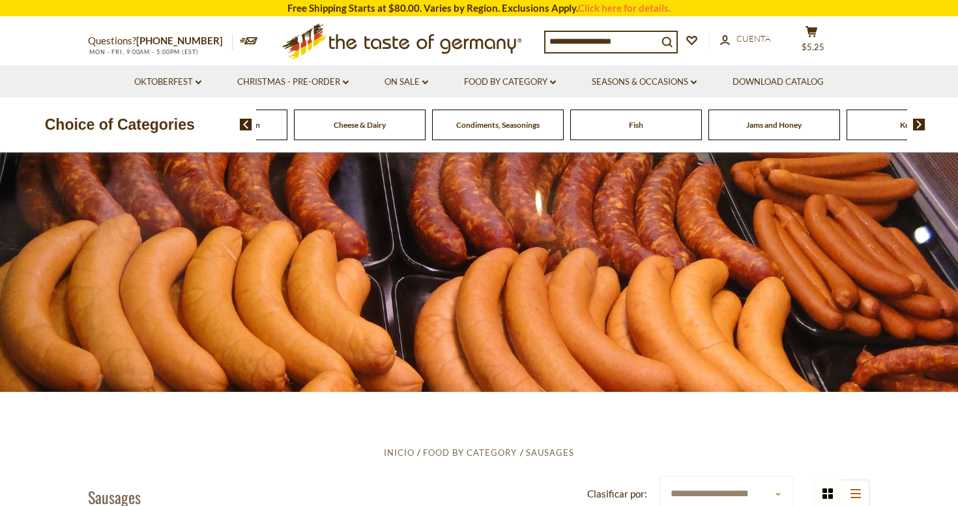
click at [630, 120] on span "Fish" at bounding box center [636, 125] width 14 height 10
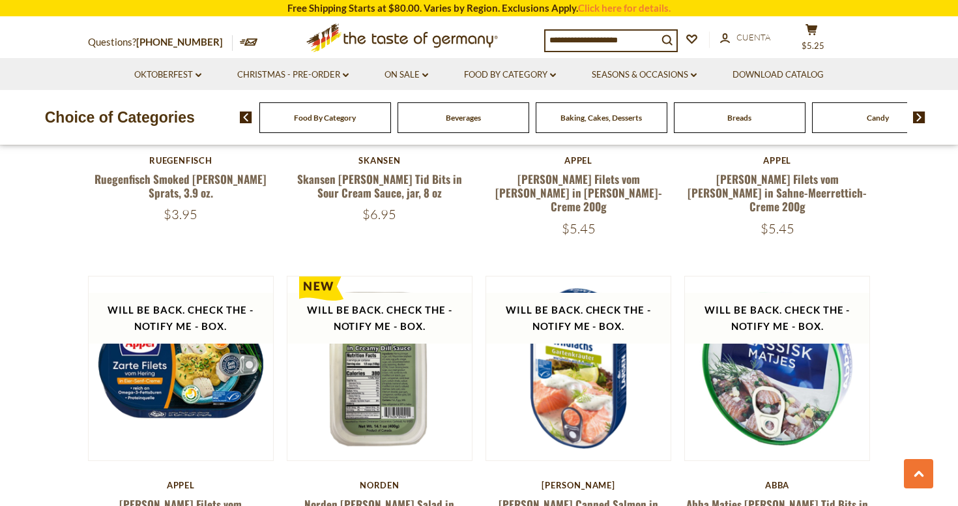
scroll to position [2359, 0]
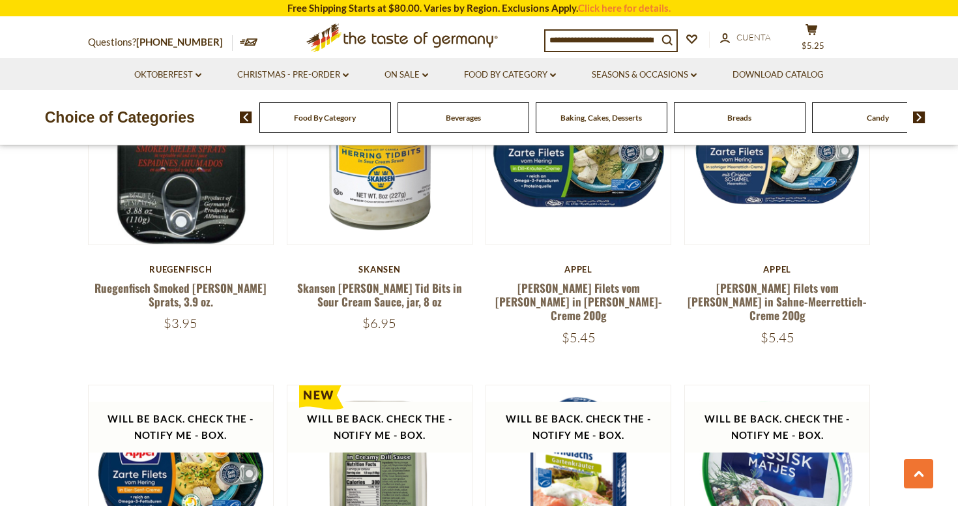
click at [919, 115] on img at bounding box center [919, 117] width 12 height 12
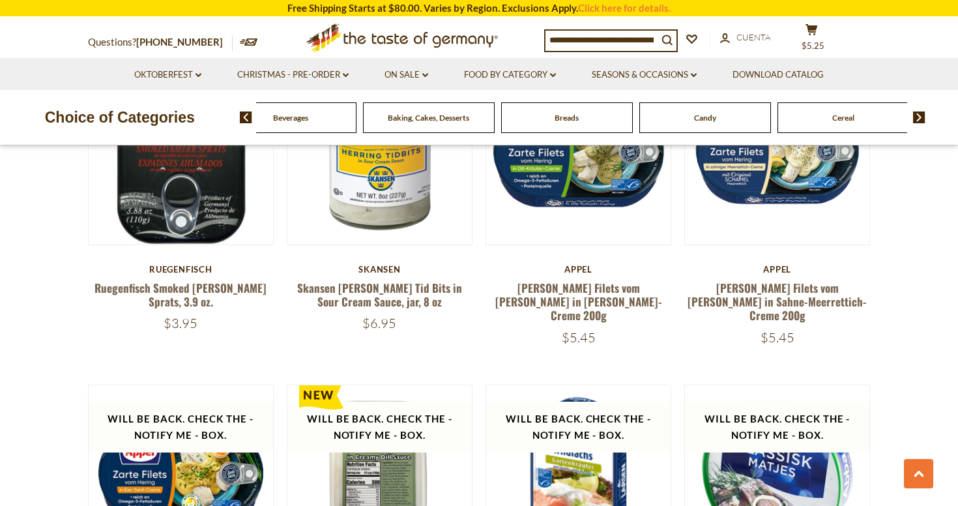
click at [919, 114] on img at bounding box center [919, 117] width 12 height 12
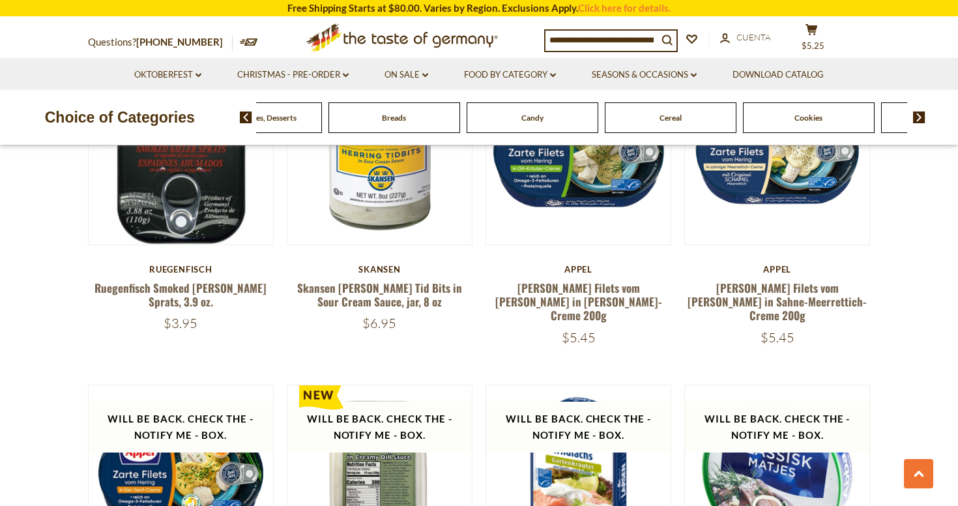
click at [919, 114] on img at bounding box center [919, 117] width 12 height 12
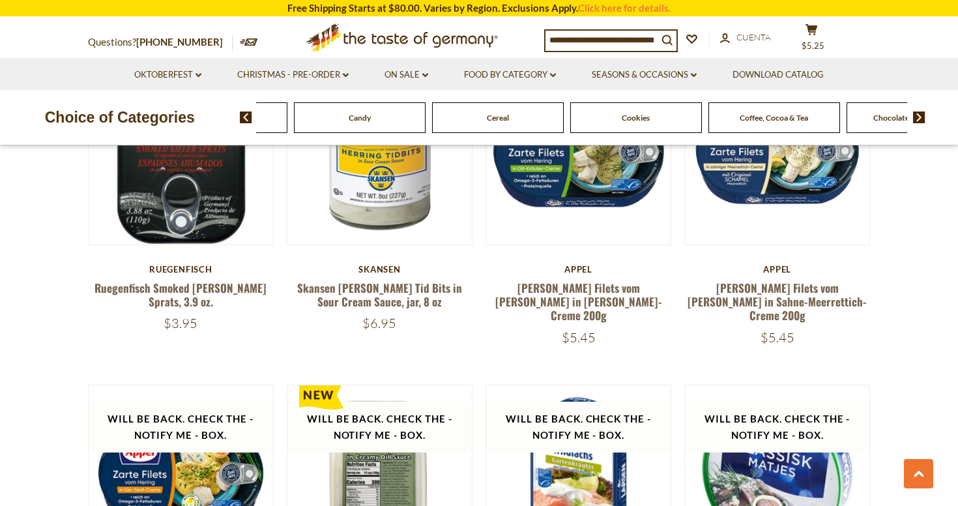
click at [919, 114] on img at bounding box center [919, 117] width 12 height 12
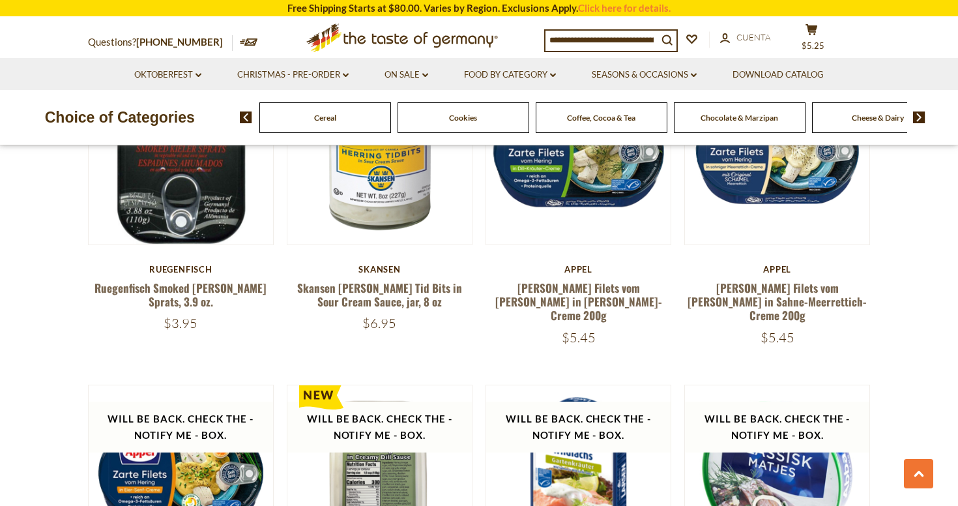
click at [919, 114] on img at bounding box center [919, 117] width 12 height 12
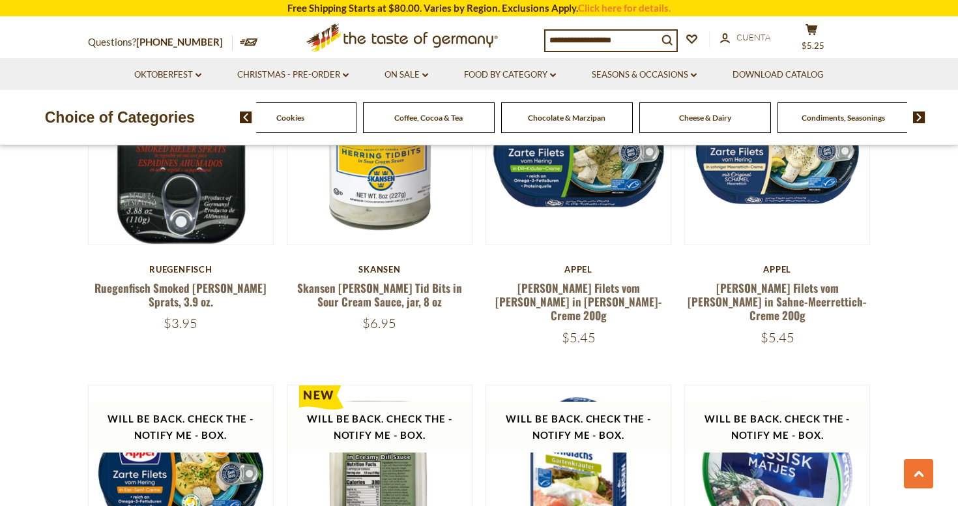
click at [919, 114] on img at bounding box center [919, 117] width 12 height 12
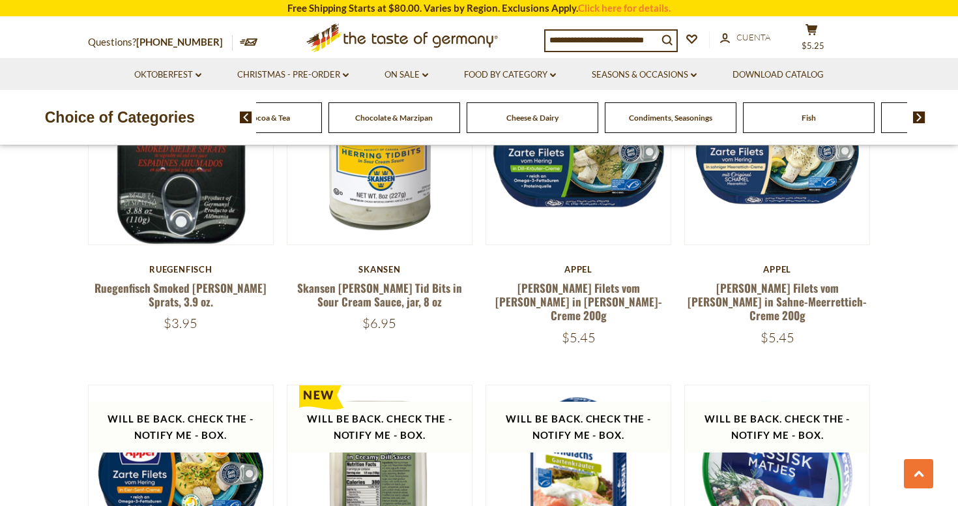
click at [919, 114] on img at bounding box center [919, 117] width 12 height 12
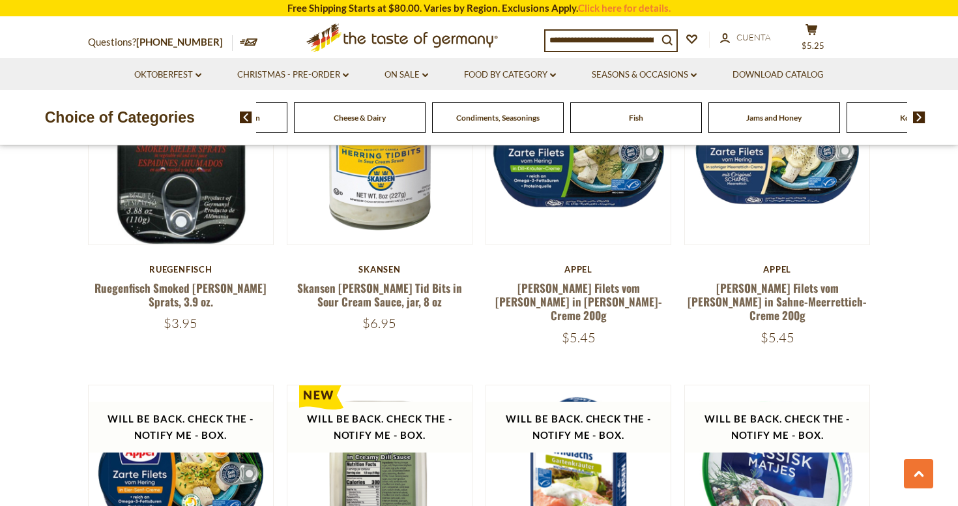
click at [784, 117] on span "Jams and Honey" at bounding box center [774, 118] width 55 height 10
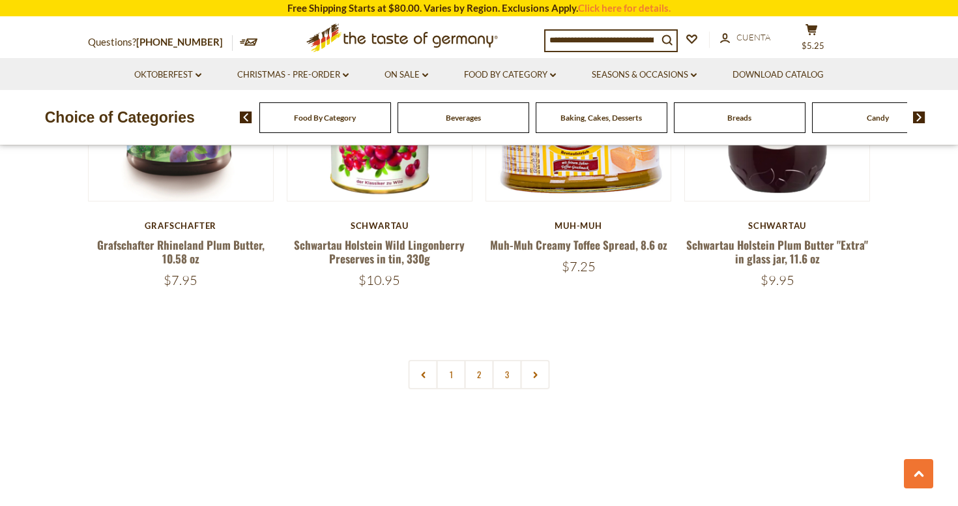
scroll to position [3008, 0]
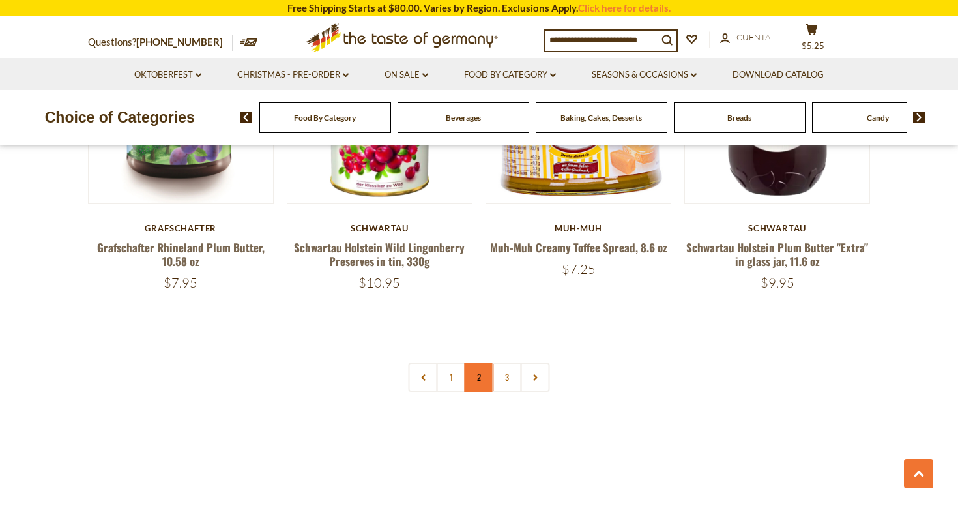
click at [482, 370] on link "2" at bounding box center [479, 377] width 29 height 29
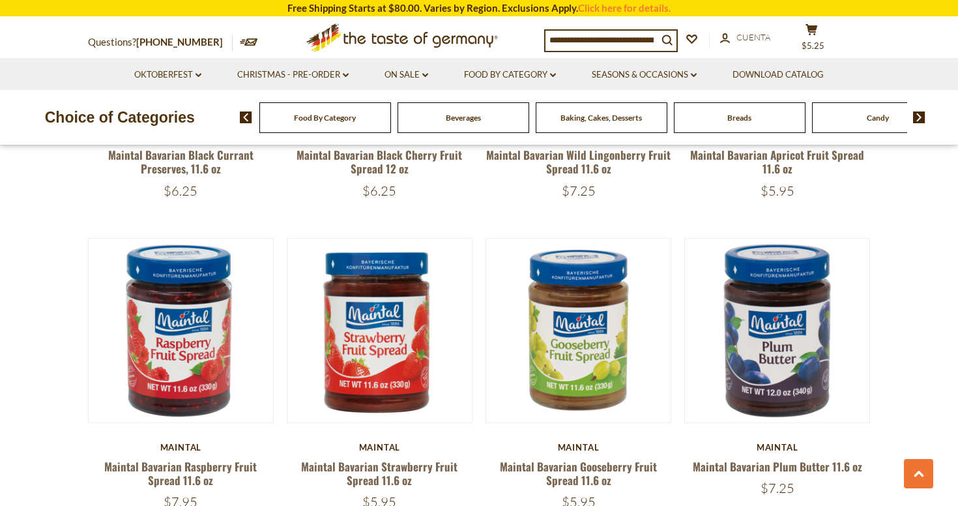
scroll to position [2180, 0]
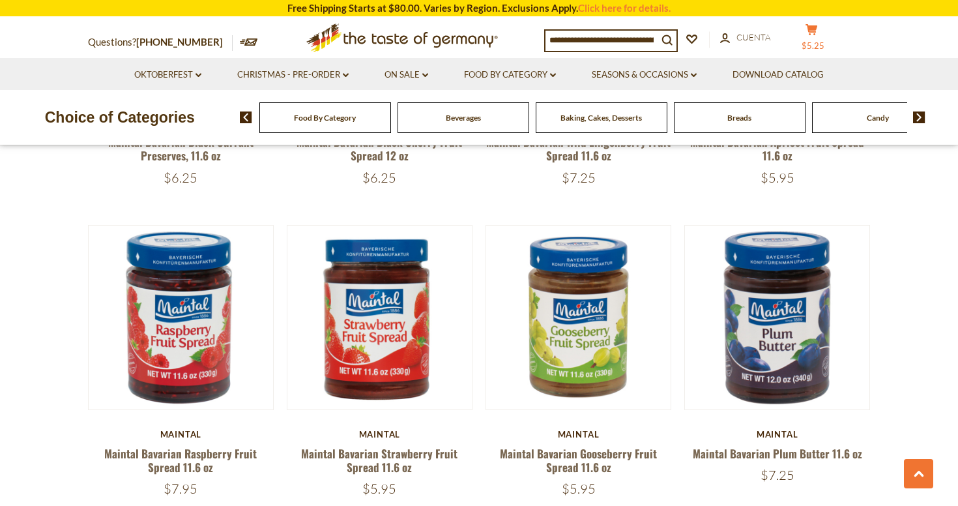
click at [820, 40] on span "$5.25" at bounding box center [813, 45] width 23 height 10
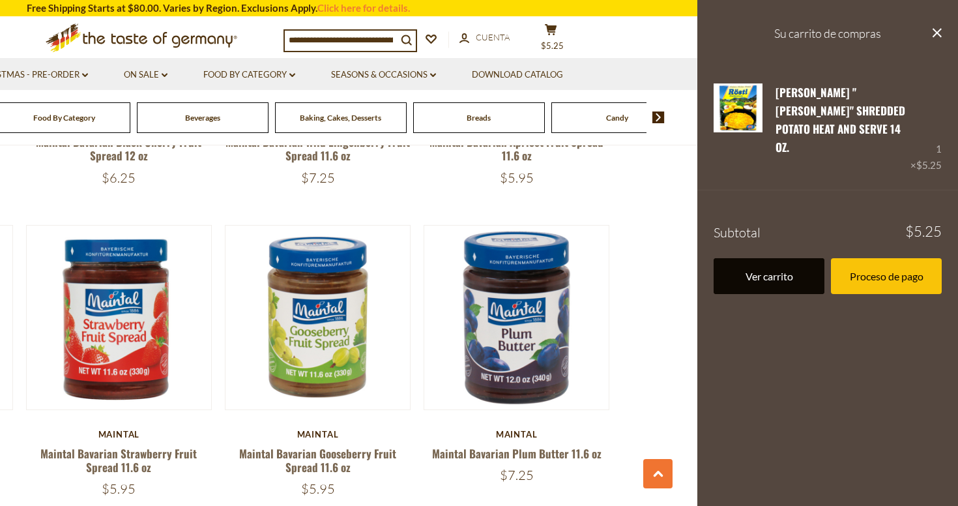
click at [783, 258] on link "Ver carrito" at bounding box center [769, 276] width 111 height 36
